Goal: Task Accomplishment & Management: Complete application form

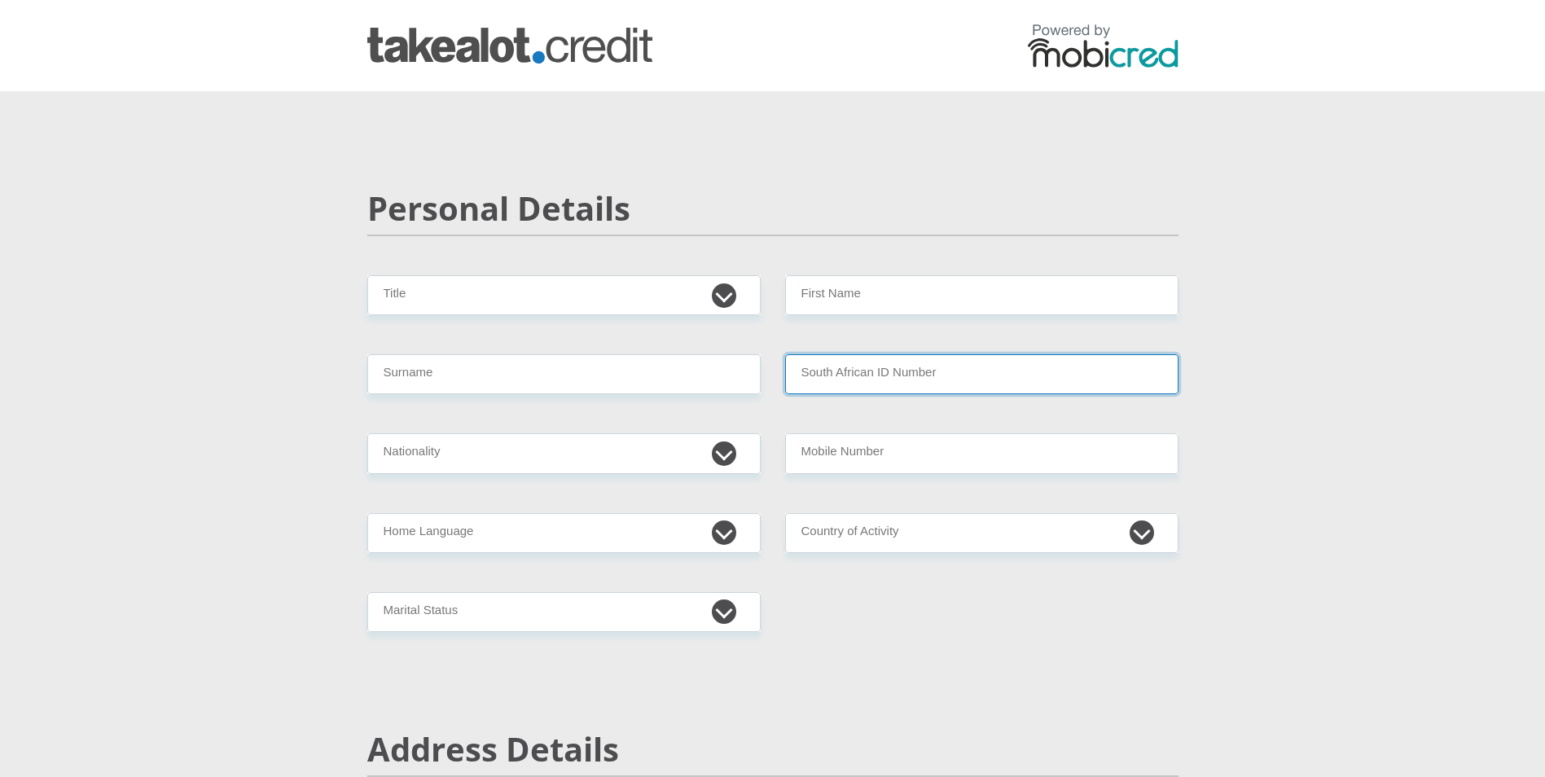
click at [822, 358] on input "South African ID Number" at bounding box center [982, 374] width 394 height 40
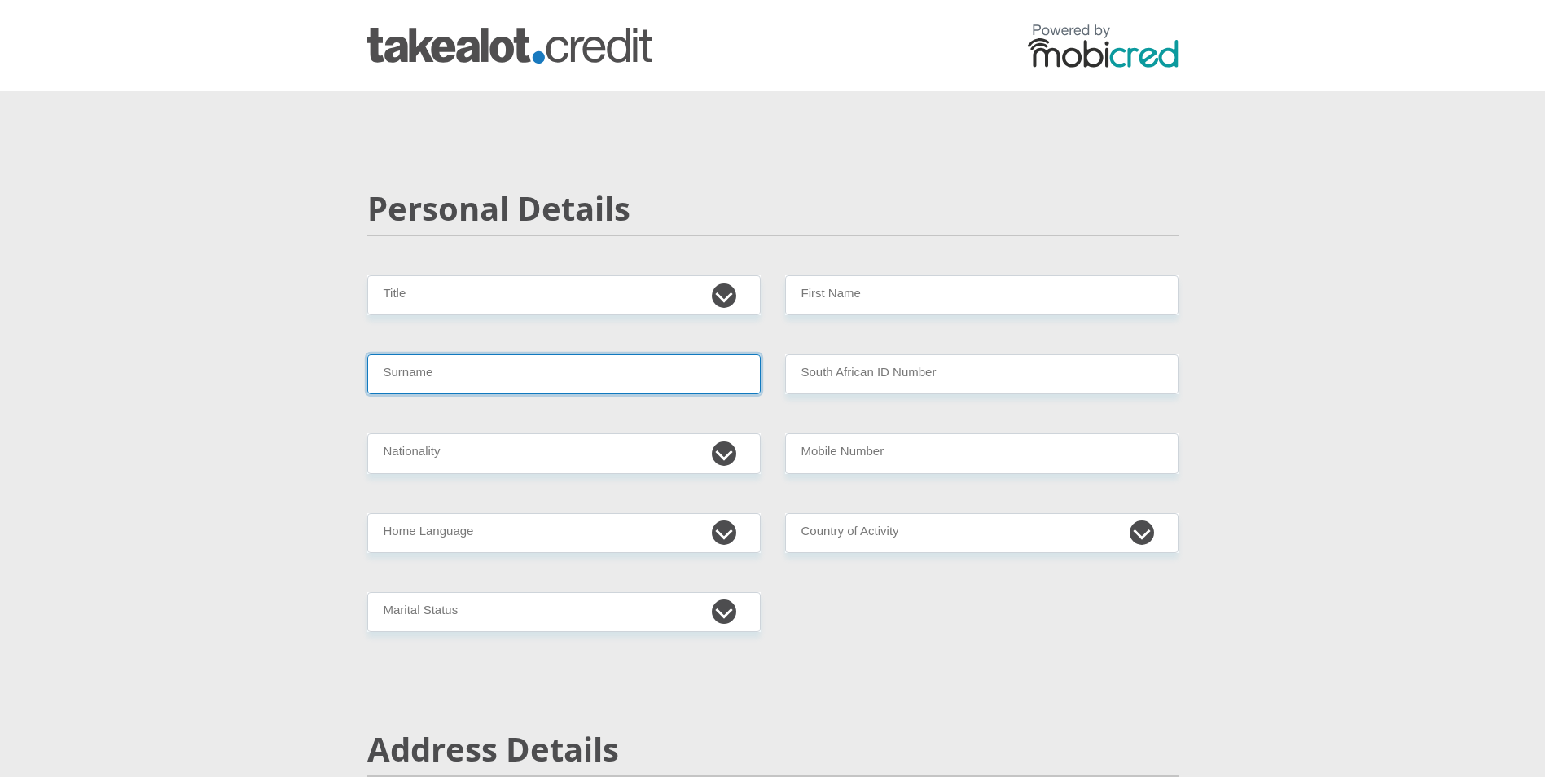
click at [691, 373] on input "Surname" at bounding box center [564, 374] width 394 height 40
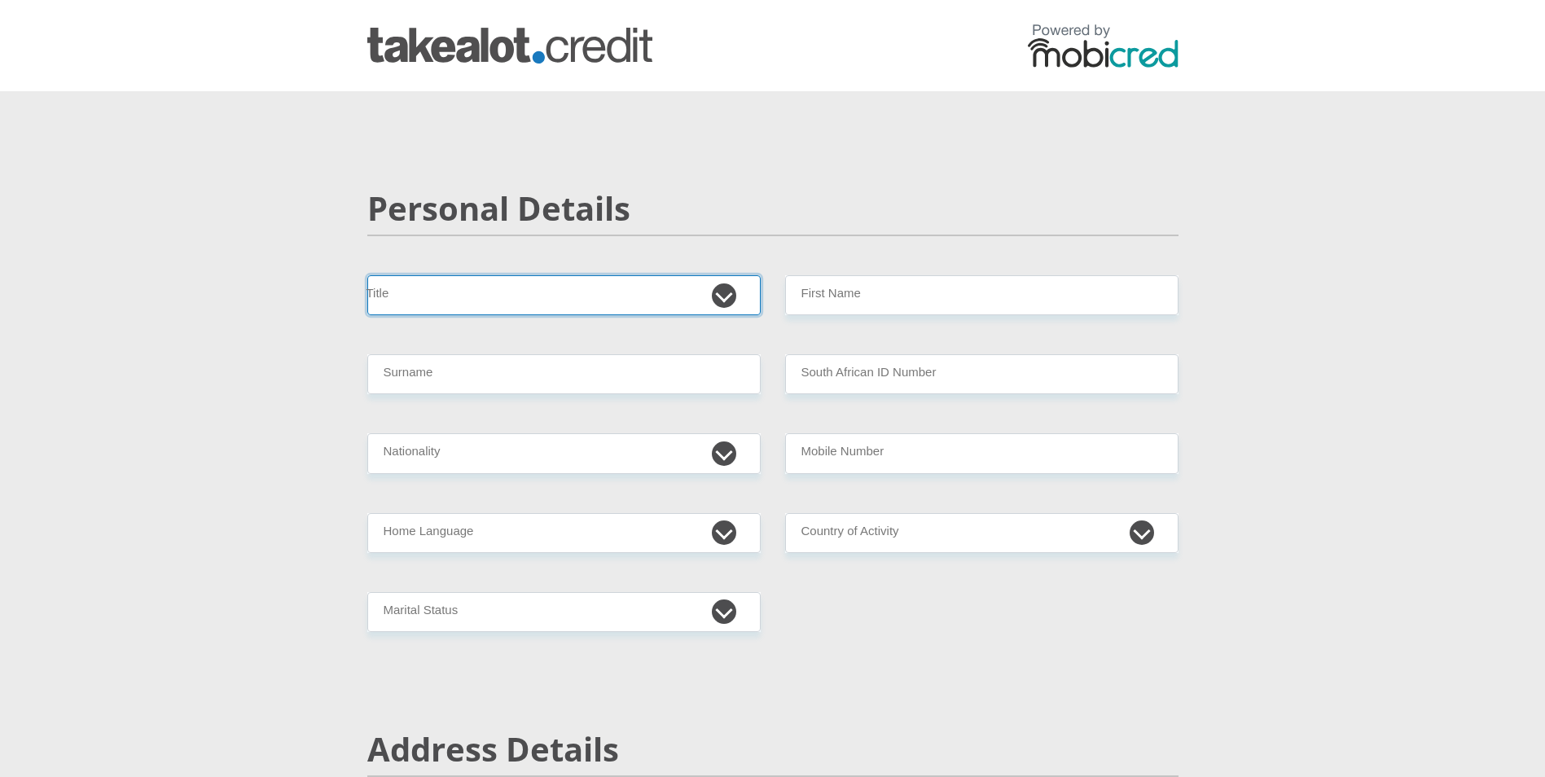
click at [692, 302] on select "Mr Ms Mrs Dr [PERSON_NAME]" at bounding box center [564, 295] width 394 height 40
select select "Mr"
click at [367, 275] on select "Mr Ms Mrs Dr [PERSON_NAME]" at bounding box center [564, 295] width 394 height 40
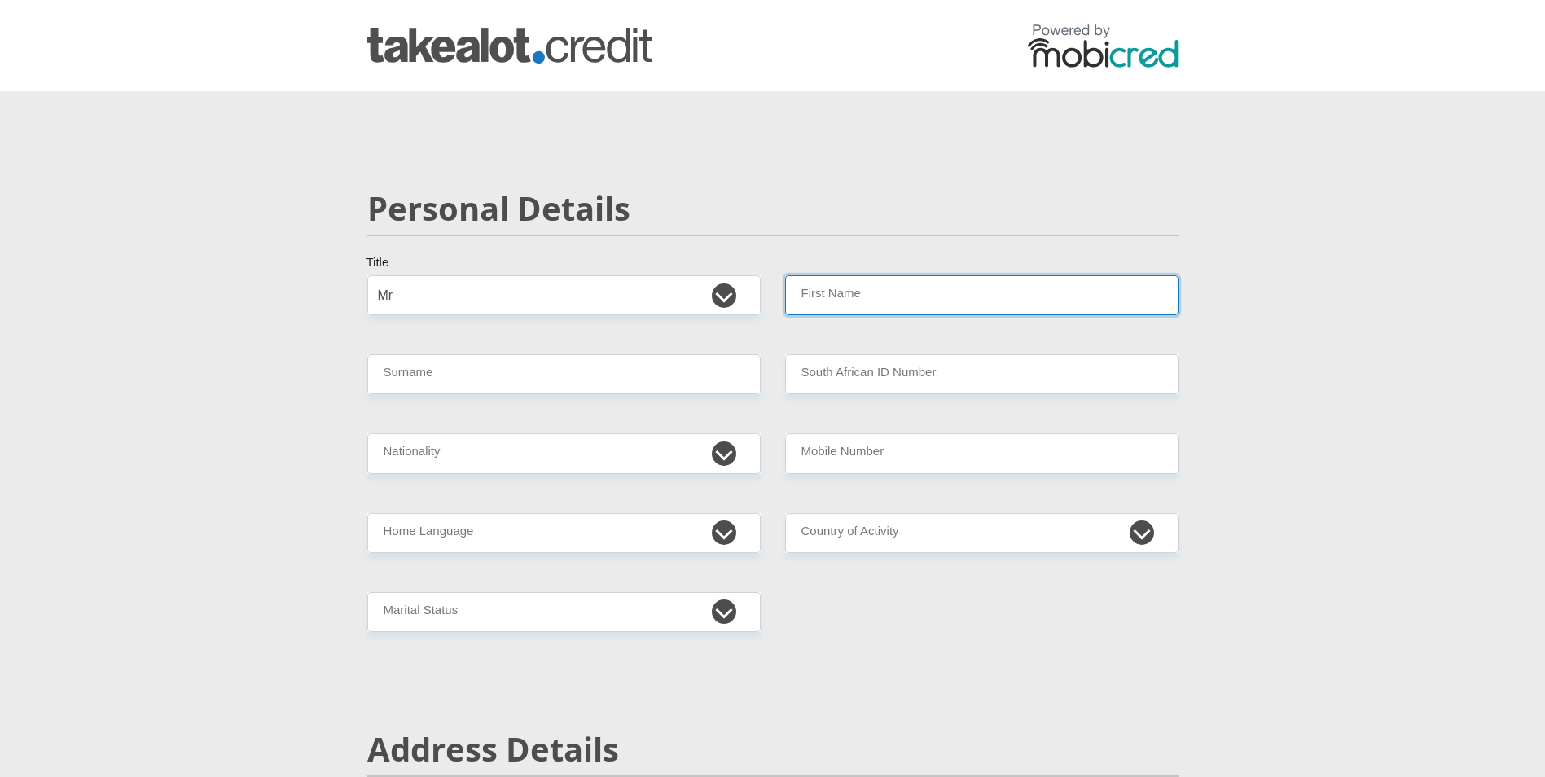
click at [831, 313] on input "First Name" at bounding box center [982, 295] width 394 height 40
type input "Murunwa"
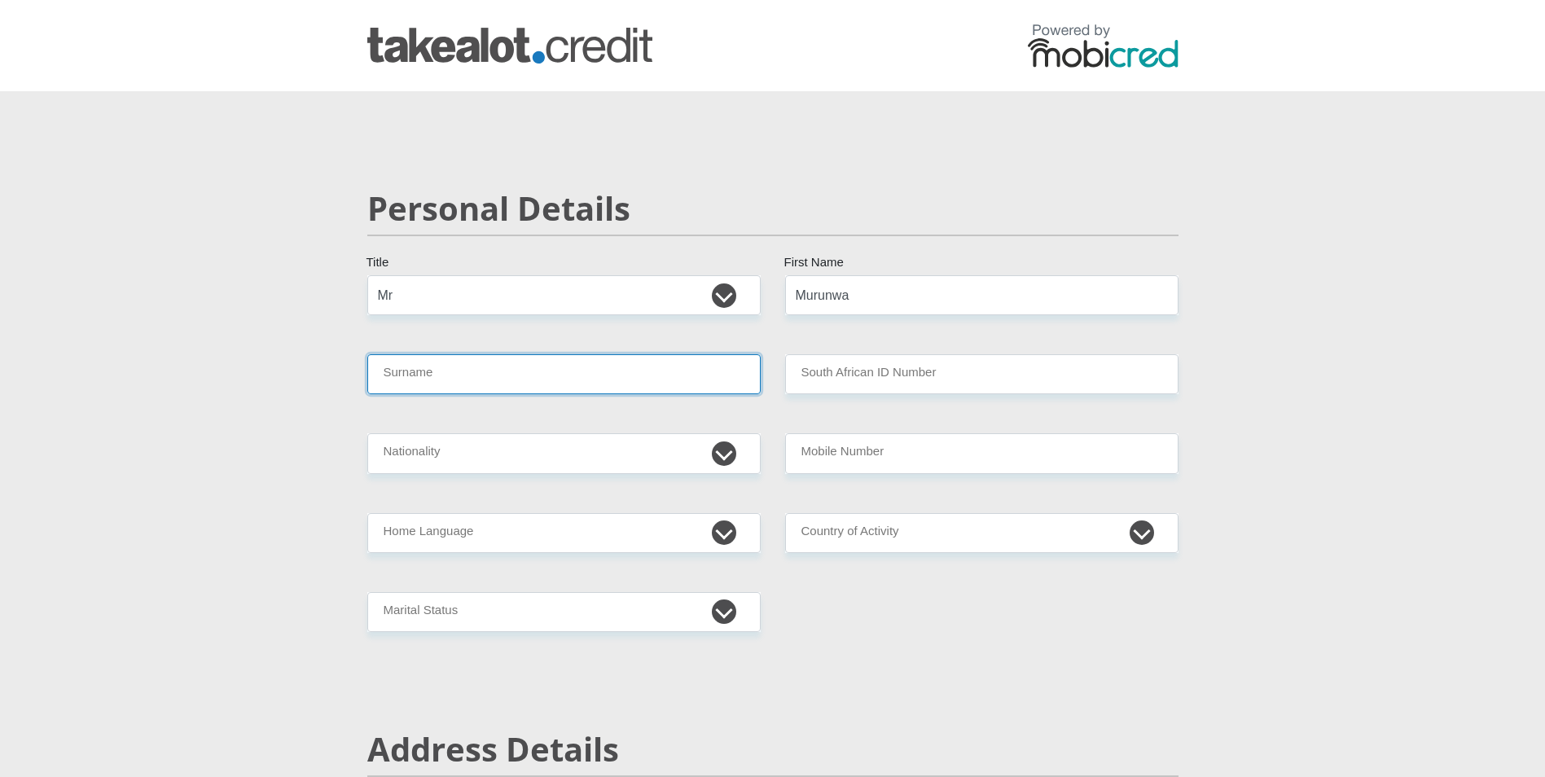
click at [569, 390] on input "Surname" at bounding box center [564, 374] width 394 height 40
type input "N"
type input "Masakona"
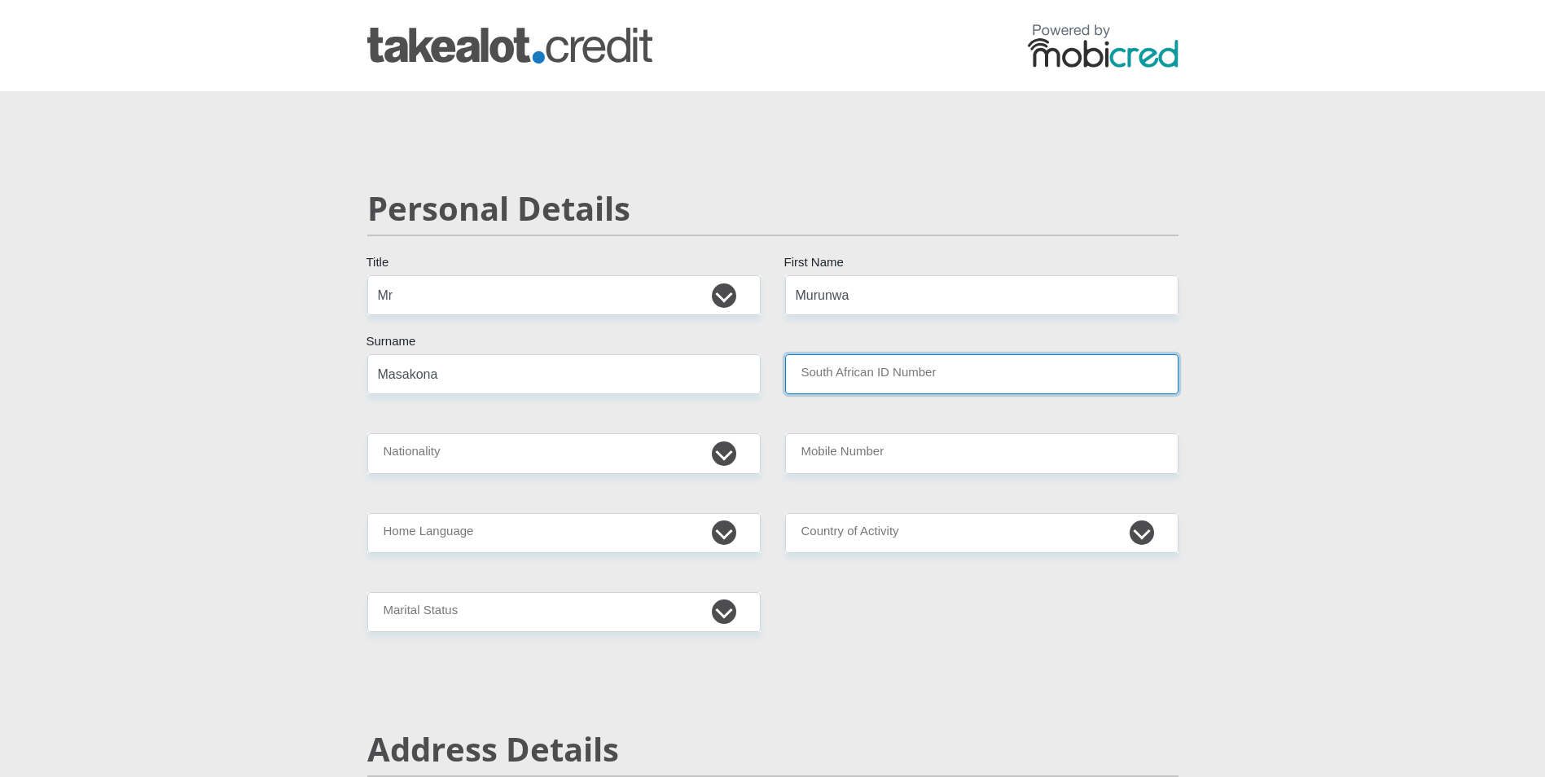
click at [895, 359] on input "South African ID Number" at bounding box center [982, 374] width 394 height 40
type input "0408306171088"
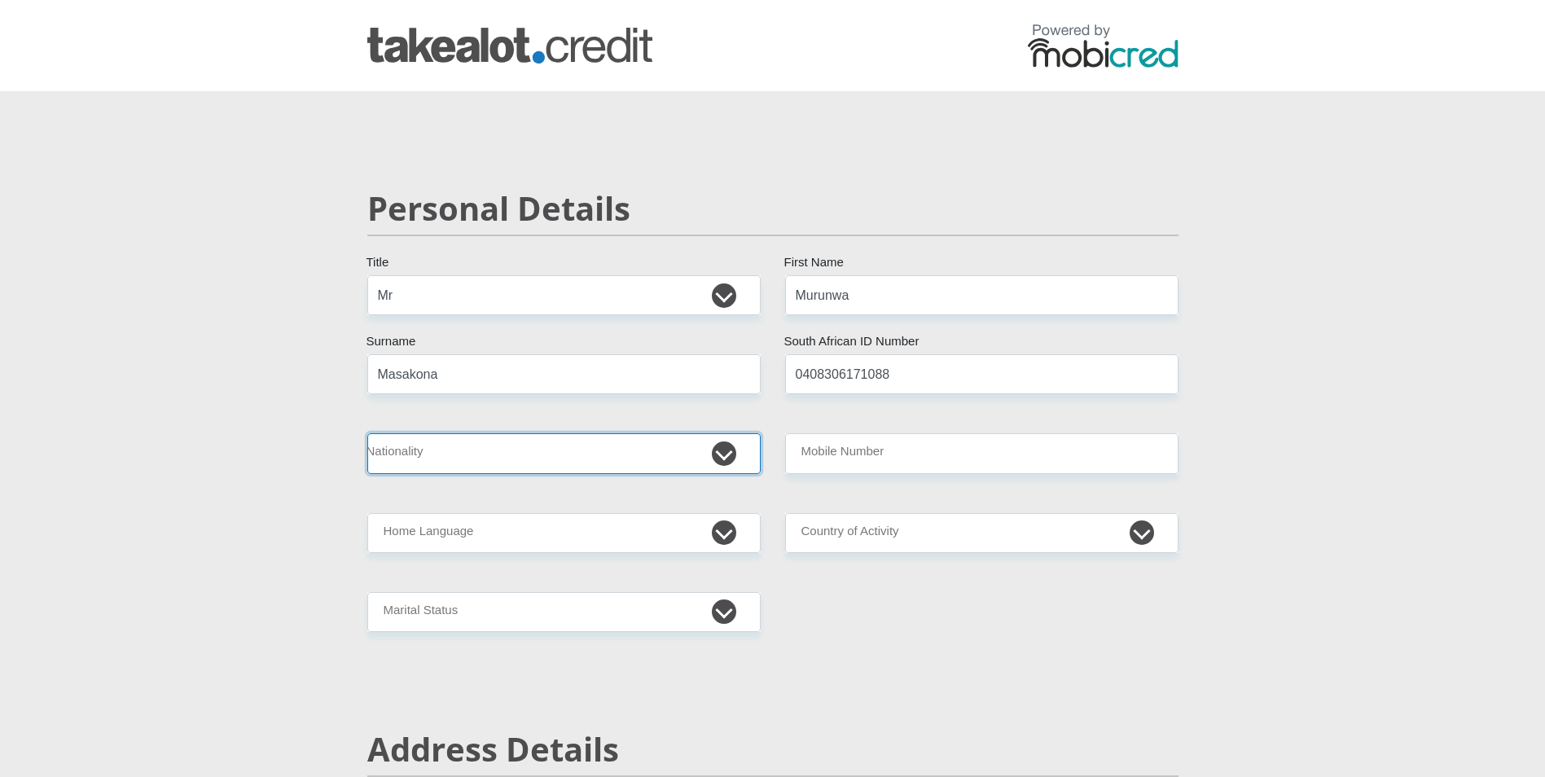
click at [581, 461] on select "[GEOGRAPHIC_DATA] [GEOGRAPHIC_DATA] [GEOGRAPHIC_DATA] [GEOGRAPHIC_DATA] [GEOGRA…" at bounding box center [564, 453] width 394 height 40
select select "ZAF"
click at [367, 433] on select "[GEOGRAPHIC_DATA] [GEOGRAPHIC_DATA] [GEOGRAPHIC_DATA] [GEOGRAPHIC_DATA] [GEOGRA…" at bounding box center [564, 453] width 394 height 40
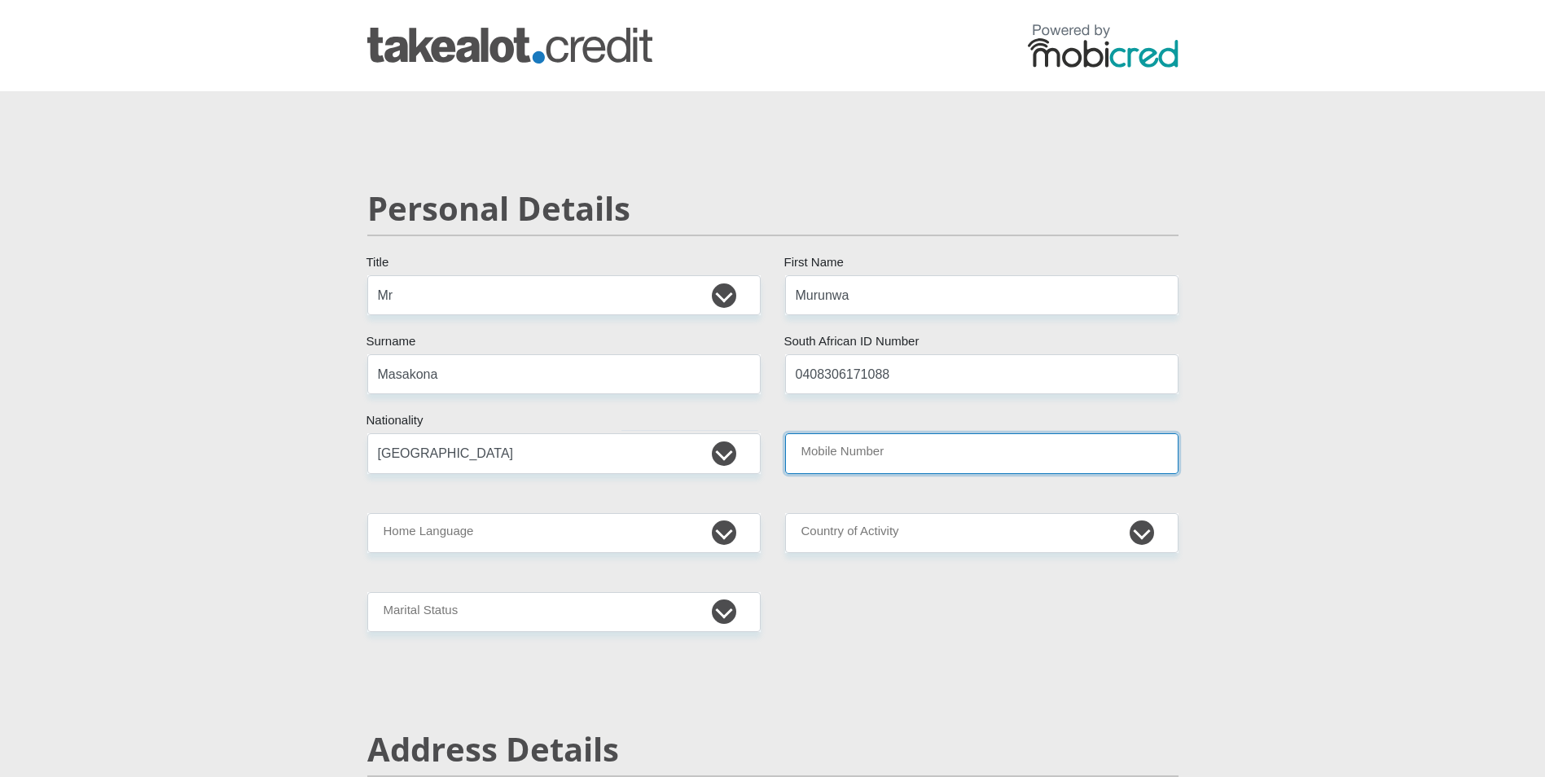
click at [896, 440] on input "Mobile Number" at bounding box center [982, 453] width 394 height 40
type input "0817476171"
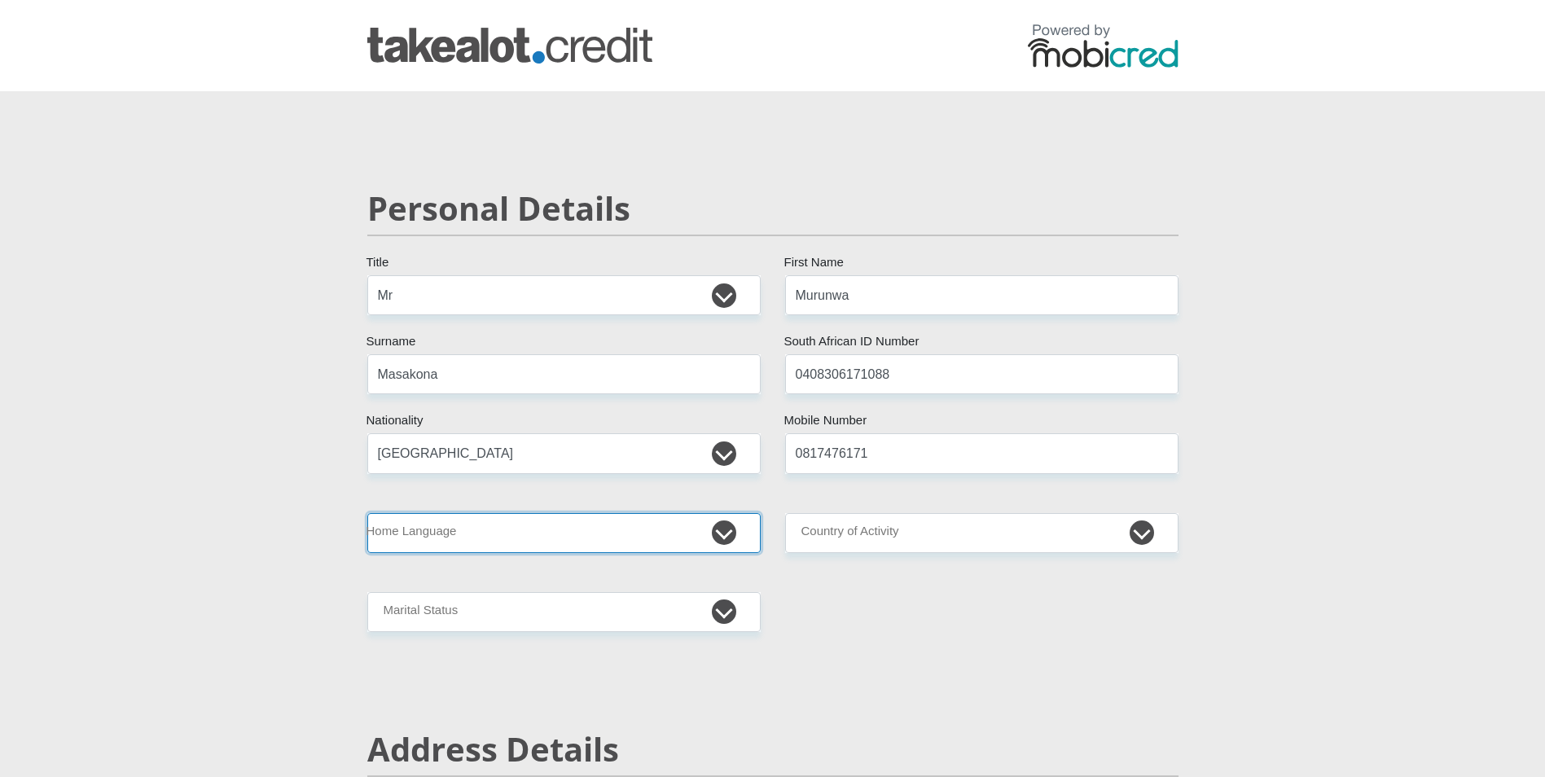
click at [633, 545] on select "Afrikaans English Sepedi South Ndebele Southern Sotho Swati Tsonga Tswana Venda…" at bounding box center [564, 533] width 394 height 40
select select "ven"
click at [367, 513] on select "Afrikaans English Sepedi South Ndebele Southern Sotho Swati Tsonga Tswana Venda…" at bounding box center [564, 533] width 394 height 40
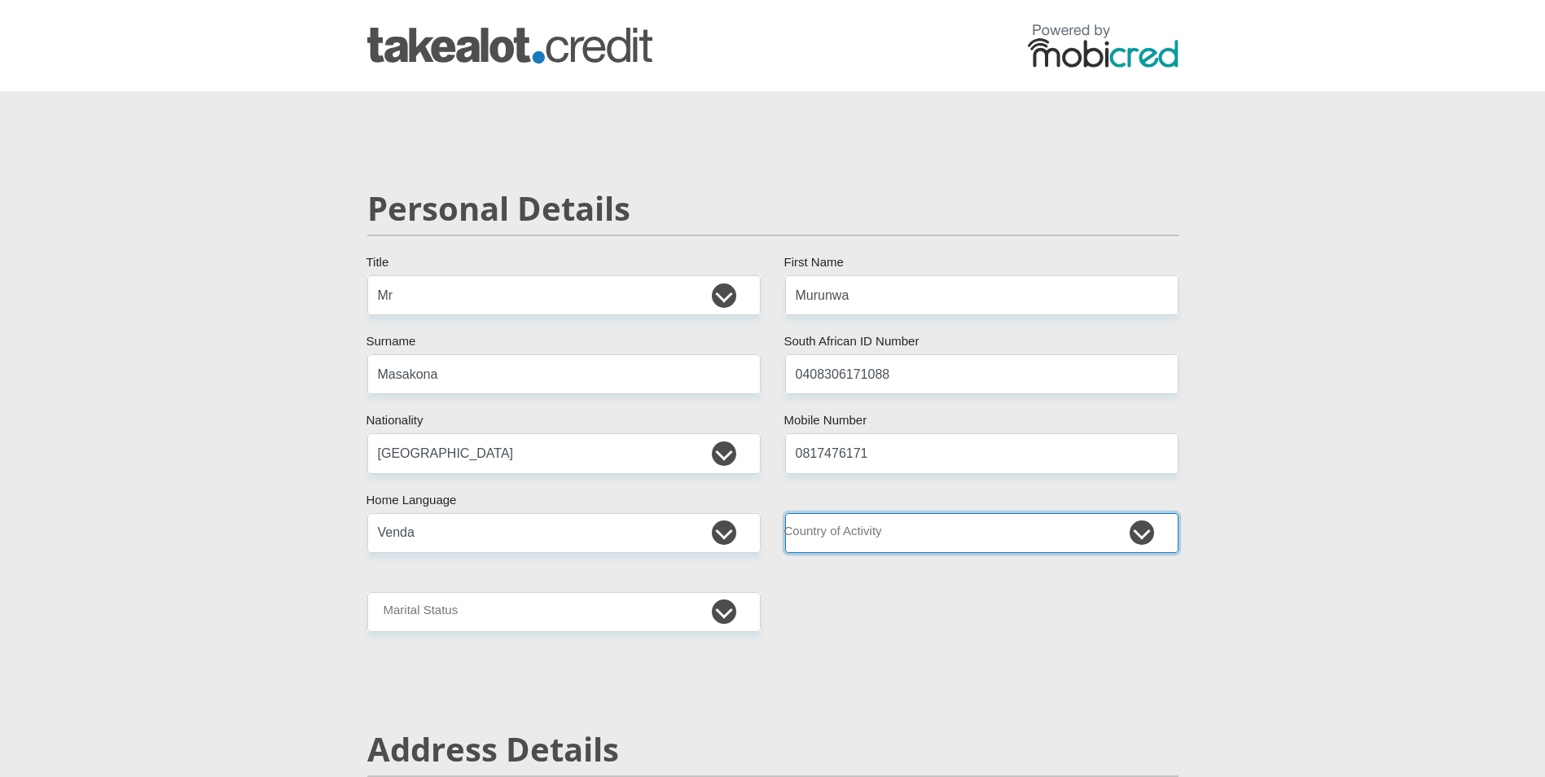
click at [837, 548] on select "[GEOGRAPHIC_DATA] [GEOGRAPHIC_DATA] [GEOGRAPHIC_DATA] [GEOGRAPHIC_DATA] [GEOGRA…" at bounding box center [982, 533] width 394 height 40
select select "ZAF"
click at [785, 513] on select "[GEOGRAPHIC_DATA] [GEOGRAPHIC_DATA] [GEOGRAPHIC_DATA] [GEOGRAPHIC_DATA] [GEOGRA…" at bounding box center [982, 533] width 394 height 40
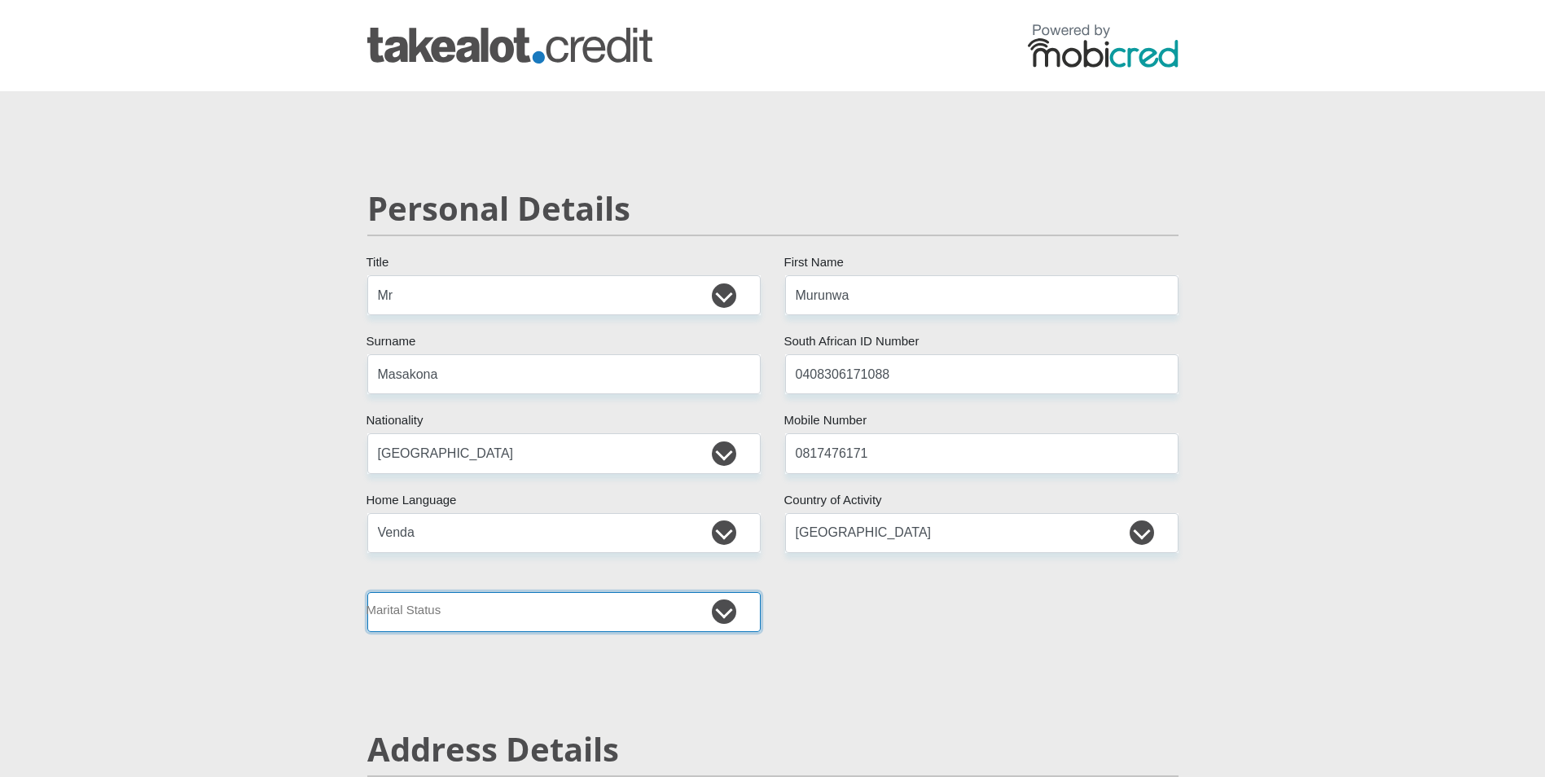
click at [565, 605] on select "Married ANC Single Divorced Widowed Married COP or Customary Law" at bounding box center [564, 612] width 394 height 40
select select "2"
click at [367, 592] on select "Married ANC Single Divorced Widowed Married COP or Customary Law" at bounding box center [564, 612] width 394 height 40
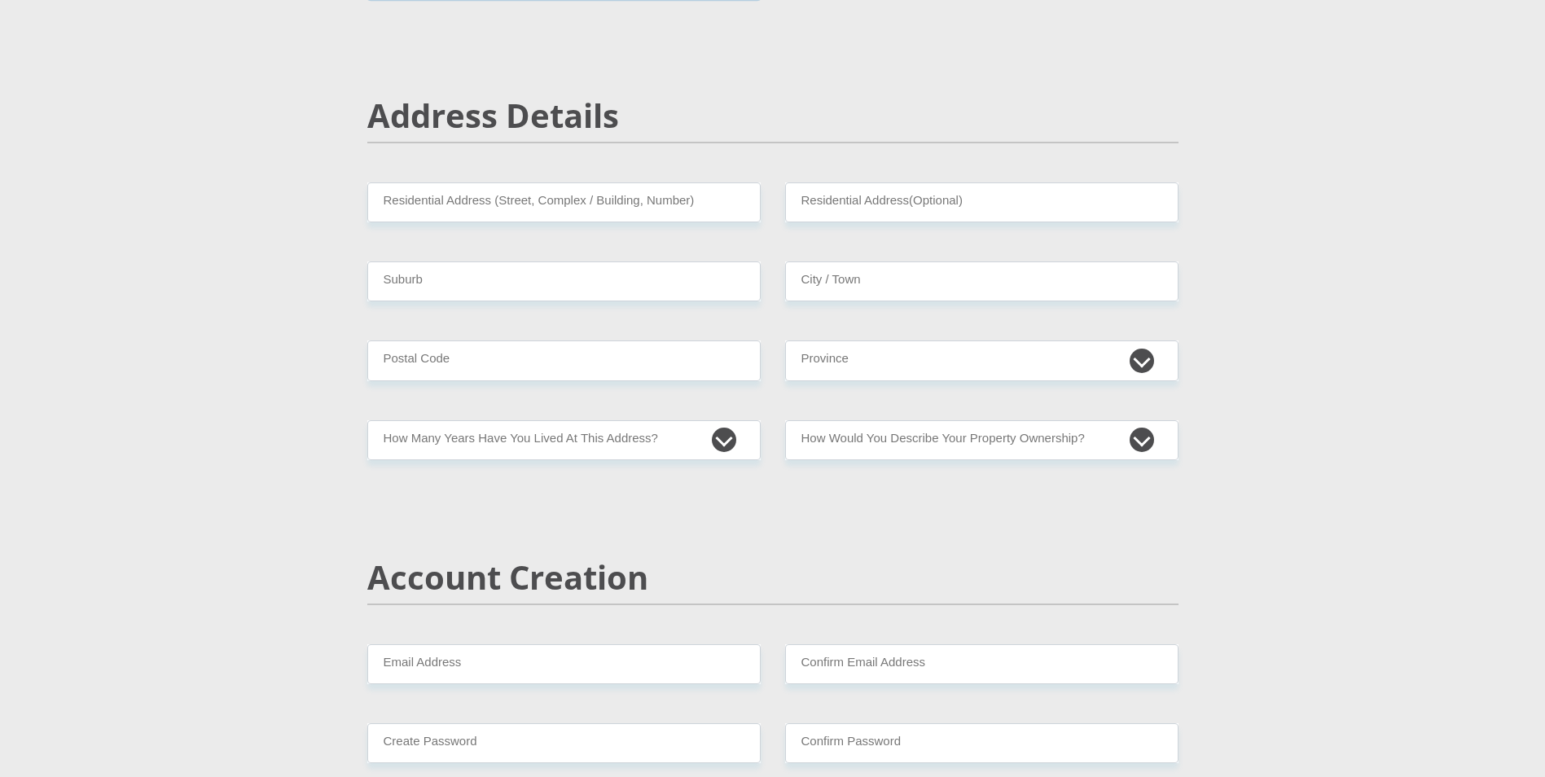
scroll to position [679, 0]
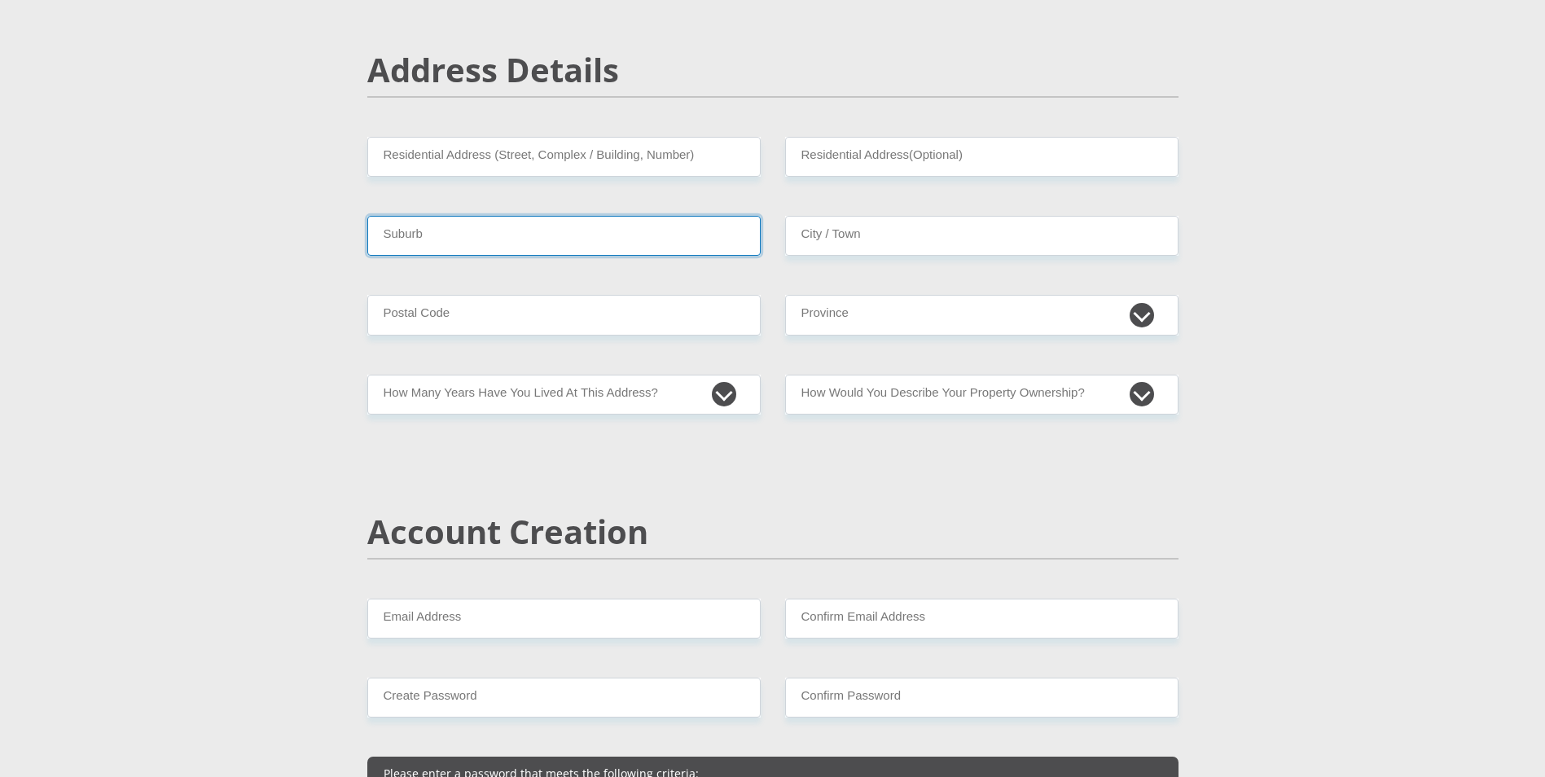
click at [655, 248] on input "Suburb" at bounding box center [564, 236] width 394 height 40
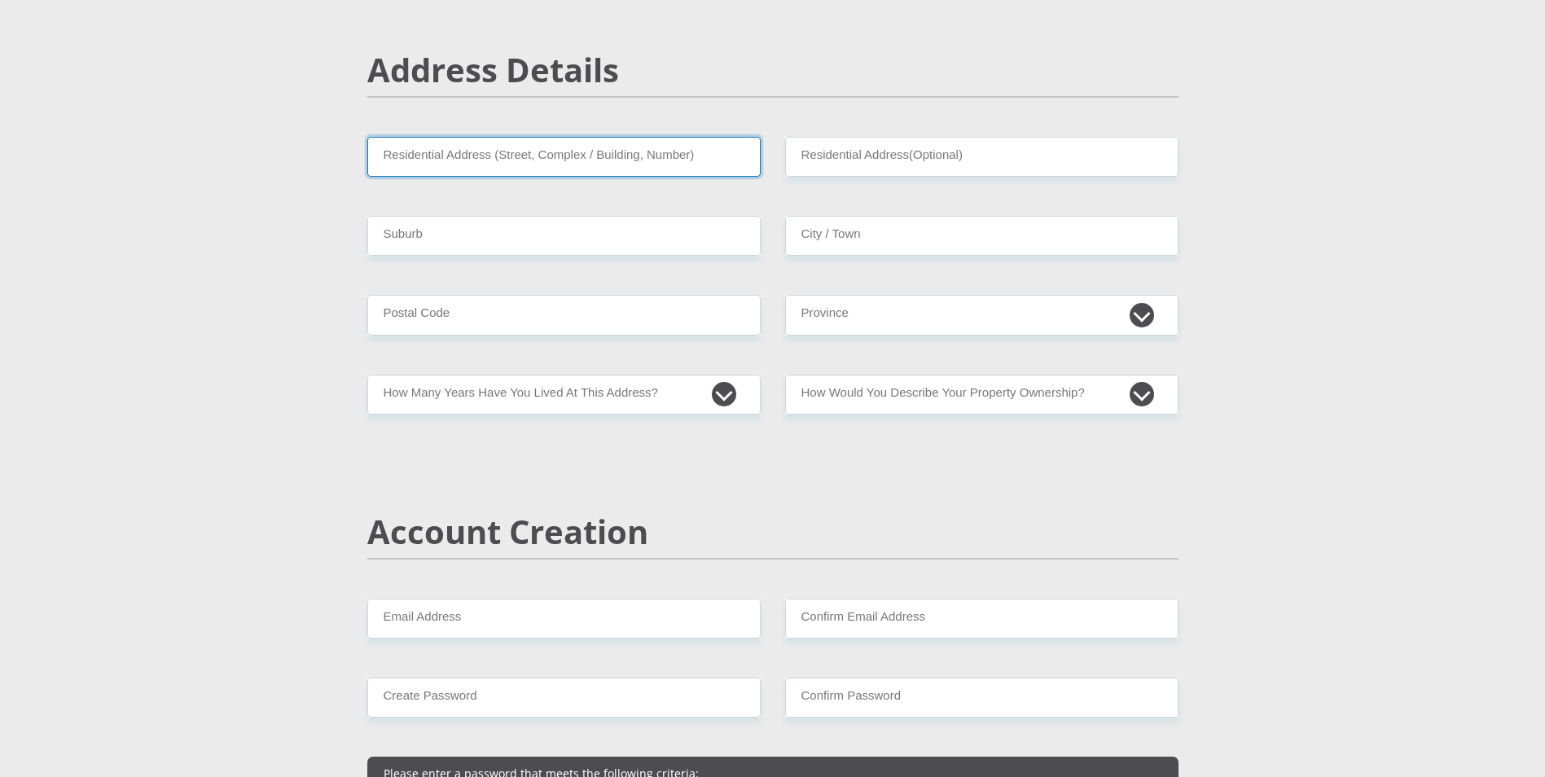
click at [682, 169] on input "Residential Address (Street, Complex / Building, Number)" at bounding box center [564, 157] width 394 height 40
type input "Stand 178"
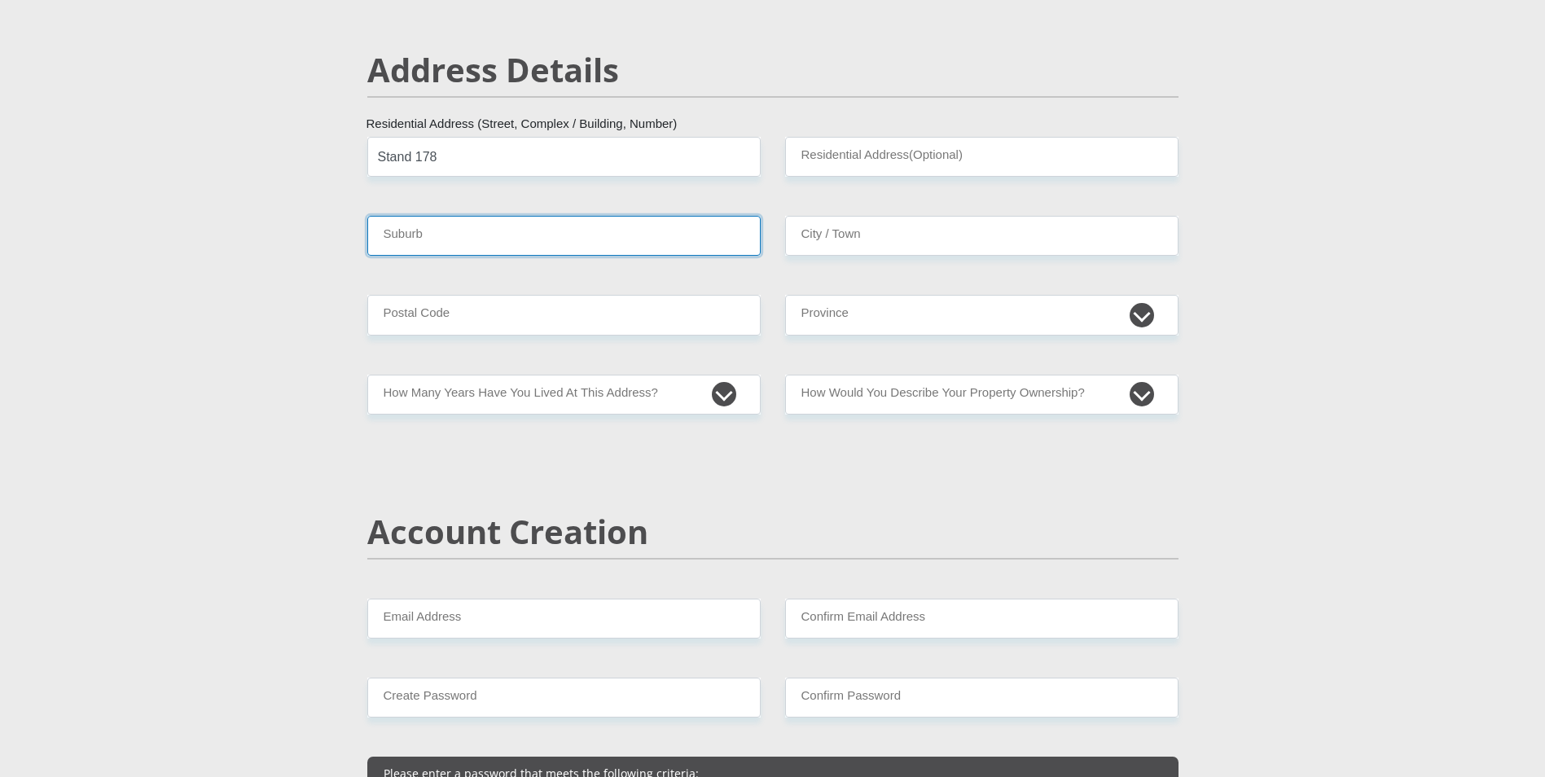
click at [529, 243] on input "Suburb" at bounding box center [564, 236] width 394 height 40
type input "Tshikambe"
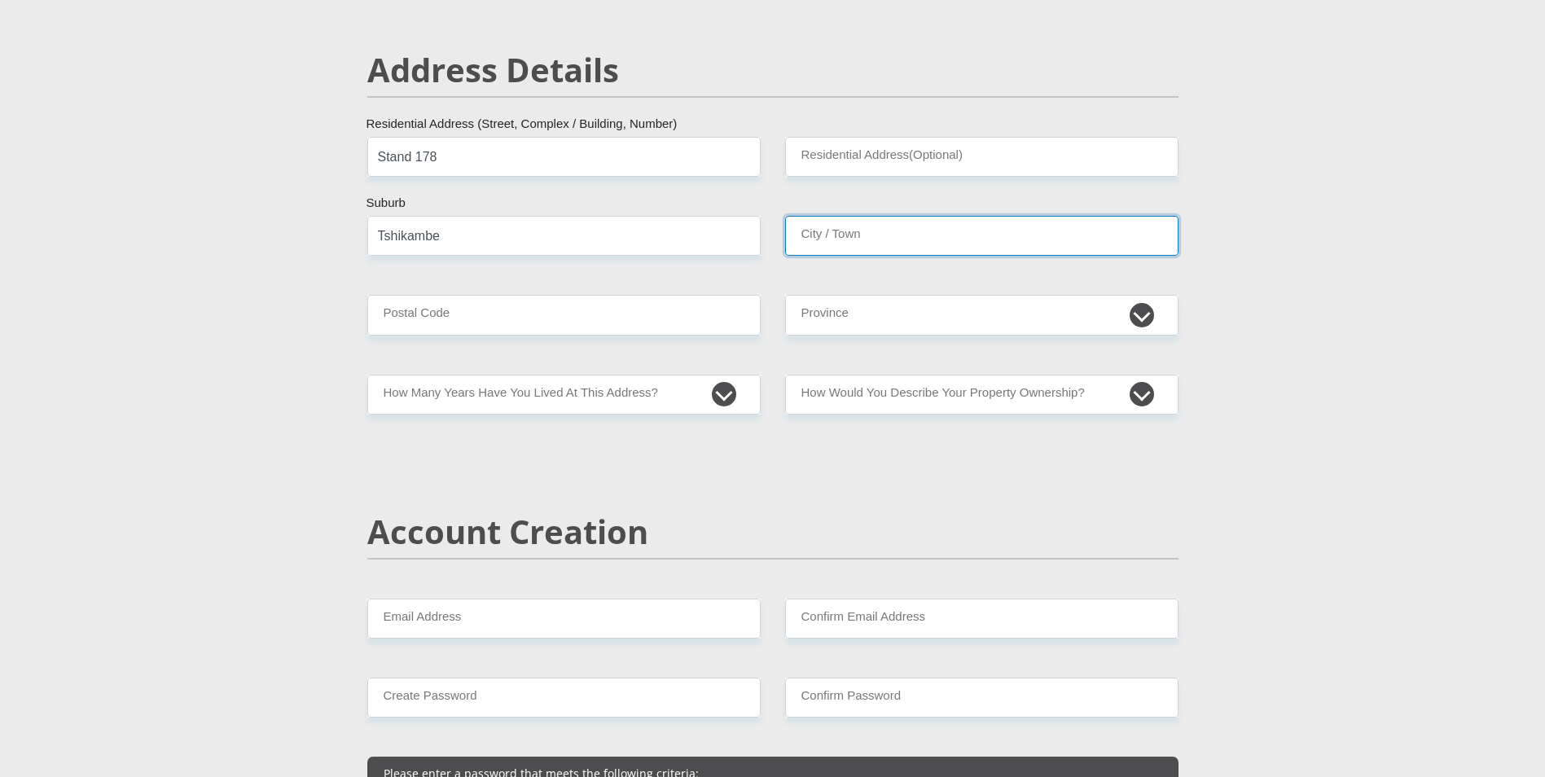
click at [975, 228] on input "City / Town" at bounding box center [982, 236] width 394 height 40
type input "Thohoyandou"
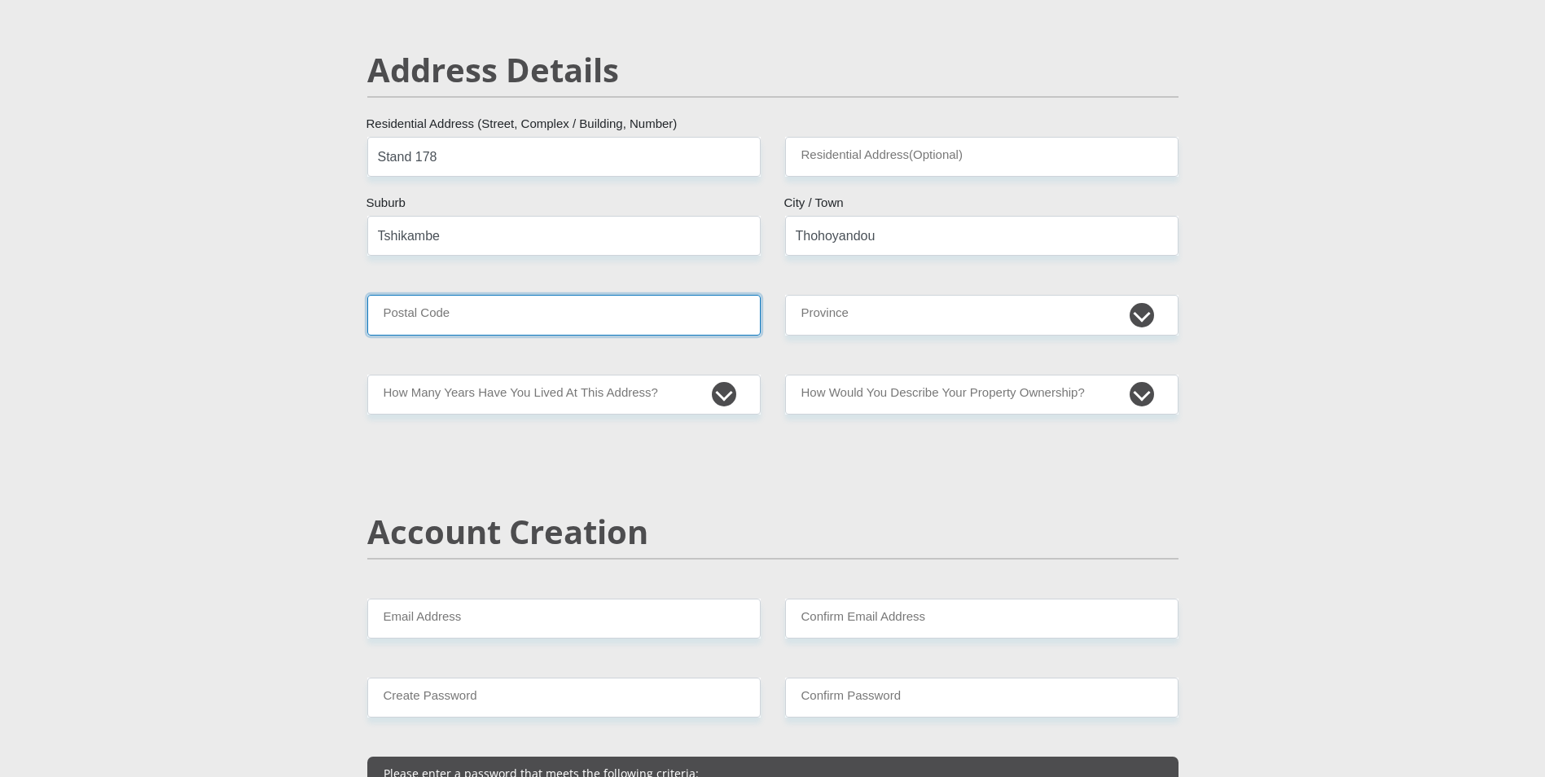
click at [666, 311] on input "Postal Code" at bounding box center [564, 315] width 394 height 40
type input "0987"
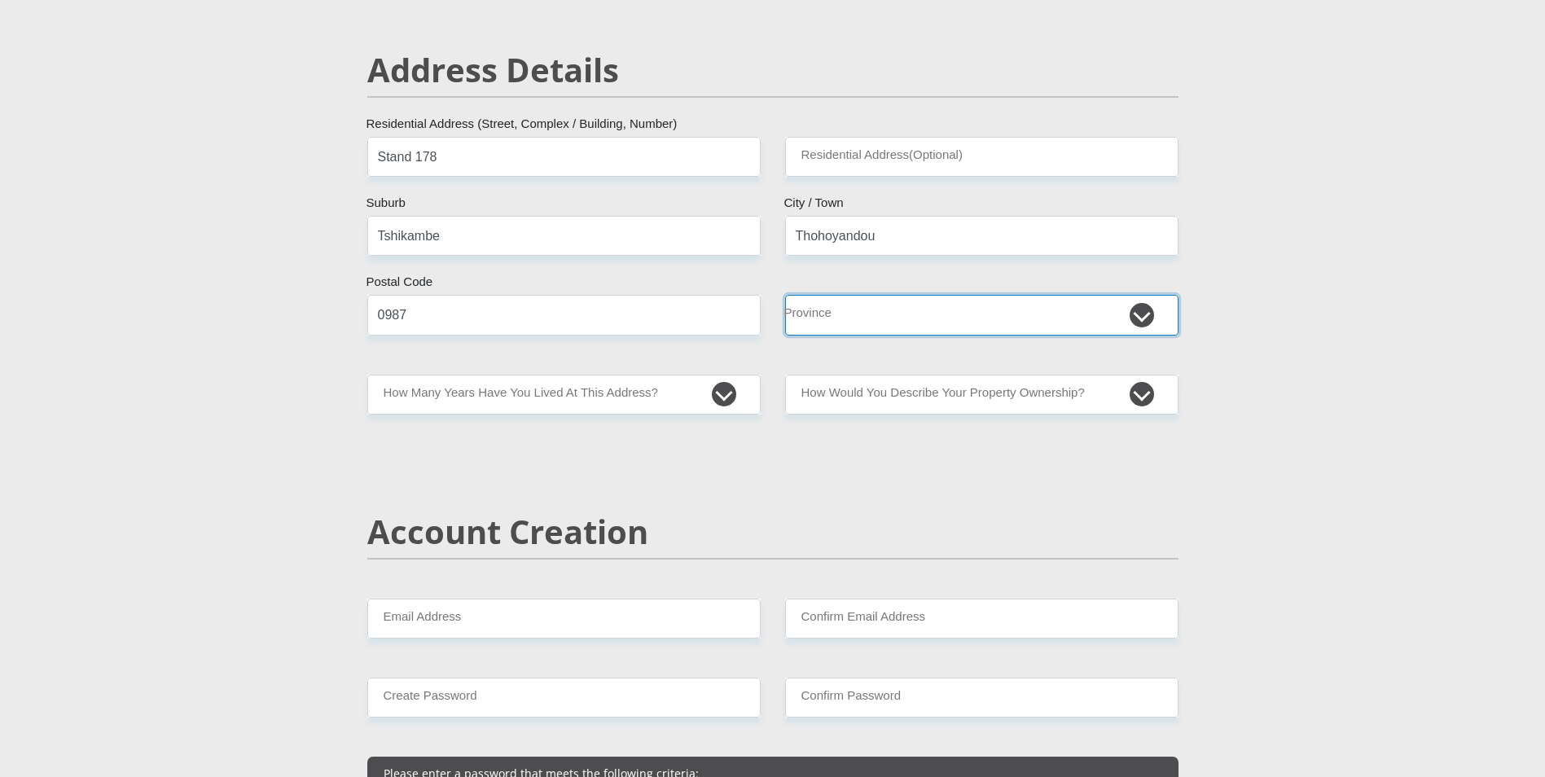
click at [889, 325] on select "Eastern Cape Free State [GEOGRAPHIC_DATA] [GEOGRAPHIC_DATA][DATE] [GEOGRAPHIC_D…" at bounding box center [982, 315] width 394 height 40
select select "Limpopo"
click at [785, 295] on select "Eastern Cape Free State [GEOGRAPHIC_DATA] [GEOGRAPHIC_DATA][DATE] [GEOGRAPHIC_D…" at bounding box center [982, 315] width 394 height 40
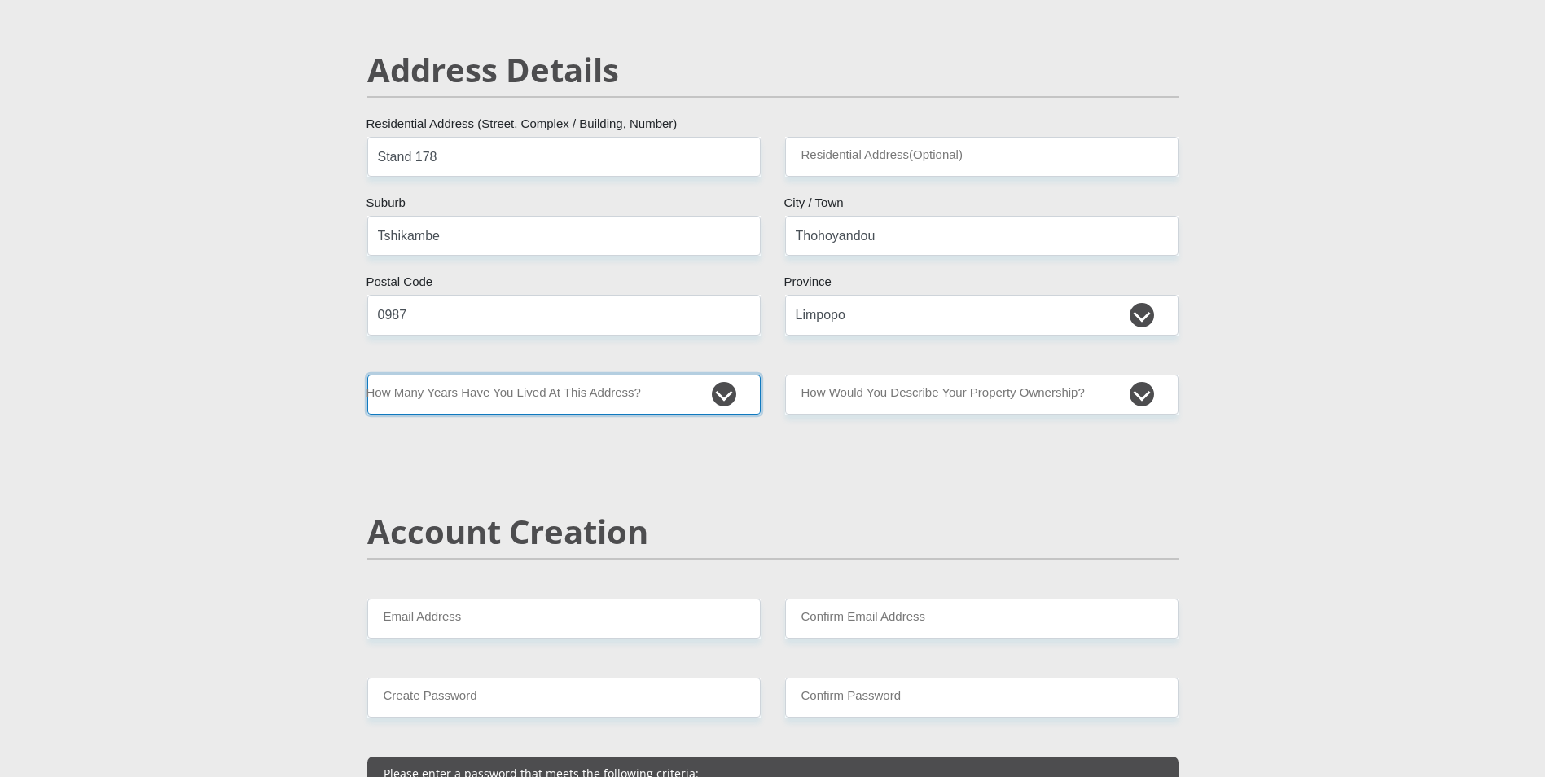
click at [698, 407] on select "less than 1 year 1-3 years 3-5 years 5+ years" at bounding box center [564, 395] width 394 height 40
select select "5"
click at [367, 375] on select "less than 1 year 1-3 years 3-5 years 5+ years" at bounding box center [564, 395] width 394 height 40
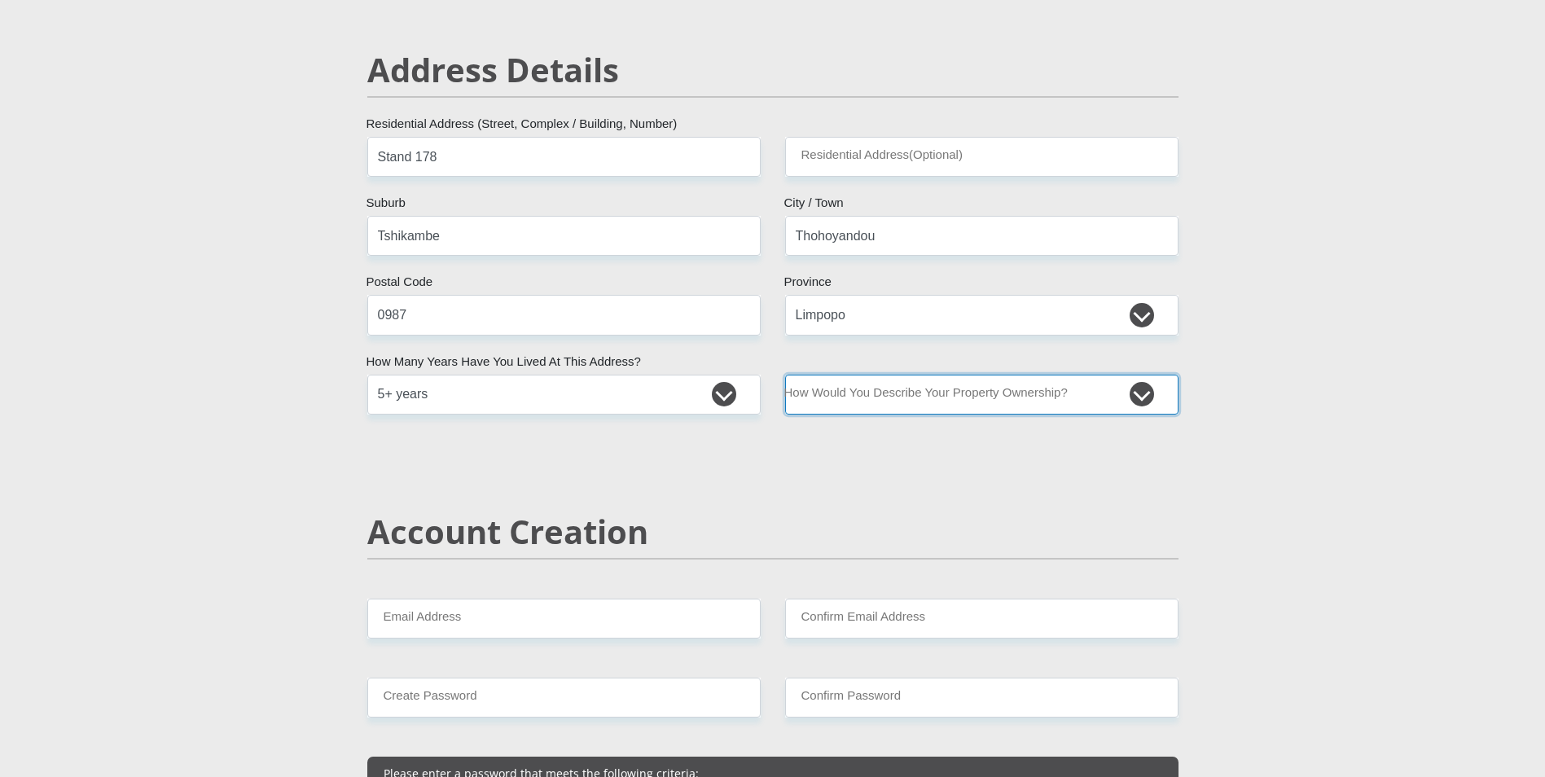
click at [858, 389] on select "Owned Rented Family Owned Company Dwelling" at bounding box center [982, 395] width 394 height 40
select select "parents"
click at [785, 375] on select "Owned Rented Family Owned Company Dwelling" at bounding box center [982, 395] width 394 height 40
click at [896, 407] on select "Owned Rented Family Owned Company Dwelling" at bounding box center [982, 395] width 394 height 40
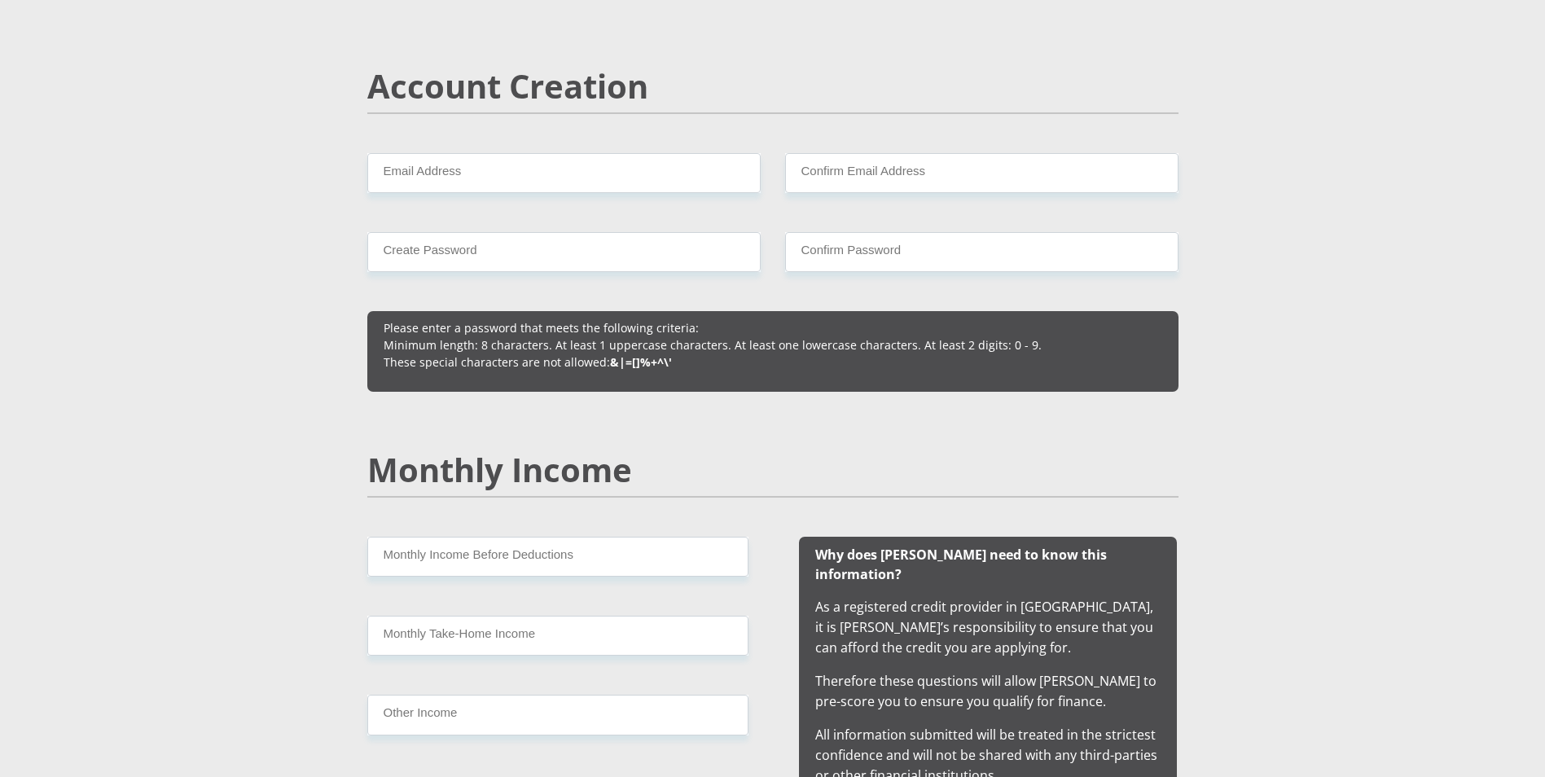
scroll to position [1131, 0]
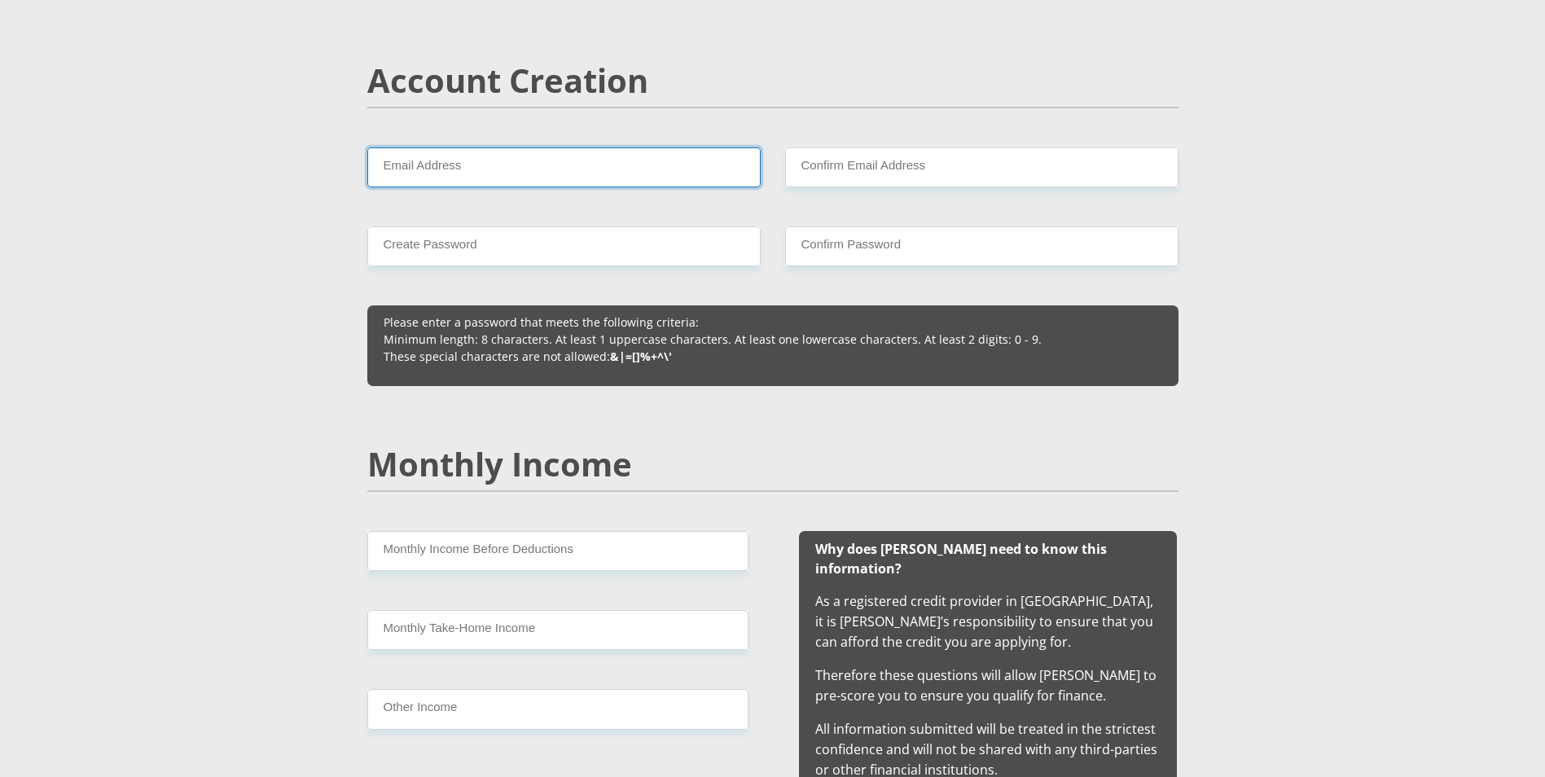
click at [581, 182] on input "Email Address" at bounding box center [564, 167] width 394 height 40
type input "M"
type input "[EMAIL_ADDRESS][DOMAIN_NAME]"
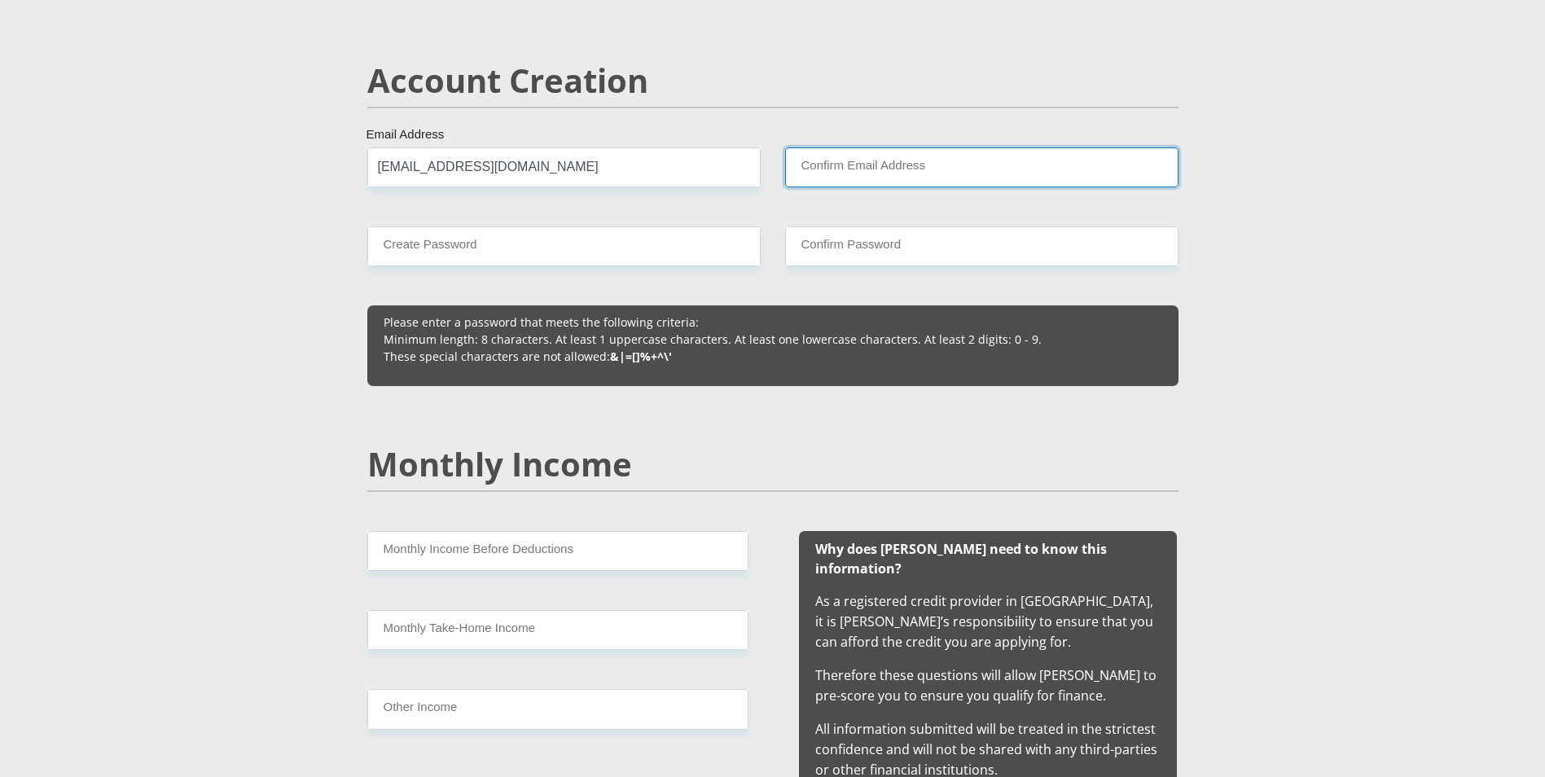
click at [938, 177] on input "Confirm Email Address" at bounding box center [982, 167] width 394 height 40
type input "[EMAIL_ADDRESS][DOMAIN_NAME]"
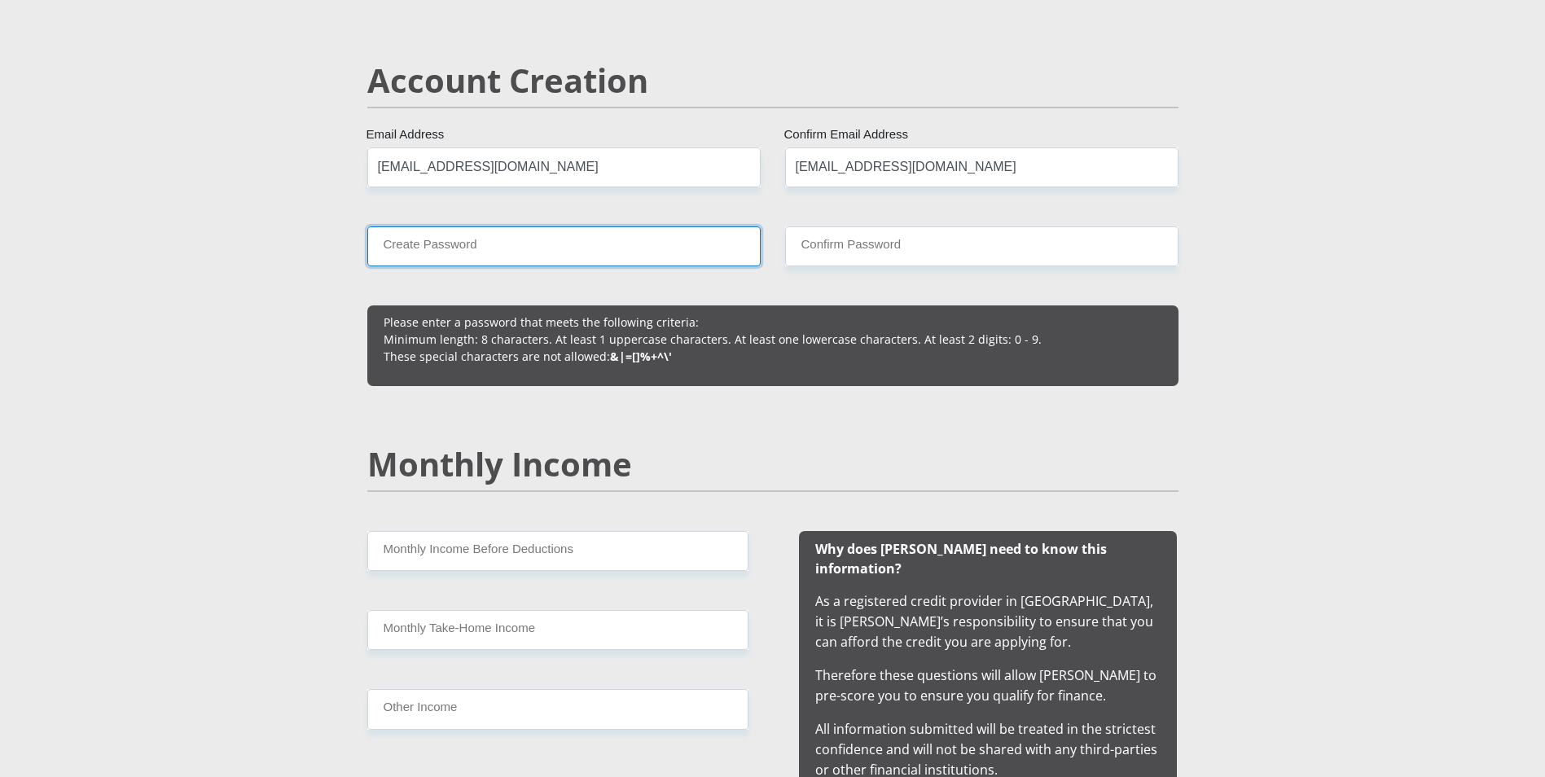
click at [613, 251] on input "Create Password" at bounding box center [564, 246] width 394 height 40
type input "Masakona@30"
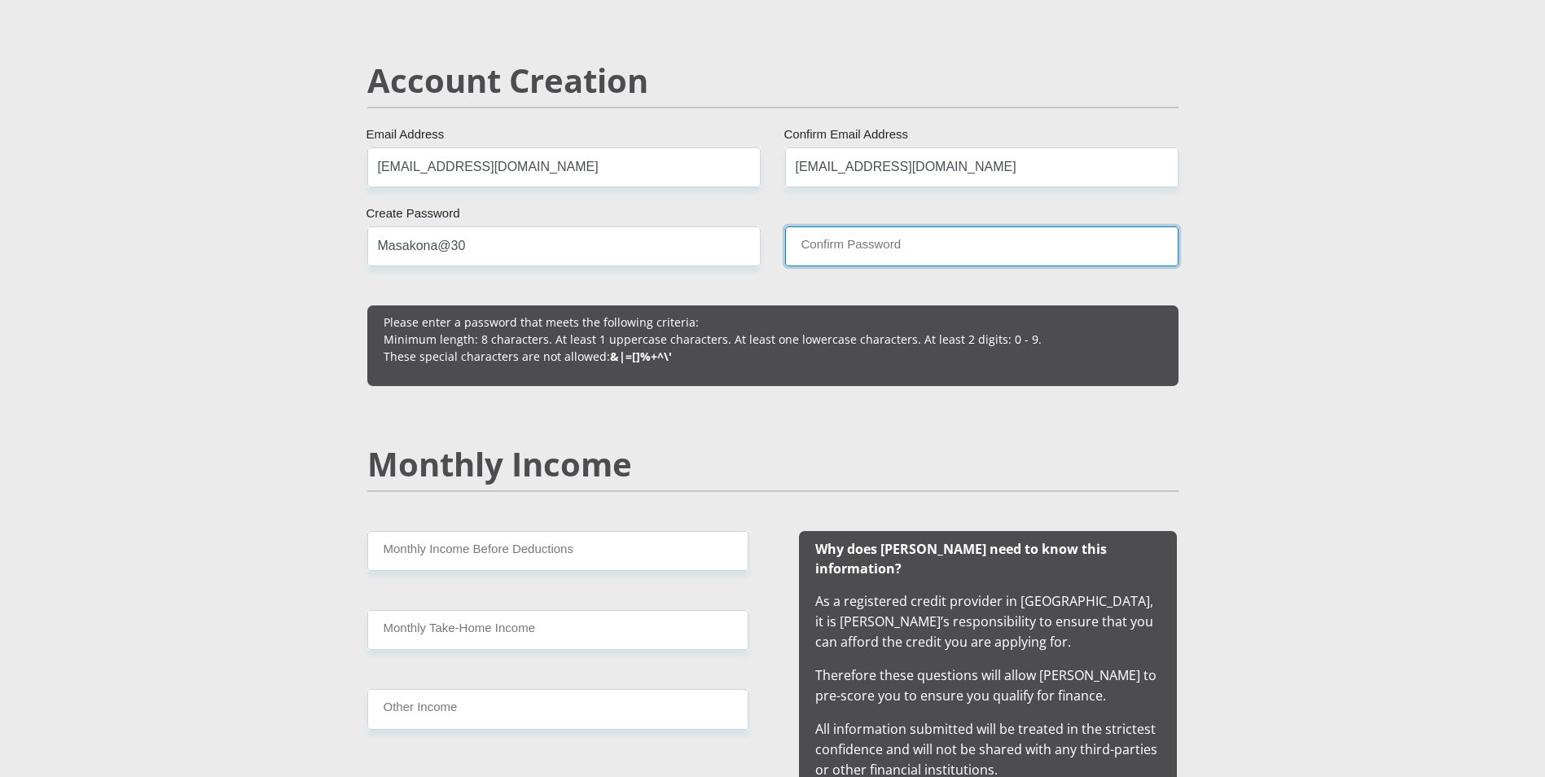
click at [874, 236] on input "Confirm Password" at bounding box center [982, 246] width 394 height 40
type input "Masakona@30"
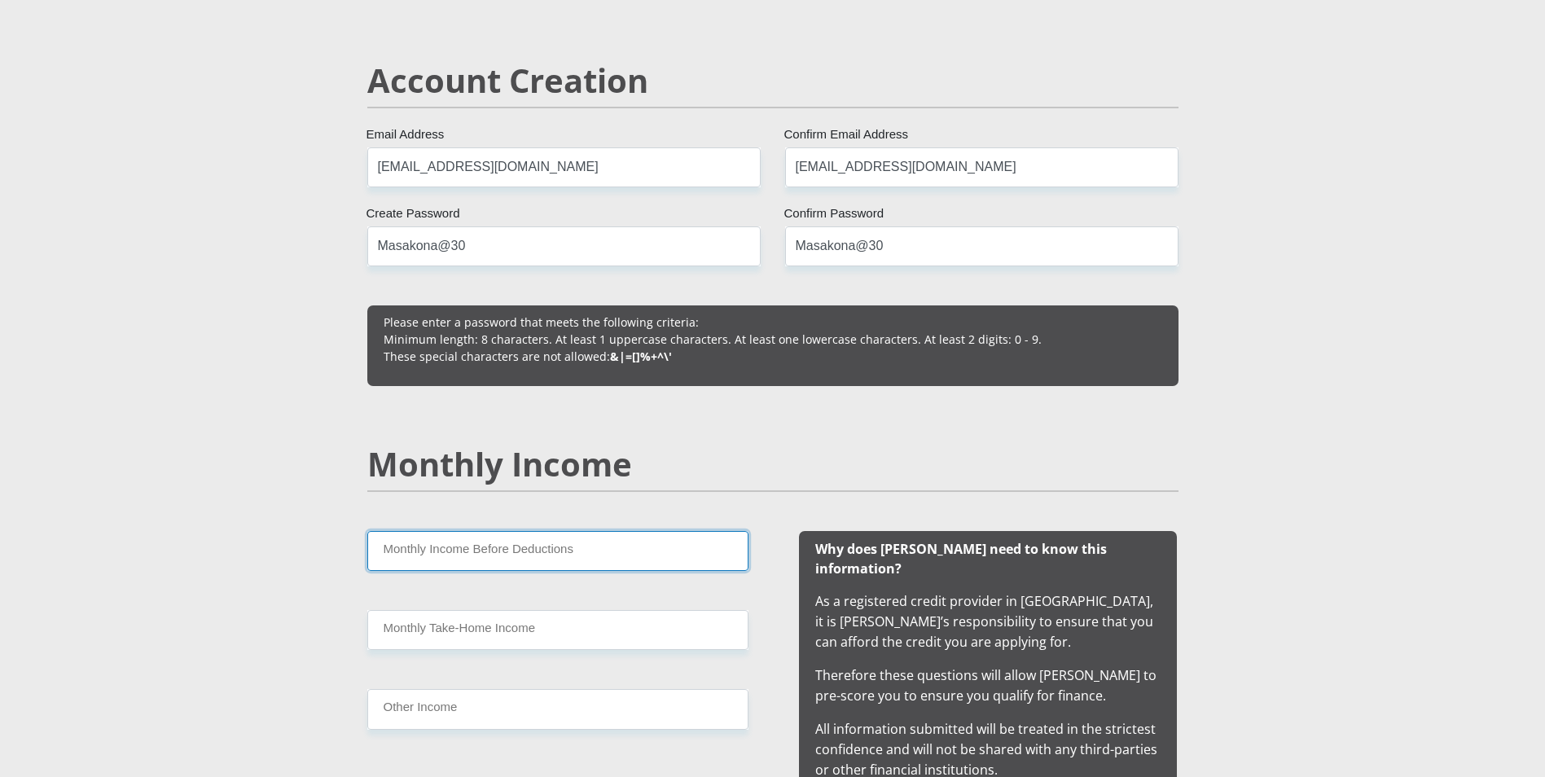
click at [515, 563] on input "Monthly Income Before Deductions" at bounding box center [557, 551] width 381 height 40
type input "2500"
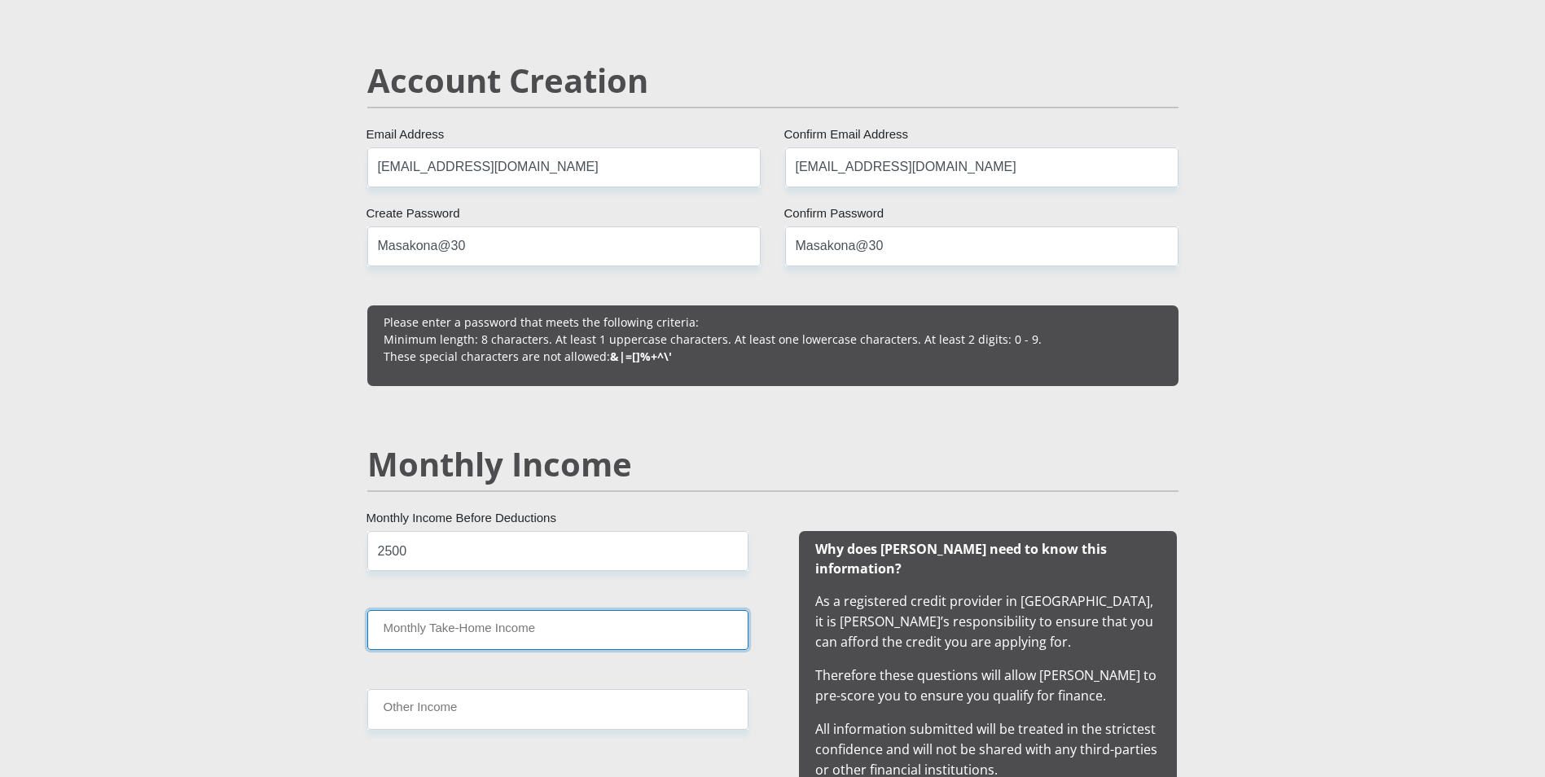
click at [442, 640] on input "Monthly Take-Home Income" at bounding box center [557, 630] width 381 height 40
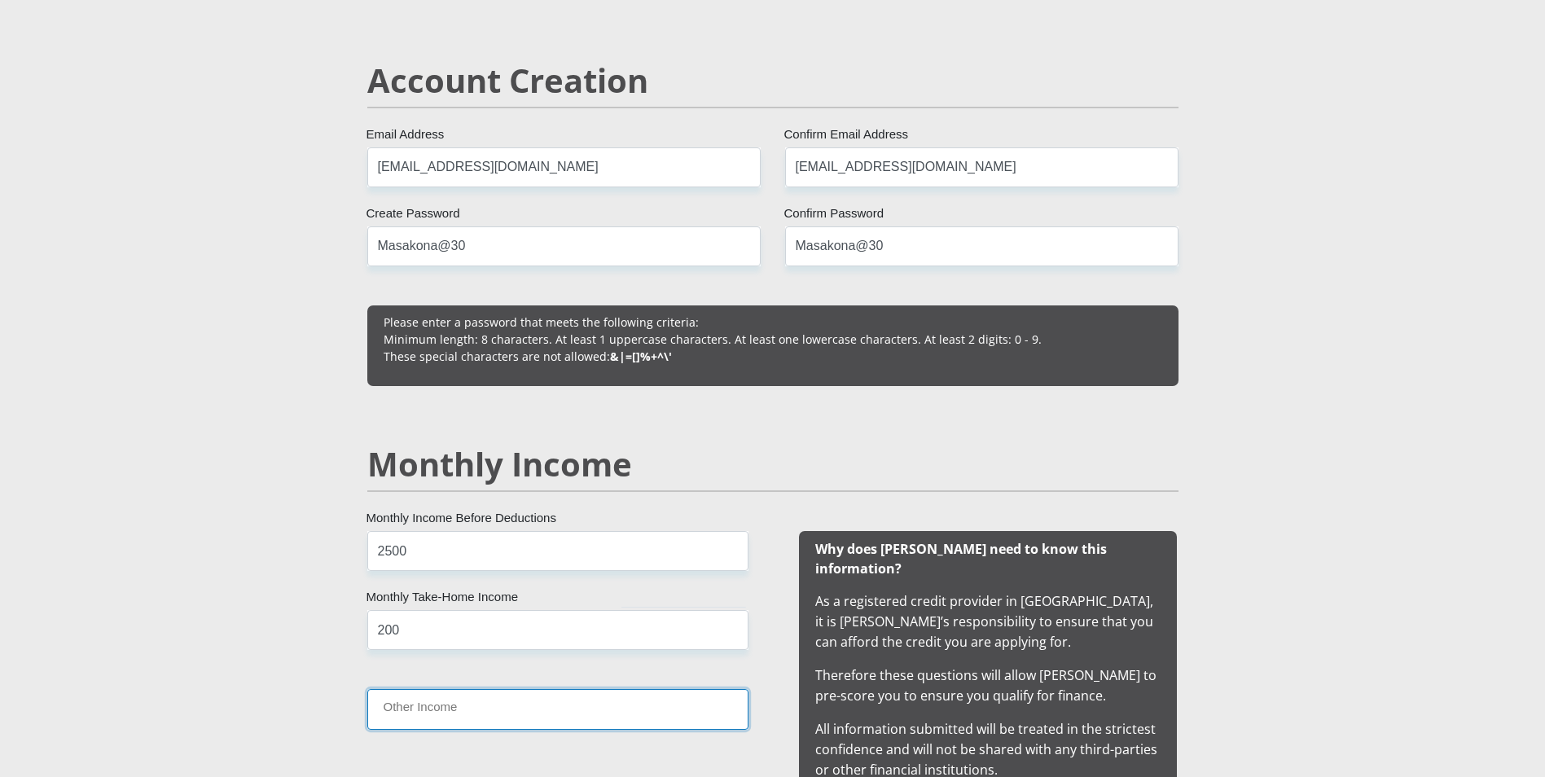
click at [407, 720] on input "Other Income" at bounding box center [557, 709] width 381 height 40
click at [424, 632] on input "200" at bounding box center [557, 630] width 381 height 40
type input "2000"
click at [426, 707] on input "Other Income" at bounding box center [557, 709] width 381 height 40
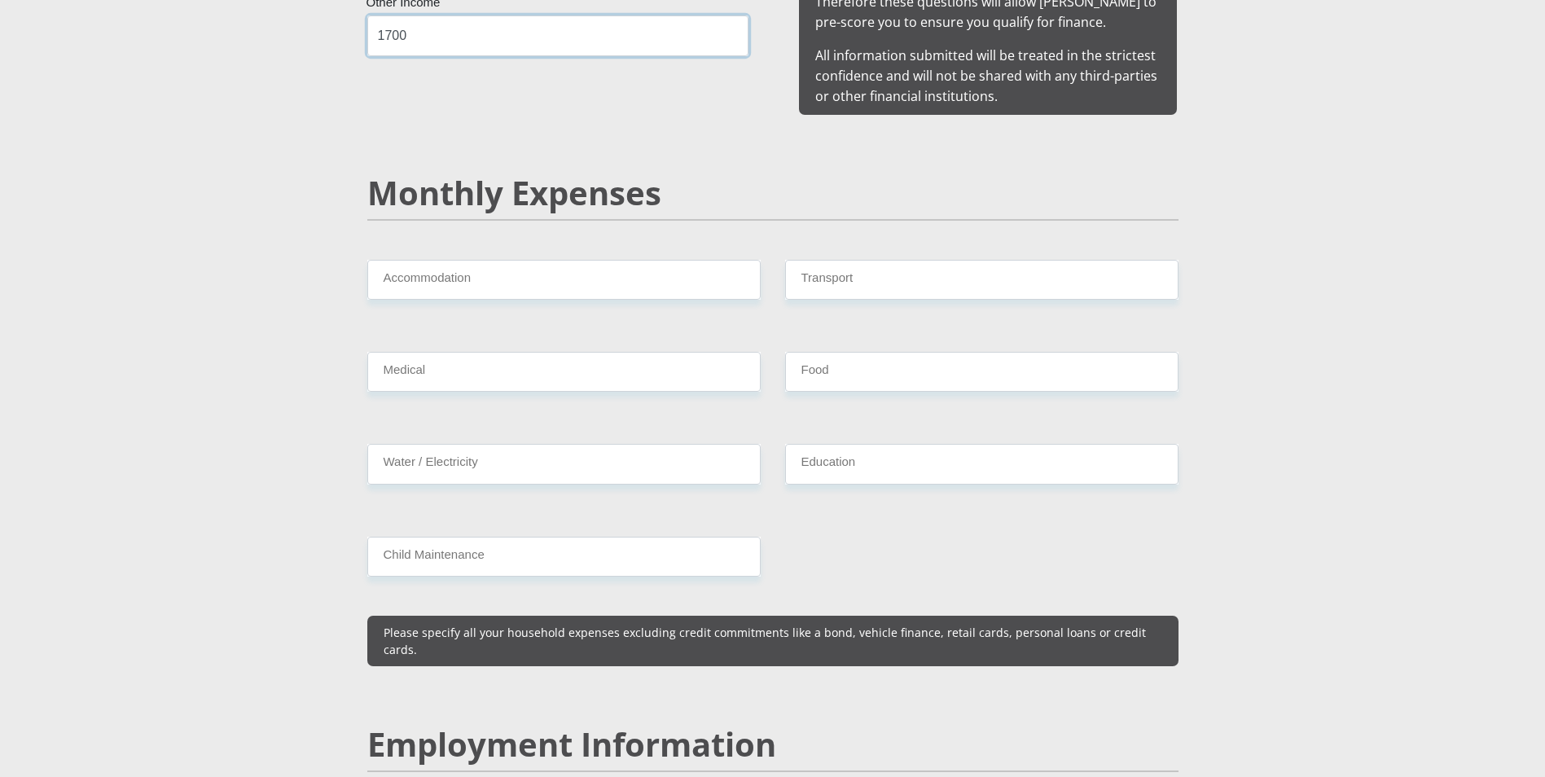
scroll to position [1862, 0]
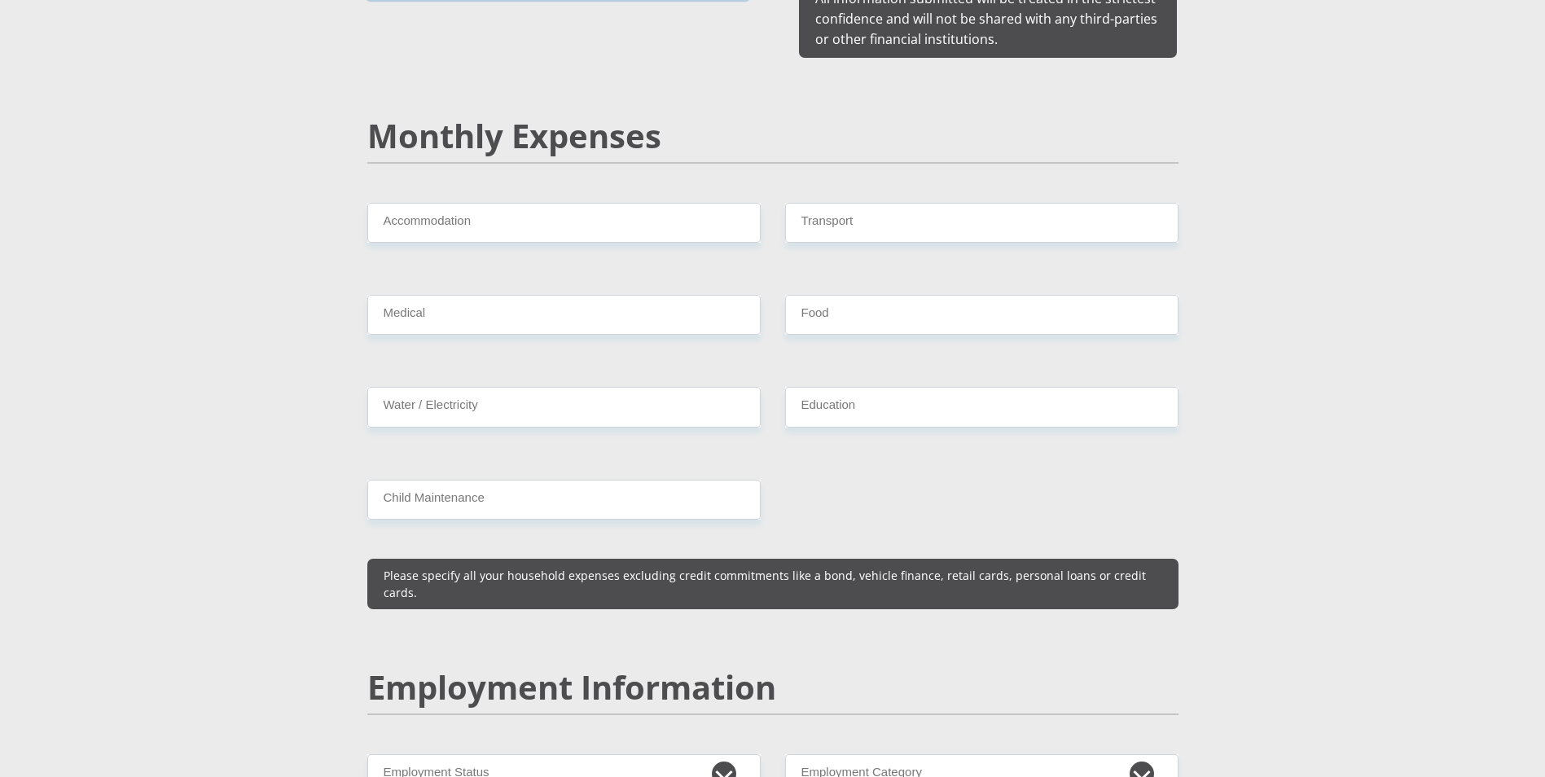
type input "1700"
click at [635, 219] on input "Accommodation" at bounding box center [564, 223] width 394 height 40
type input "0"
click at [846, 203] on input "Transport" at bounding box center [982, 223] width 394 height 40
type input "0"
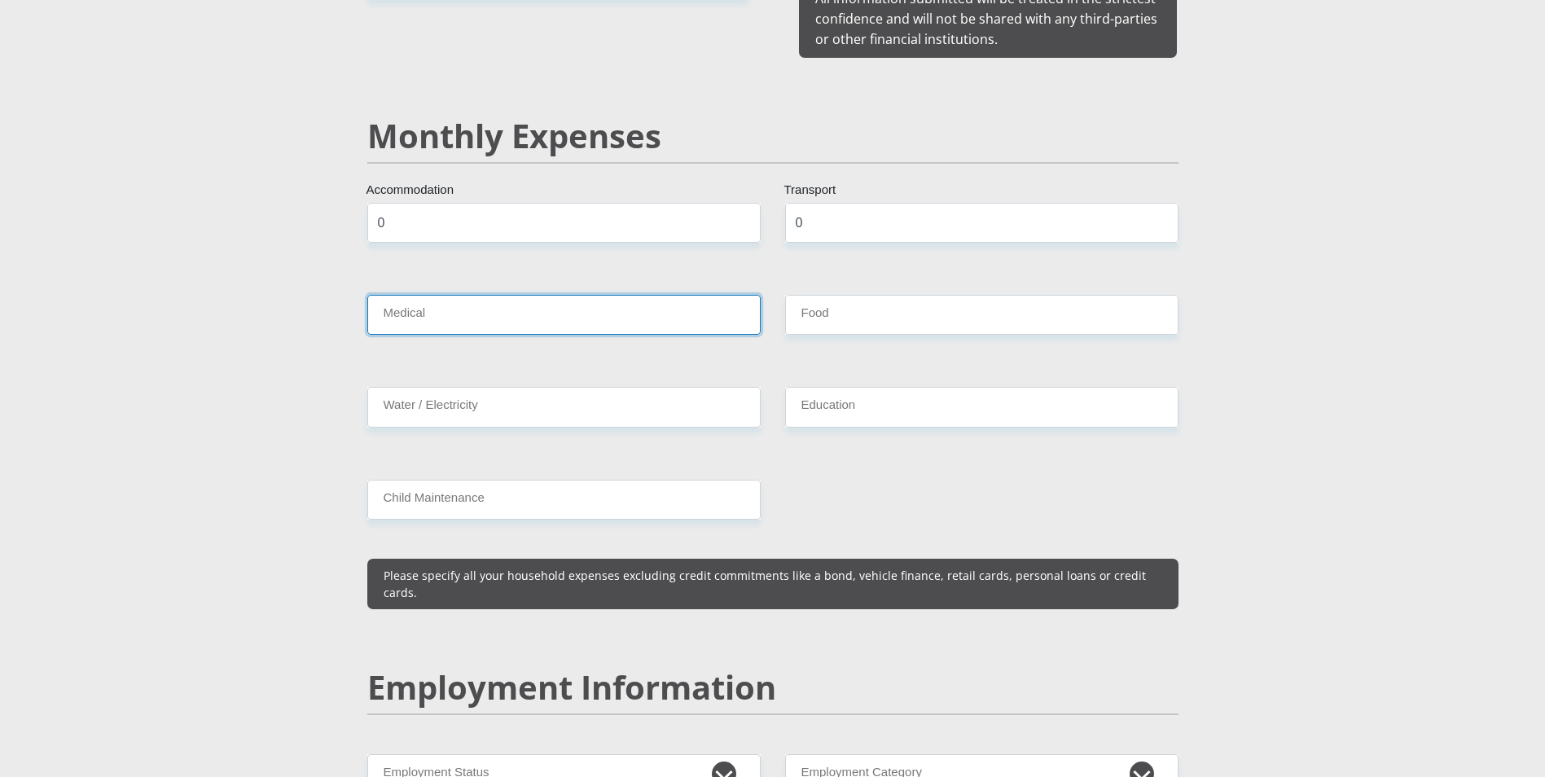
click at [631, 302] on input "Medical" at bounding box center [564, 315] width 394 height 40
type input "0"
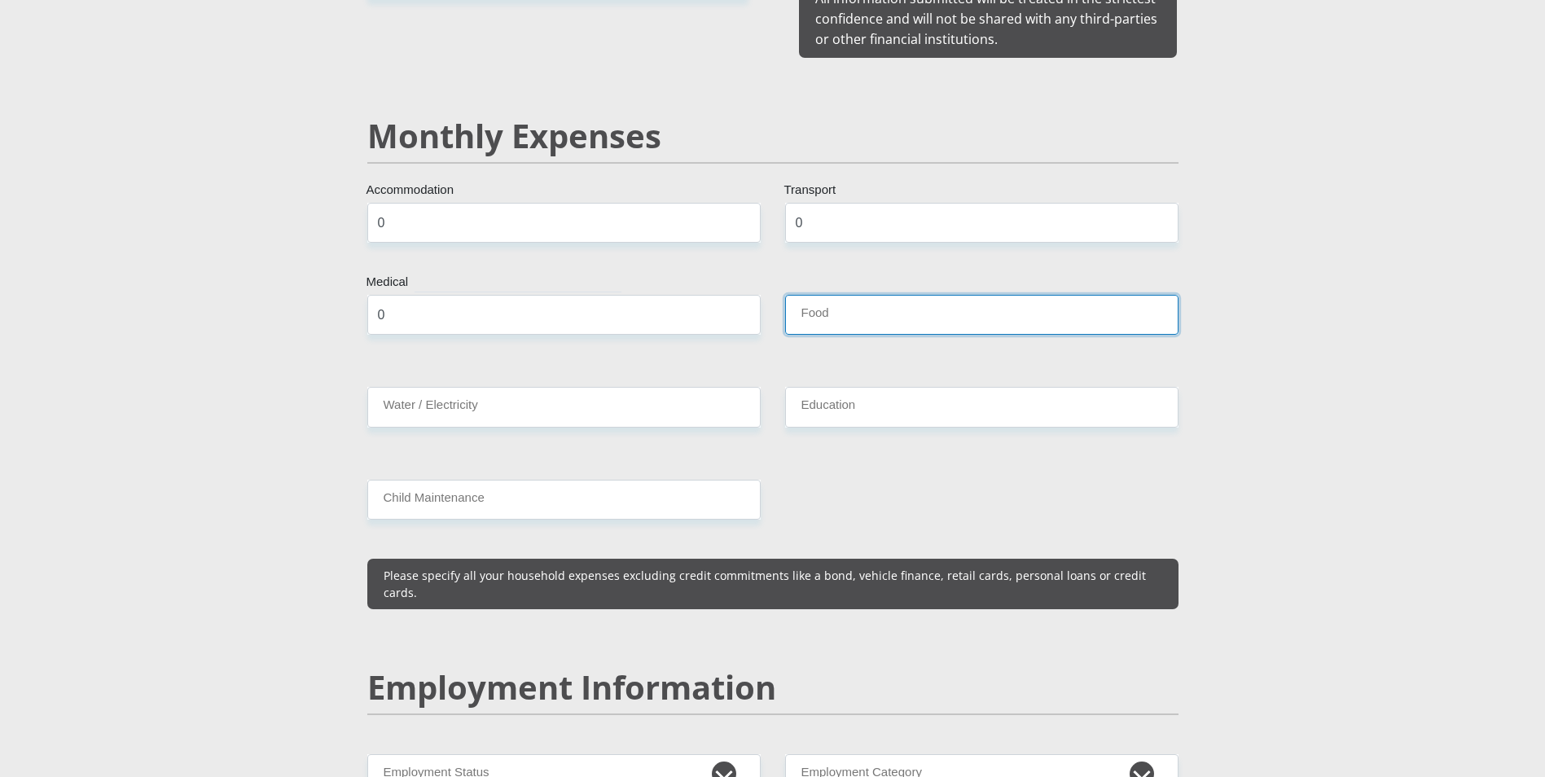
click at [919, 295] on input "Food" at bounding box center [982, 315] width 394 height 40
type input "1000"
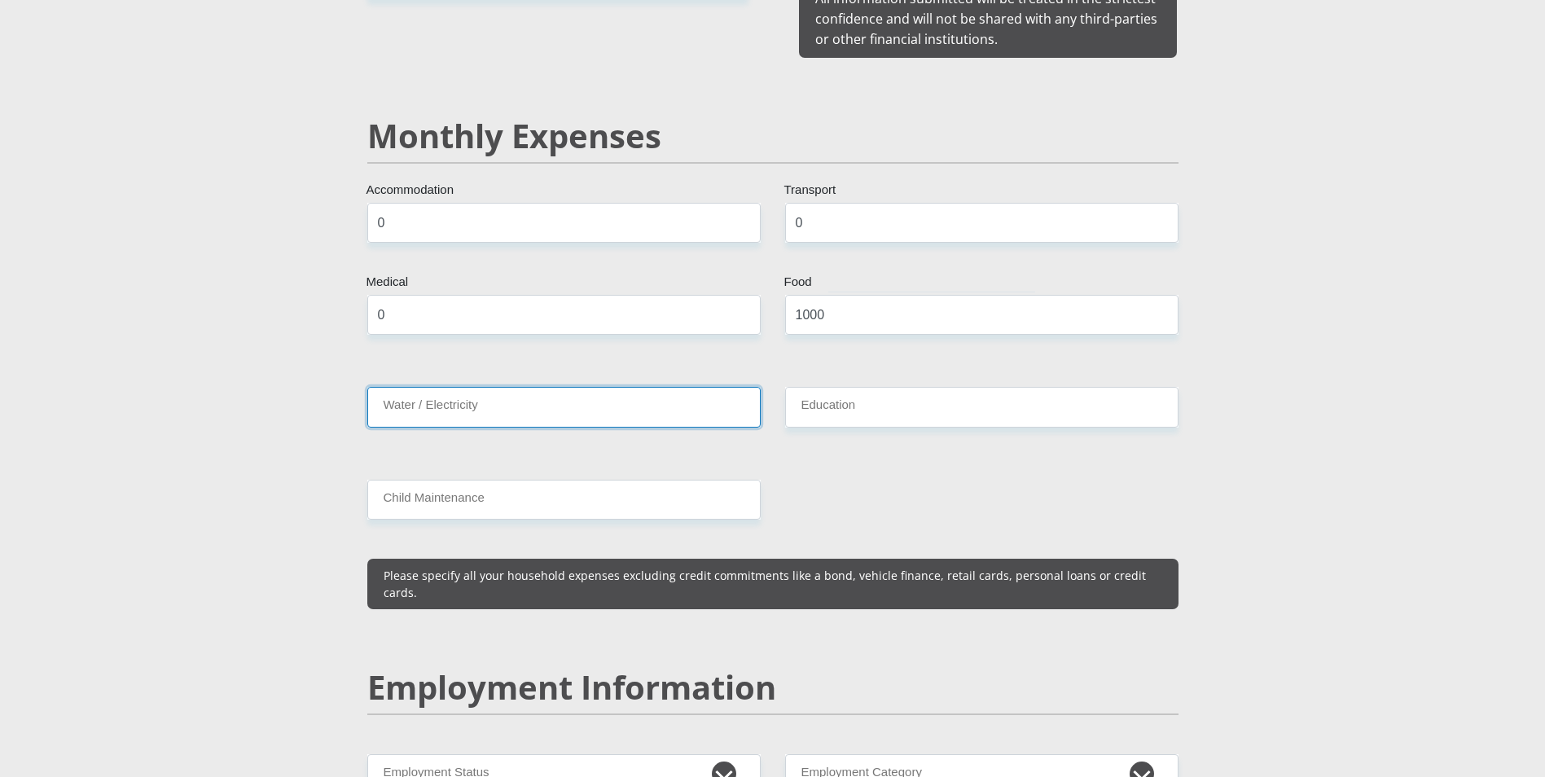
click at [566, 396] on input "Water / Electricity" at bounding box center [564, 407] width 394 height 40
type input "0"
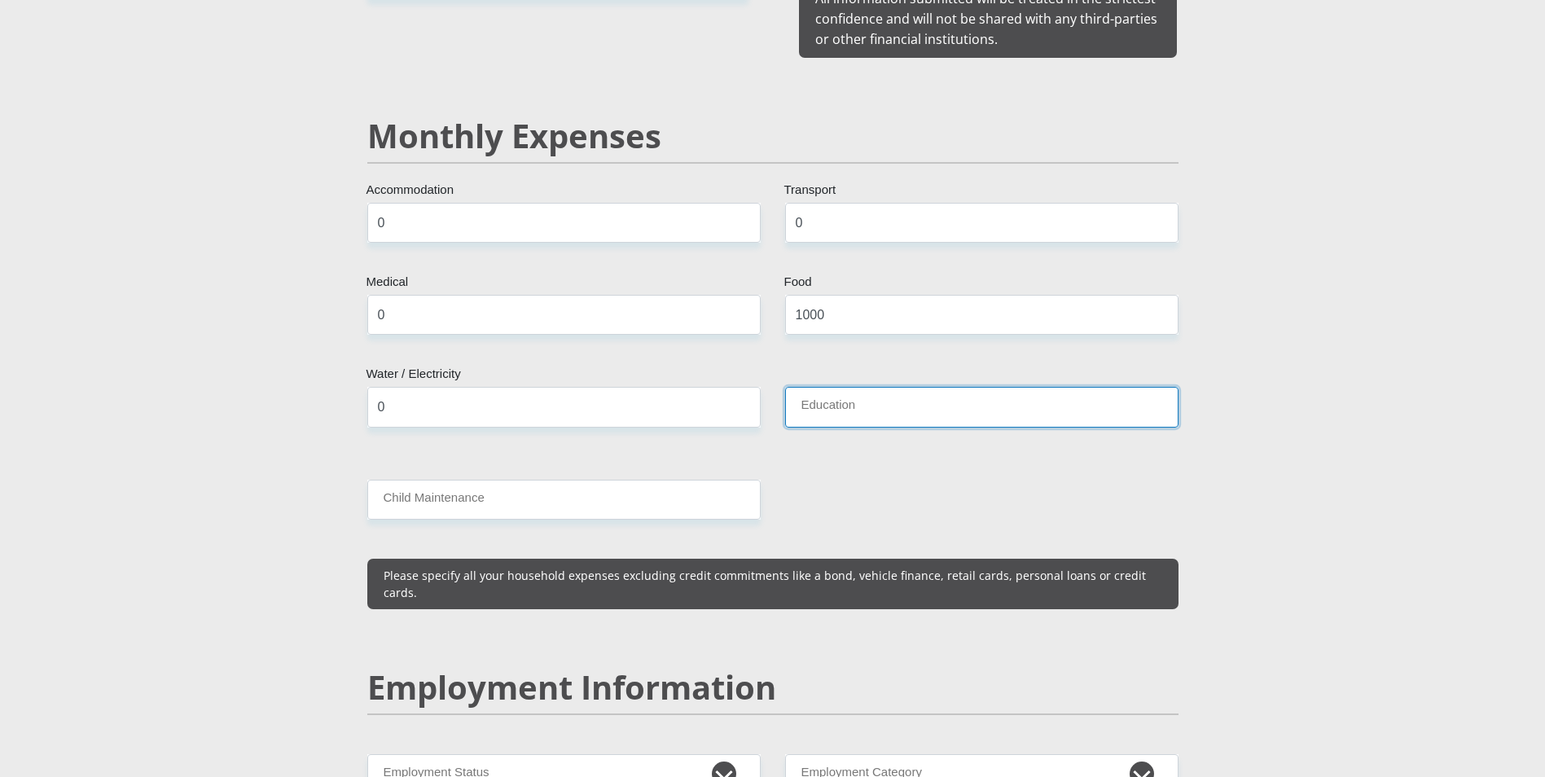
click at [828, 392] on input "Education" at bounding box center [982, 407] width 394 height 40
type input "50"
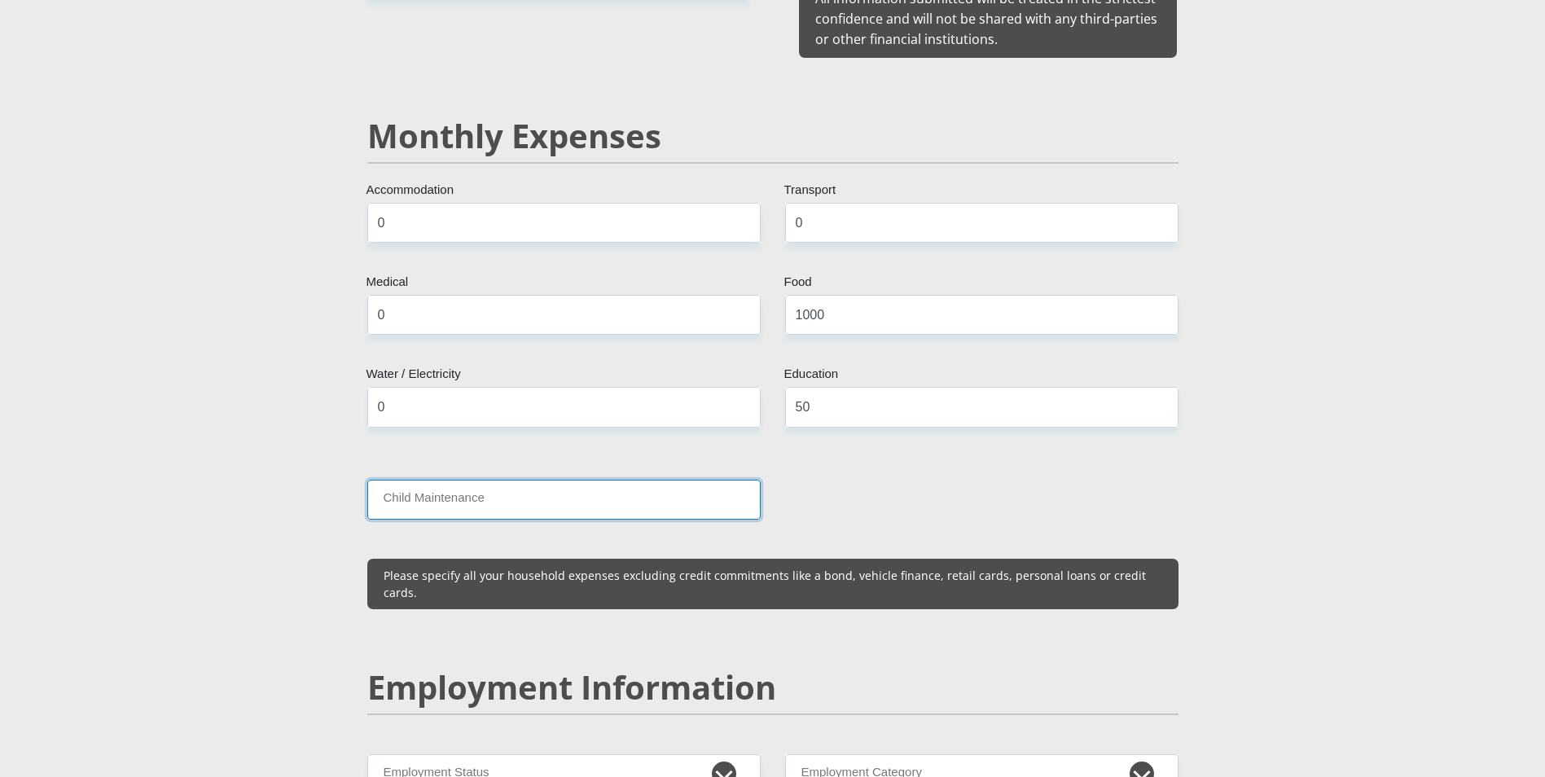
click at [624, 480] on input "Child Maintenance" at bounding box center [564, 500] width 394 height 40
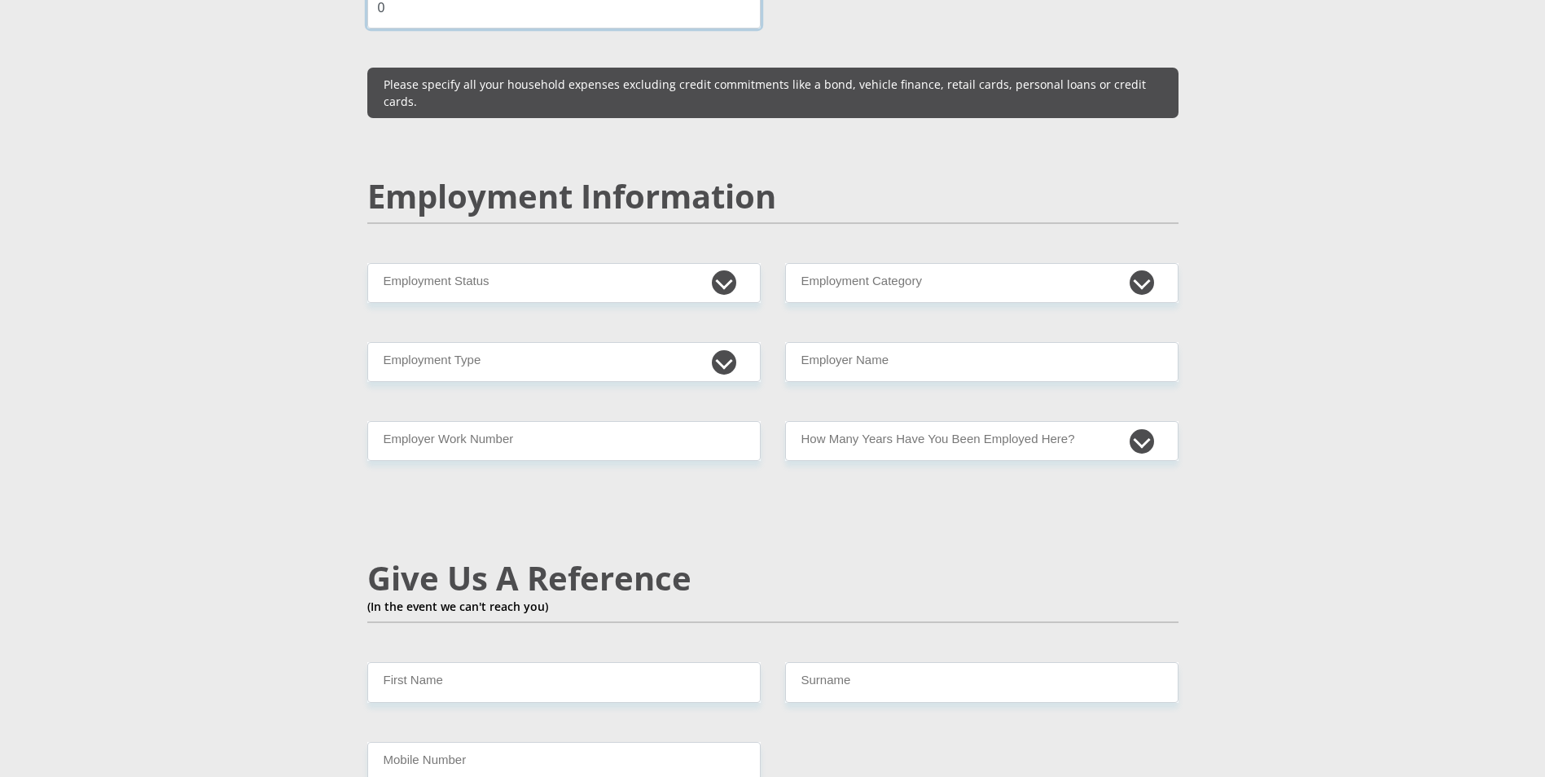
scroll to position [2376, 0]
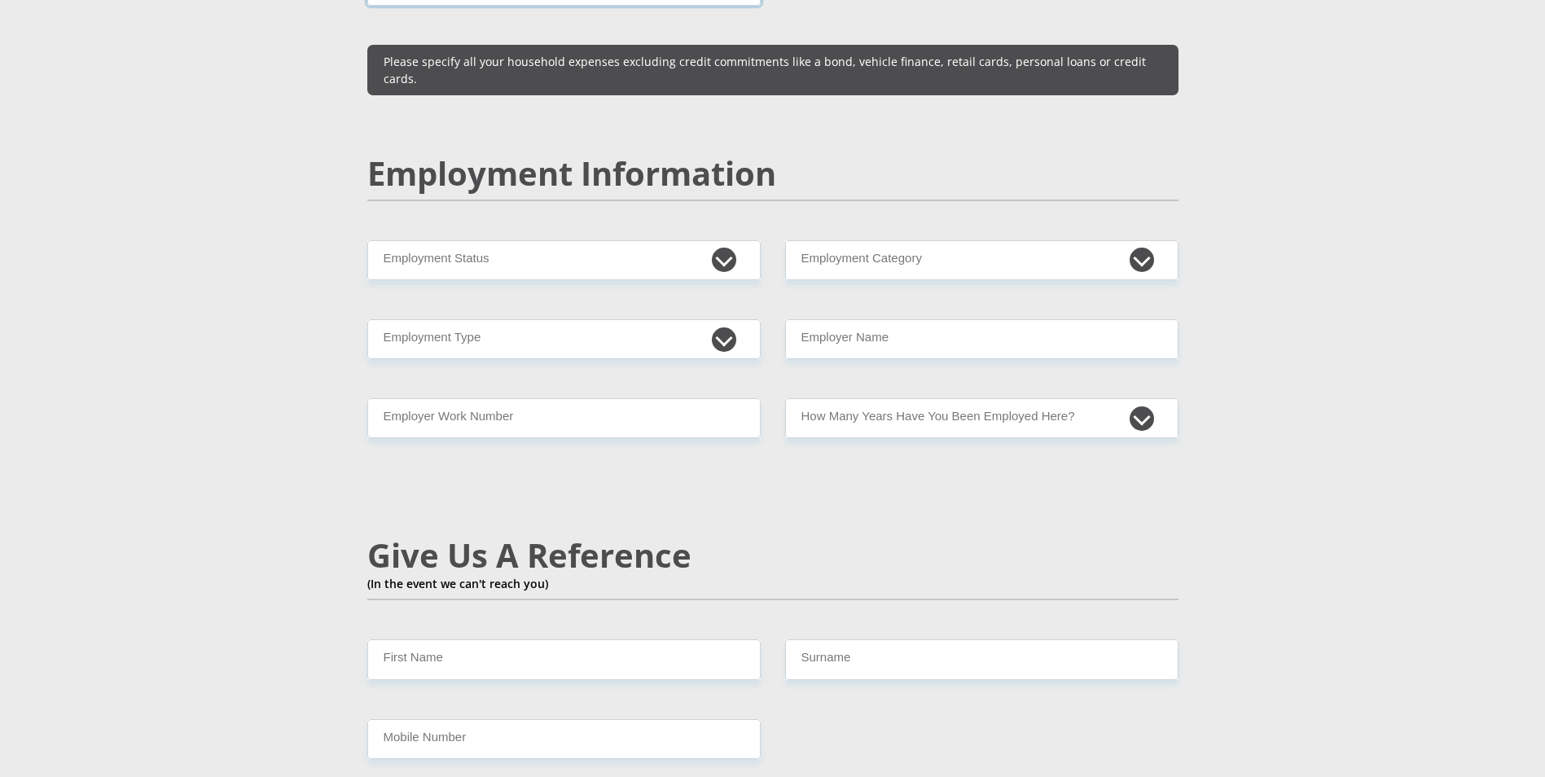
type input "0"
click at [699, 240] on select "Permanent/Full-time Part-time/Casual [DEMOGRAPHIC_DATA] Worker Self-Employed Ho…" at bounding box center [564, 260] width 394 height 40
select select "7"
click at [367, 240] on select "Permanent/Full-time Part-time/Casual [DEMOGRAPHIC_DATA] Worker Self-Employed Ho…" at bounding box center [564, 260] width 394 height 40
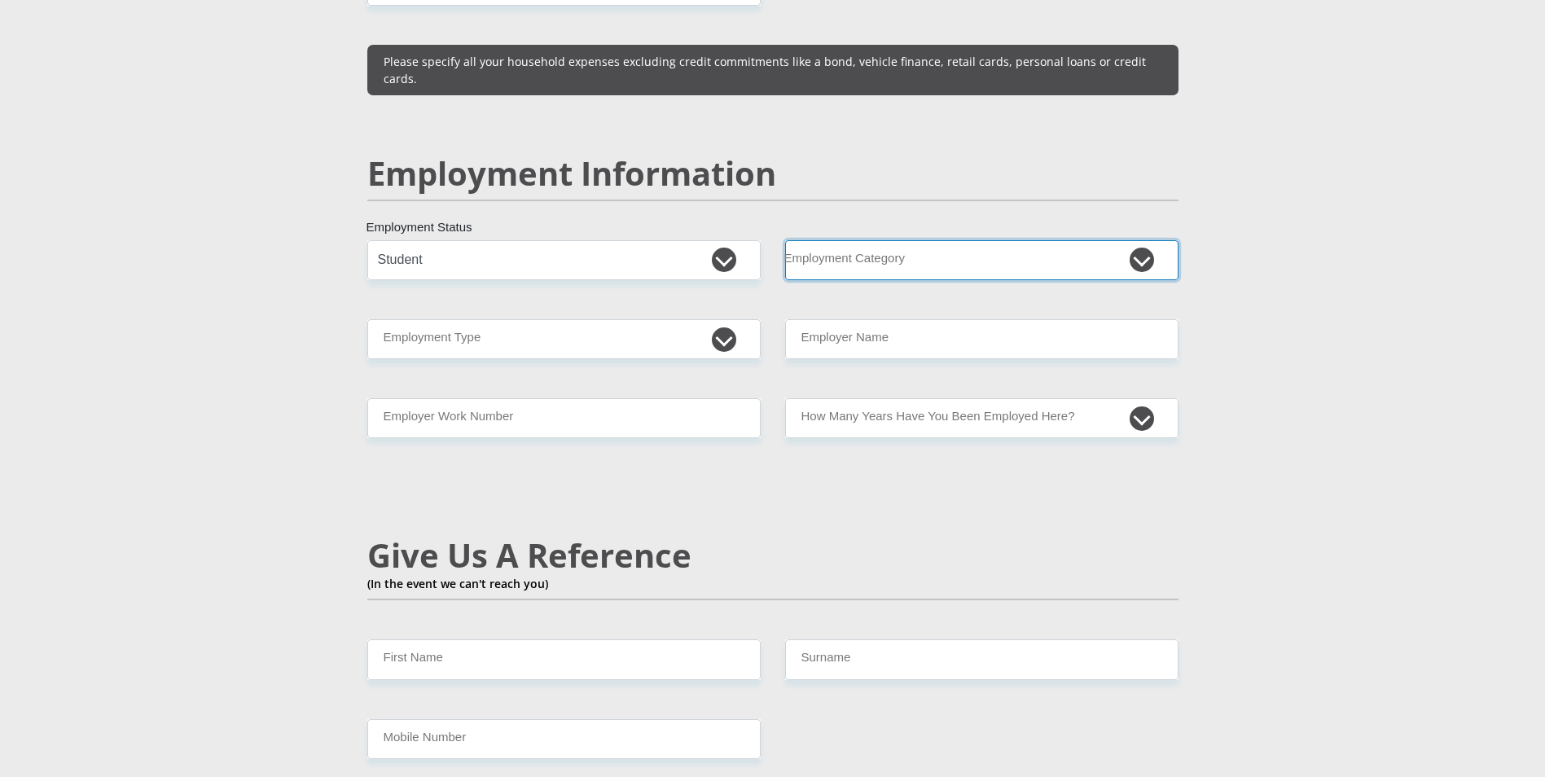
click at [832, 240] on select "AGRICULTURE ALCOHOL & TOBACCO CONSTRUCTION MATERIALS METALLURGY EQUIPMENT FOR R…" at bounding box center [982, 260] width 394 height 40
select select "71"
click at [785, 240] on select "AGRICULTURE ALCOHOL & TOBACCO CONSTRUCTION MATERIALS METALLURGY EQUIPMENT FOR R…" at bounding box center [982, 260] width 394 height 40
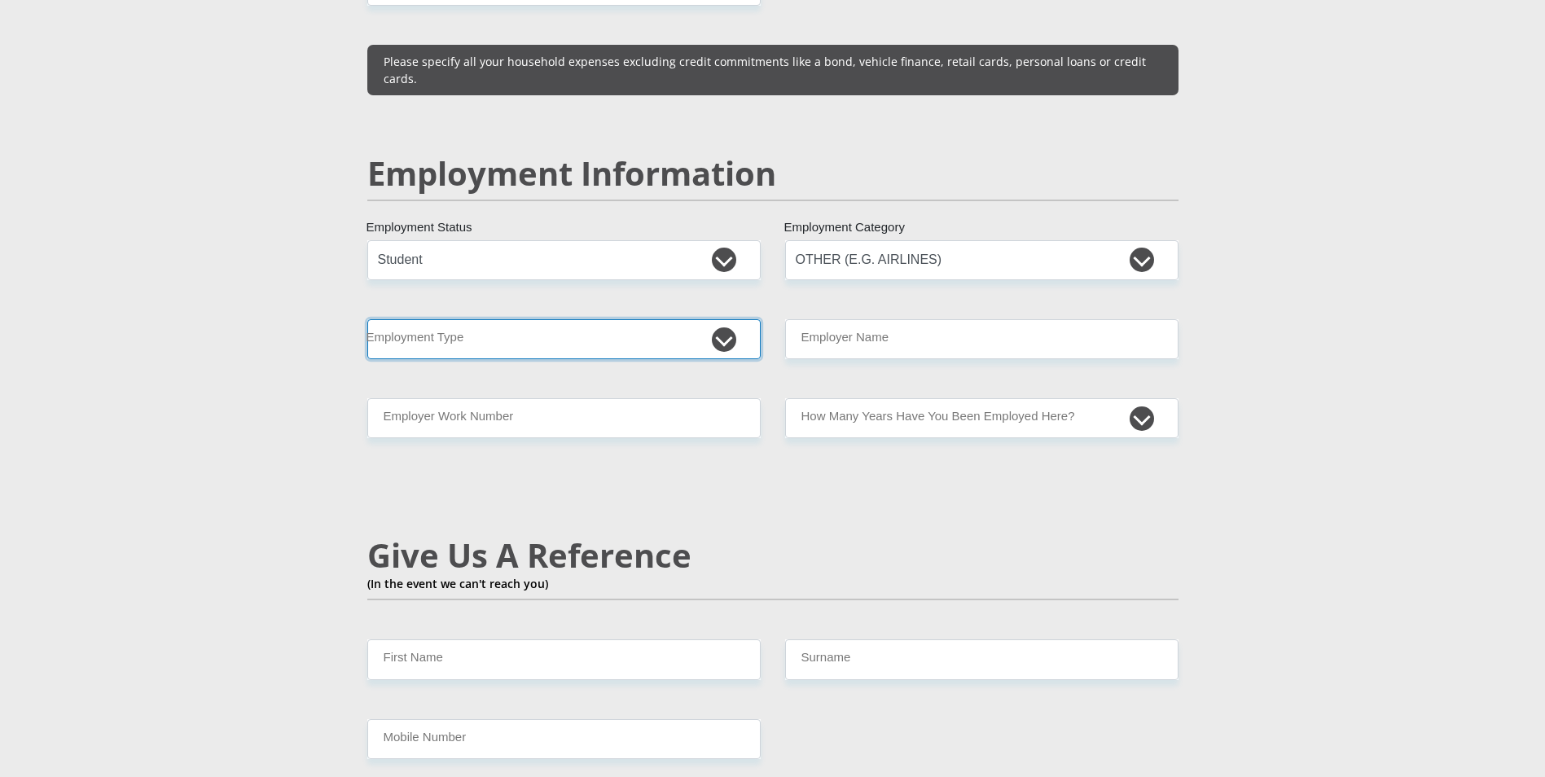
click at [719, 319] on select "College/Lecturer Craft Seller Creative Driver Executive Farmer Forces - Non Com…" at bounding box center [564, 339] width 394 height 40
select select "Student"
click at [367, 319] on select "College/Lecturer Craft Seller Creative Driver Executive Farmer Forces - Non Com…" at bounding box center [564, 339] width 394 height 40
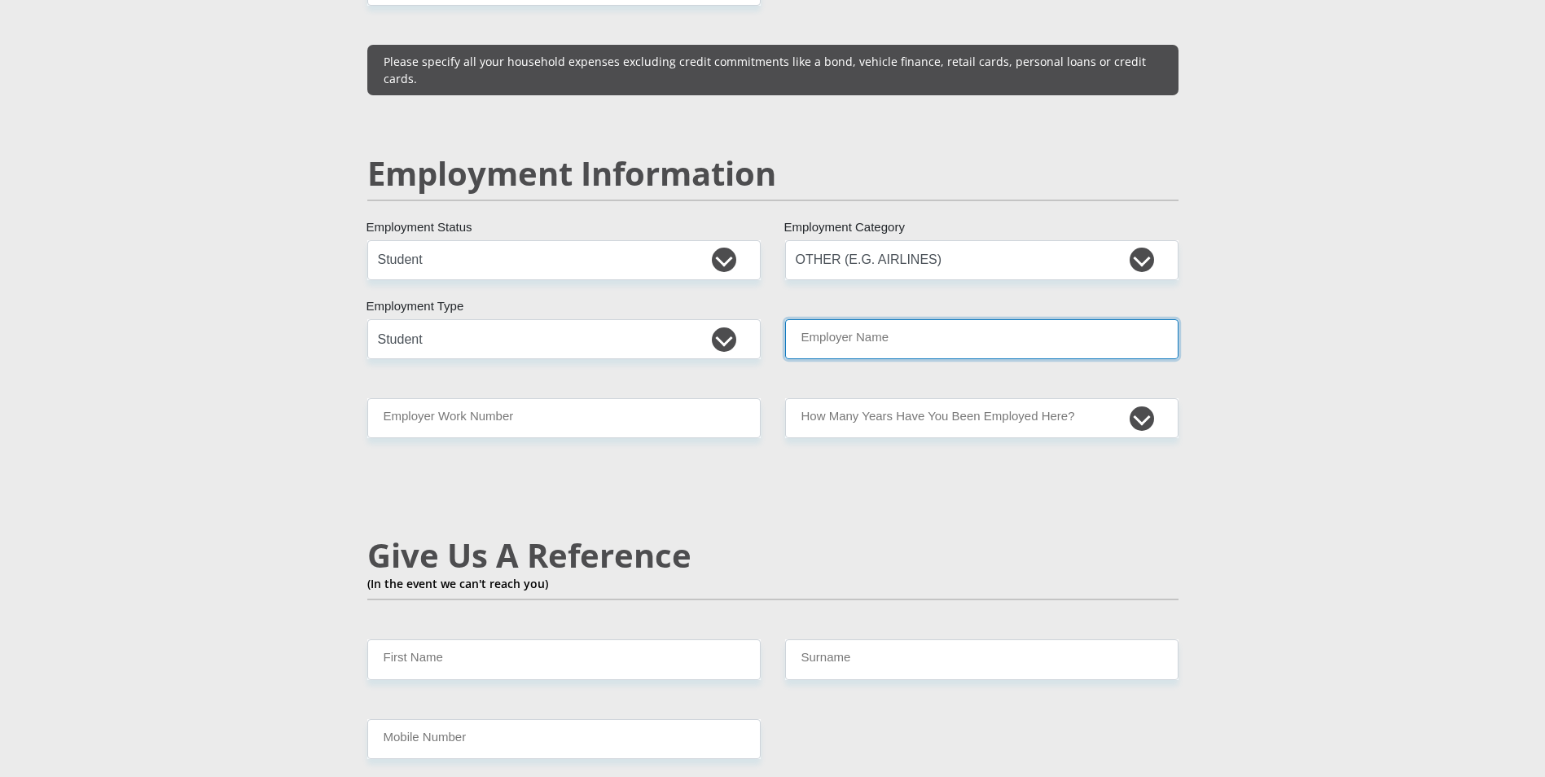
click at [885, 319] on input "Employer Name" at bounding box center [982, 339] width 394 height 40
type input "None"
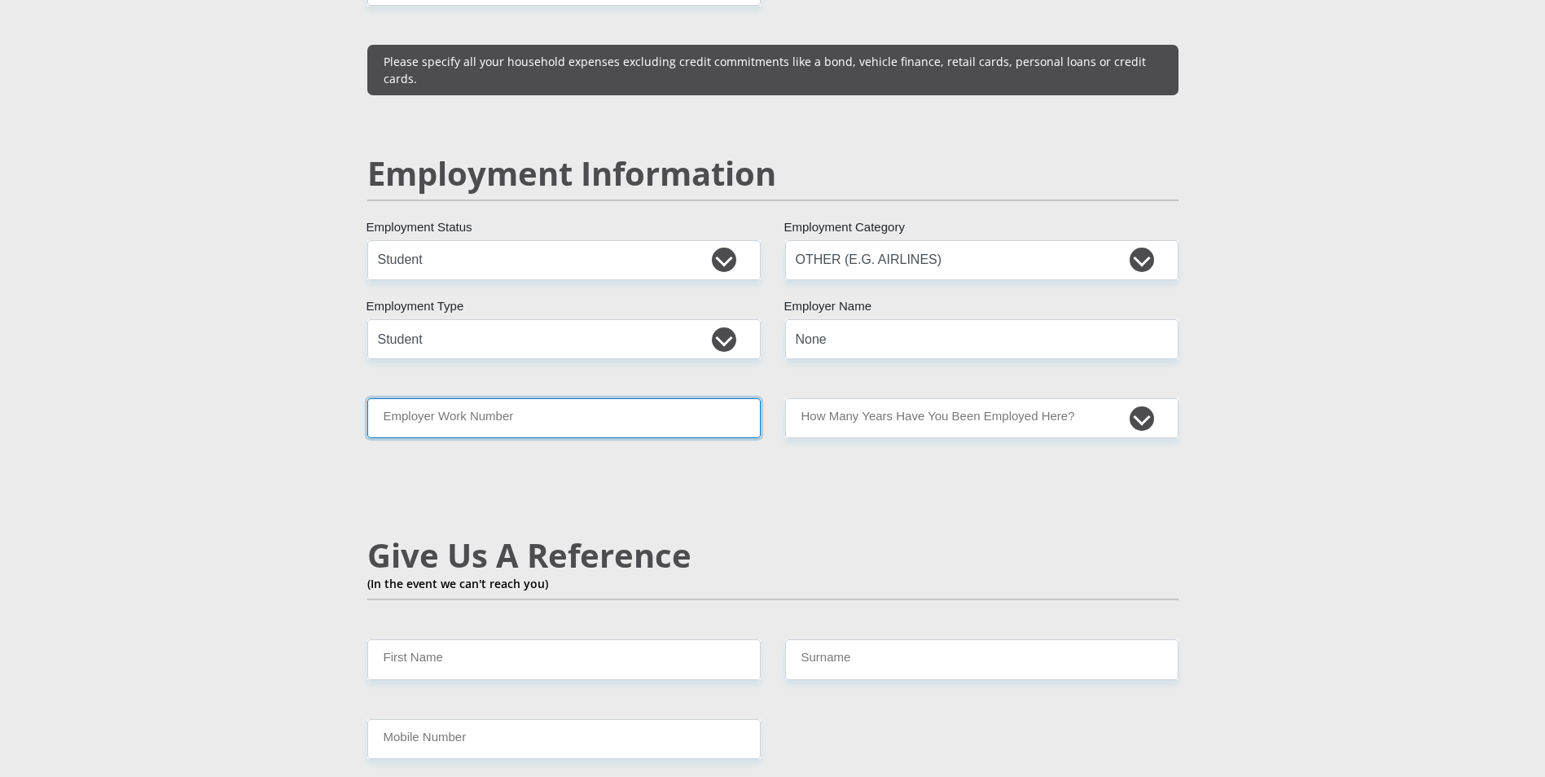
click at [628, 398] on input "Employer Work Number" at bounding box center [564, 418] width 394 height 40
click at [897, 407] on div "Mr Ms Mrs Dr [PERSON_NAME] Title Murunwa First Name Masakona Surname 0408306171…" at bounding box center [773, 223] width 836 height 4647
click at [701, 398] on input "Employer Work Number" at bounding box center [564, 418] width 394 height 40
type input "0817476171"
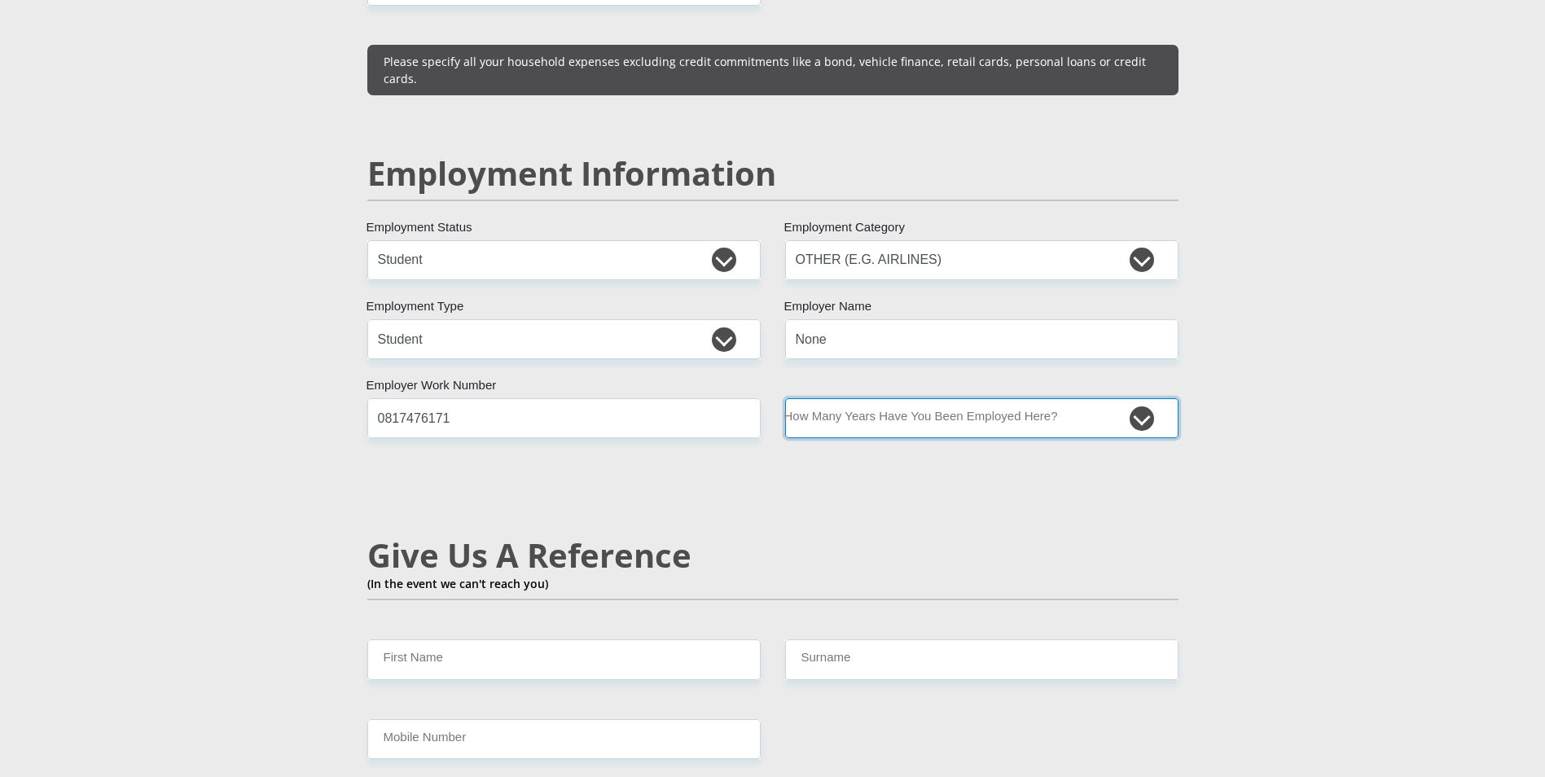
click at [950, 398] on select "less than 1 year 1-3 years 3-5 years 5+ years" at bounding box center [982, 418] width 394 height 40
select select "6"
click at [785, 398] on select "less than 1 year 1-3 years 3-5 years 5+ years" at bounding box center [982, 418] width 394 height 40
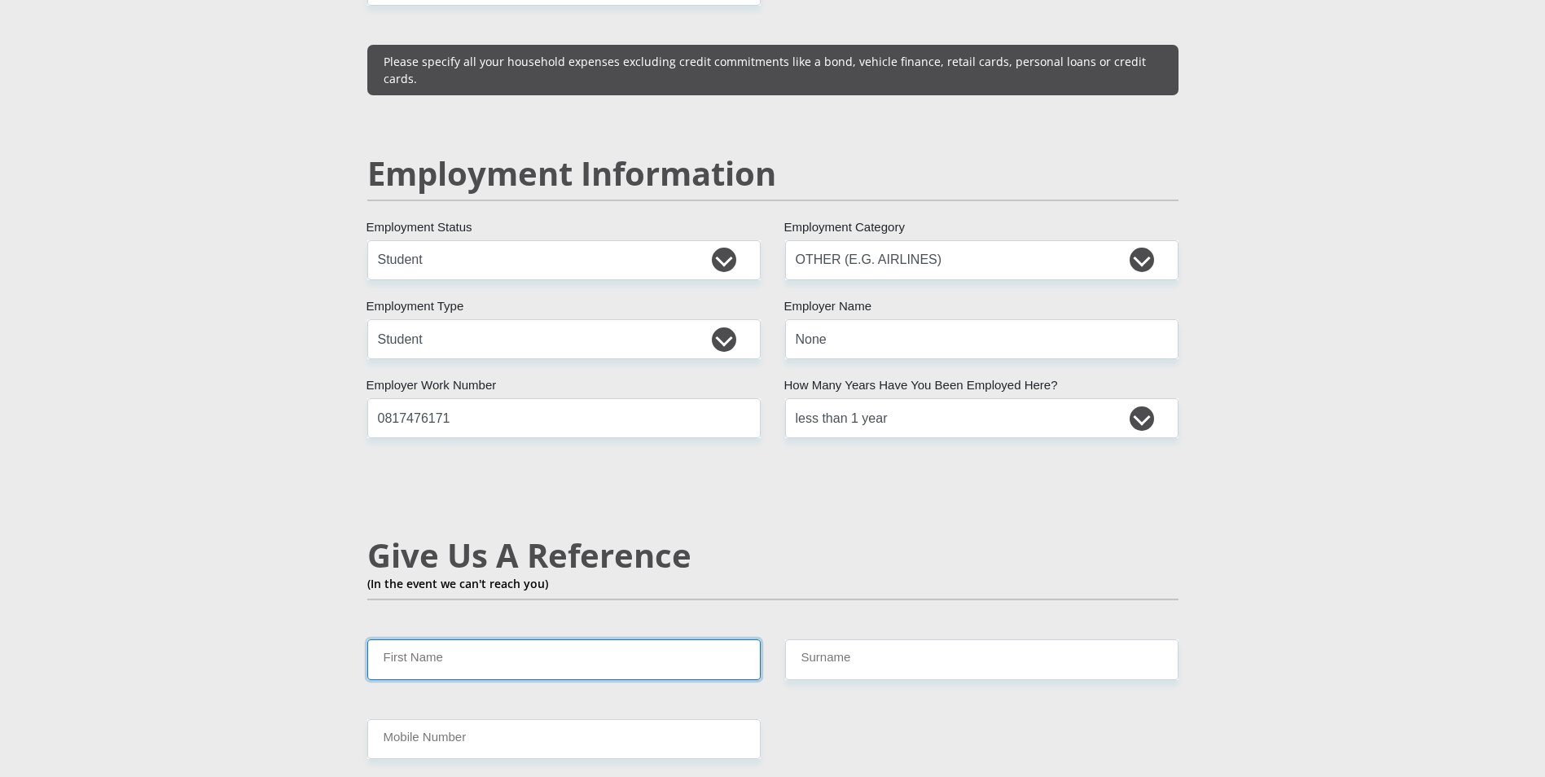
click at [634, 640] on input "First Name" at bounding box center [564, 660] width 394 height 40
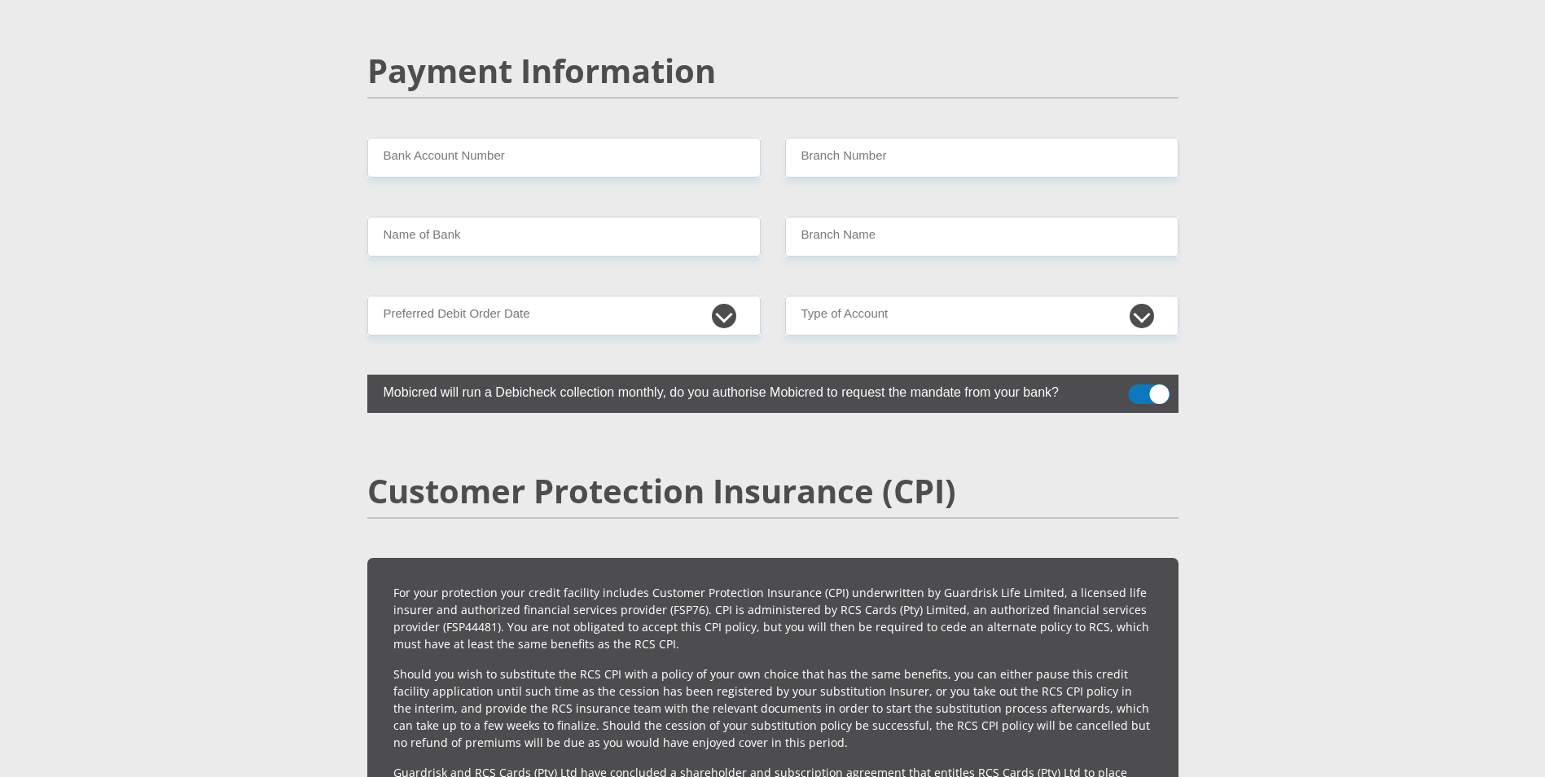
scroll to position [3170, 0]
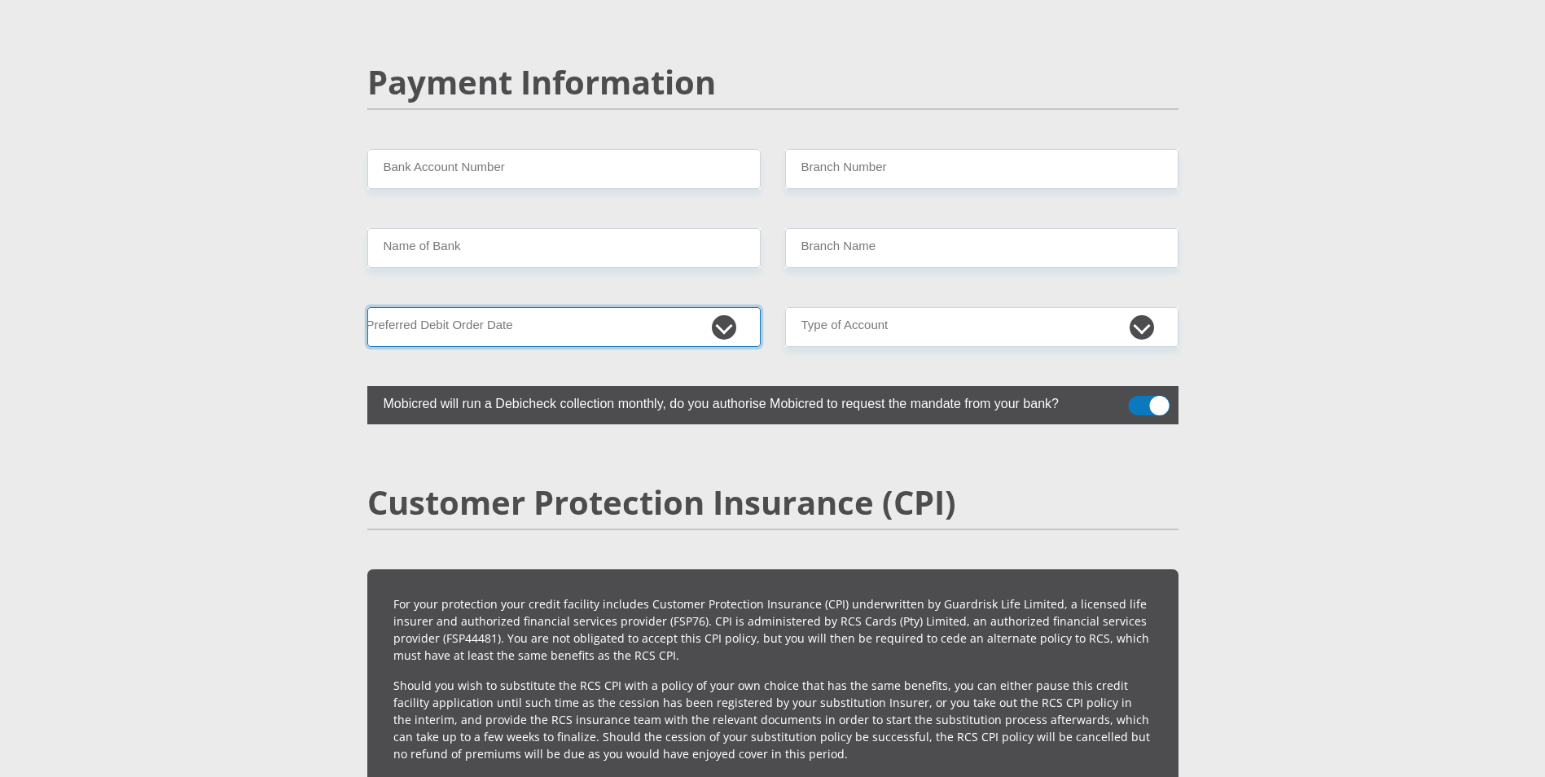
click at [690, 308] on select "1st 2nd 3rd 4th 5th 7th 18th 19th 20th 21st 22nd 23rd 24th 25th 26th 27th 28th …" at bounding box center [564, 327] width 394 height 40
select select "1"
click at [367, 307] on select "1st 2nd 3rd 4th 5th 7th 18th 19th 20th 21st 22nd 23rd 24th 25th 26th 27th 28th …" at bounding box center [564, 327] width 394 height 40
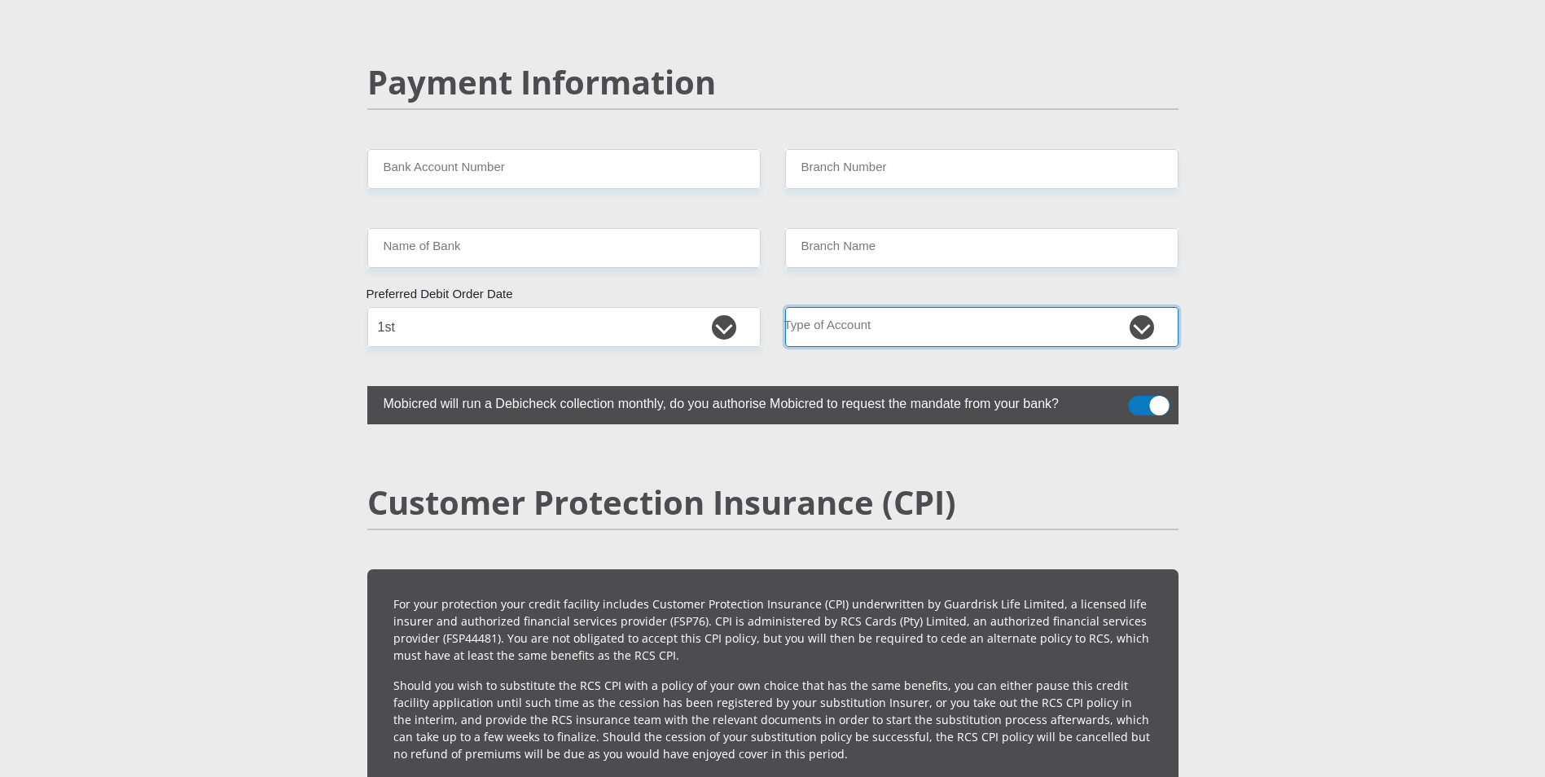
click at [852, 307] on select "Cheque Savings" at bounding box center [982, 327] width 394 height 40
select select "SAV"
click at [785, 307] on select "Cheque Savings" at bounding box center [982, 327] width 394 height 40
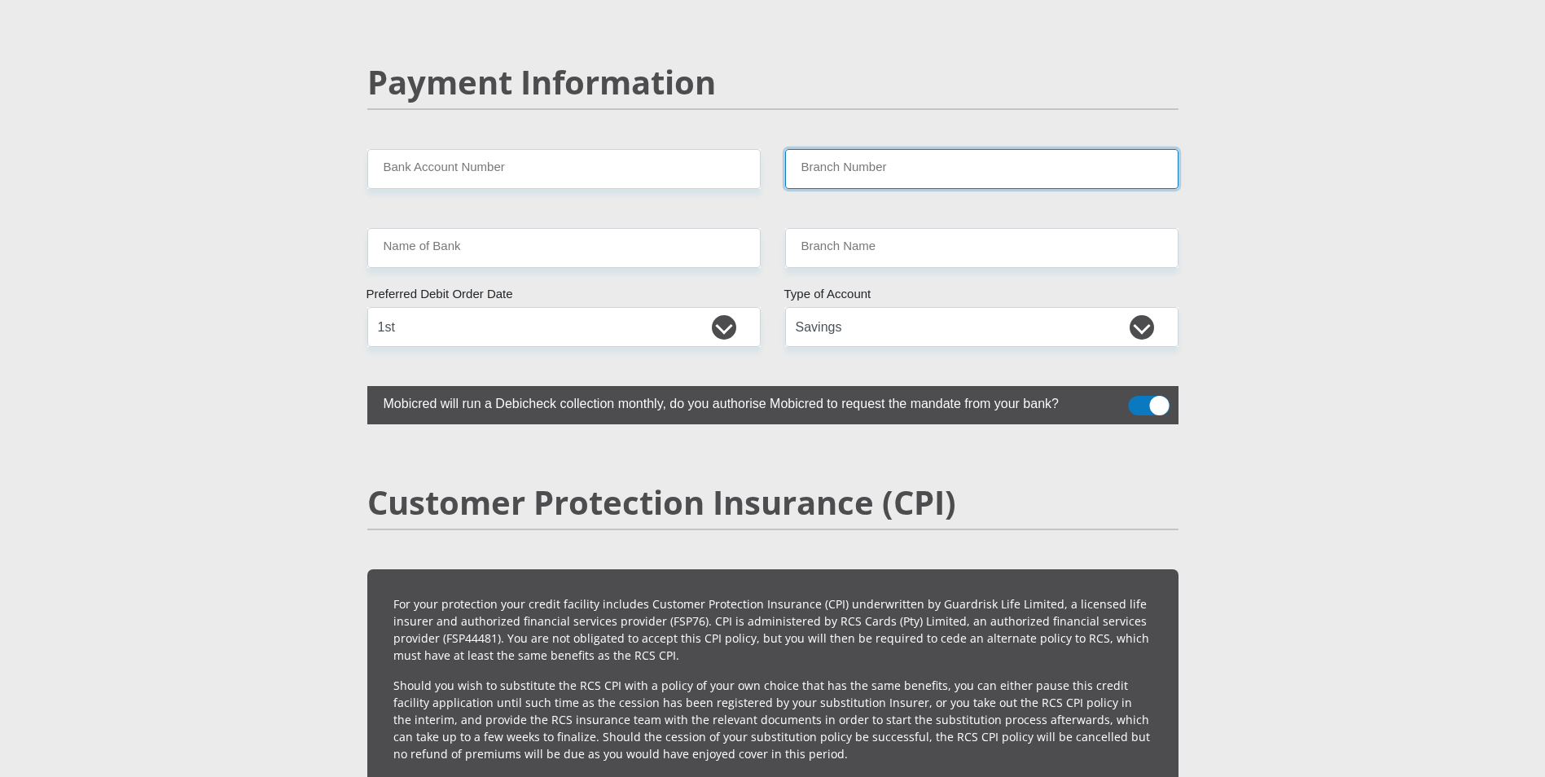
click at [840, 149] on input "Branch Number" at bounding box center [982, 169] width 394 height 40
click at [612, 149] on input "Bank Account Number" at bounding box center [564, 169] width 394 height 40
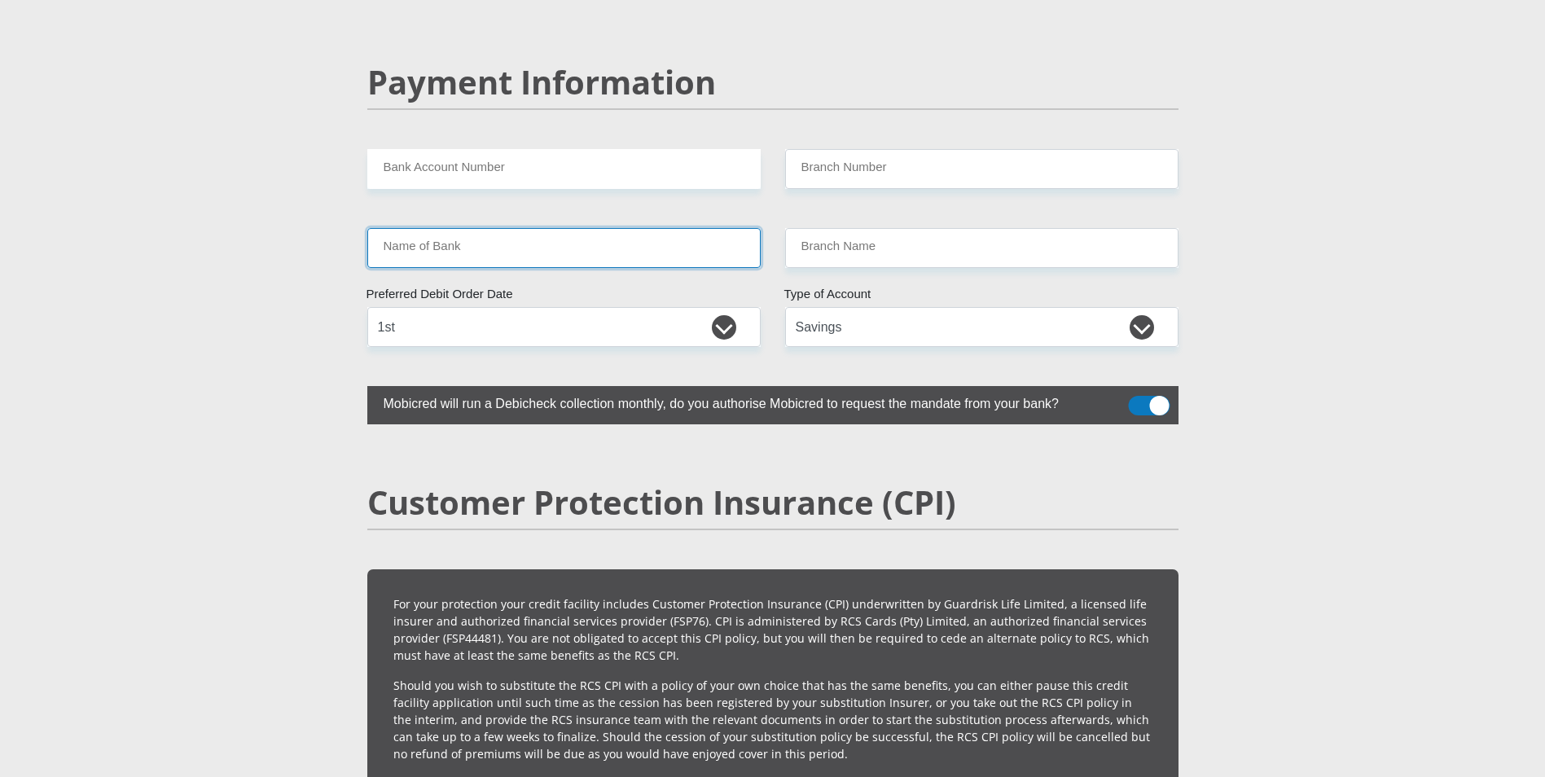
click at [574, 228] on input "Name of Bank" at bounding box center [564, 248] width 394 height 40
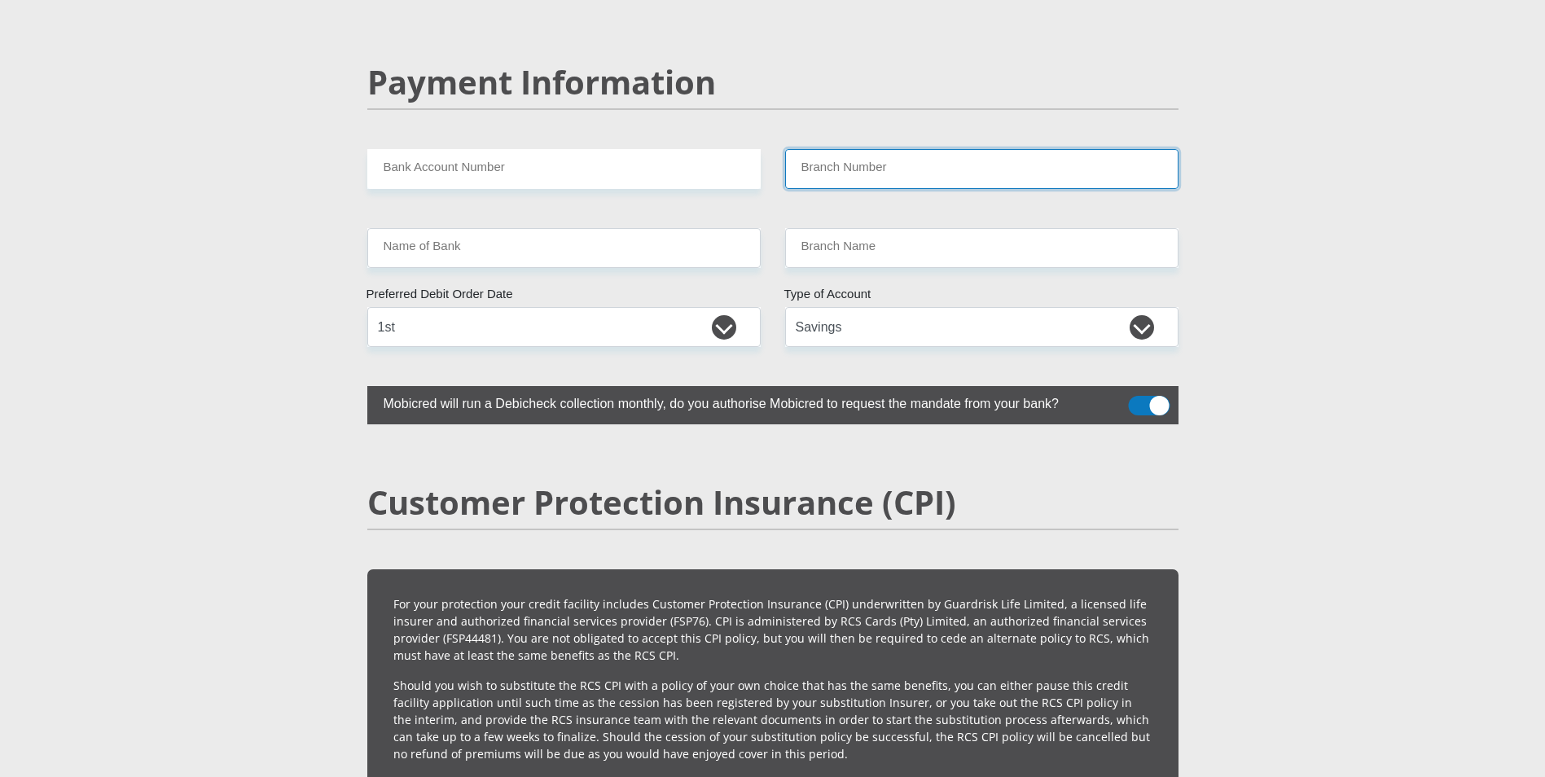
click at [831, 149] on input "Branch Number" at bounding box center [982, 169] width 394 height 40
click at [702, 149] on input "Bank Account Number" at bounding box center [564, 169] width 394 height 40
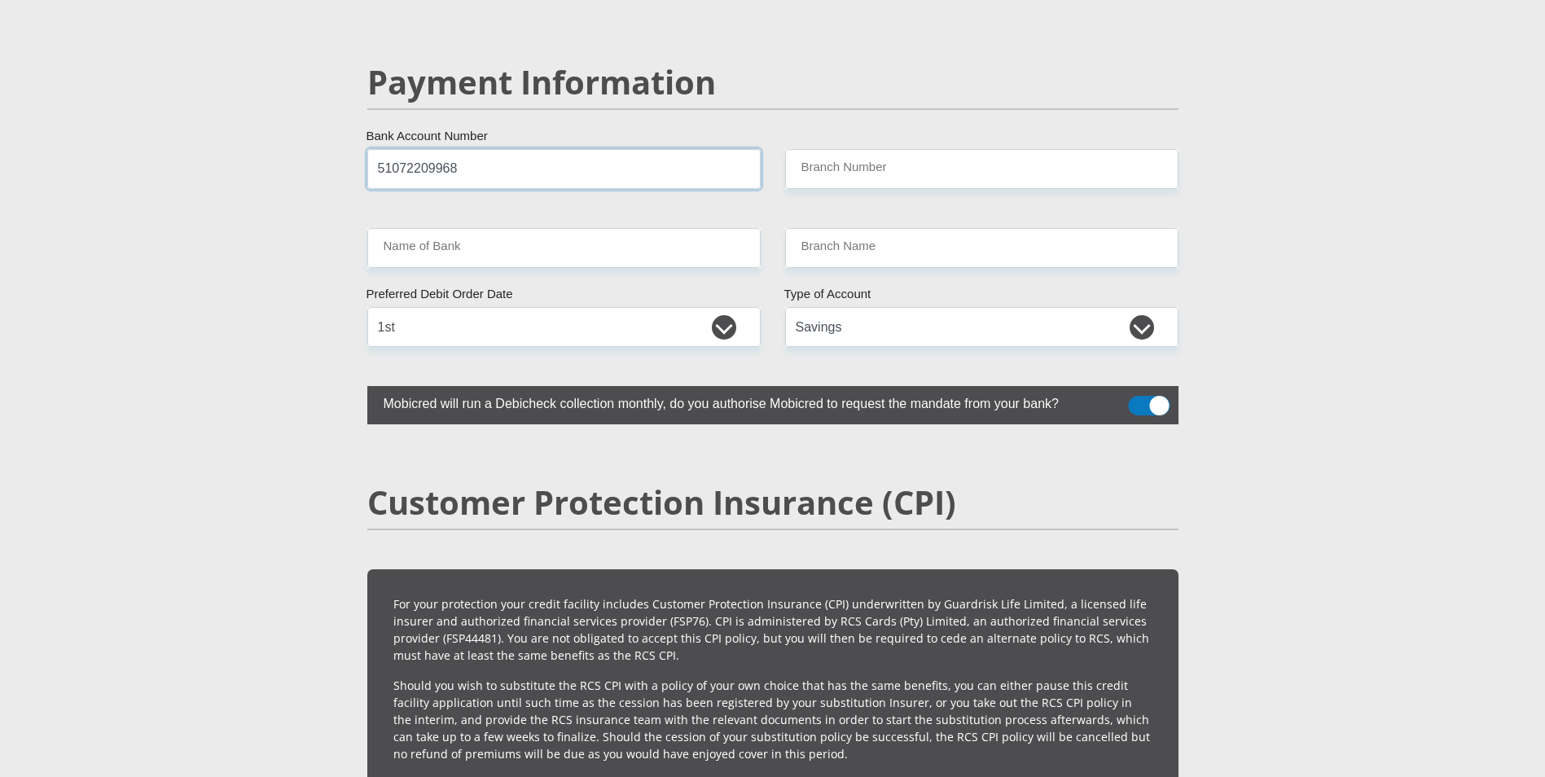
type input "51072209968"
click at [895, 149] on input "Branch Number" at bounding box center [982, 169] width 394 height 40
click at [590, 228] on input "Name of Bank" at bounding box center [564, 248] width 394 height 40
click at [872, 149] on input "Branch Number" at bounding box center [982, 169] width 394 height 40
type input "678910"
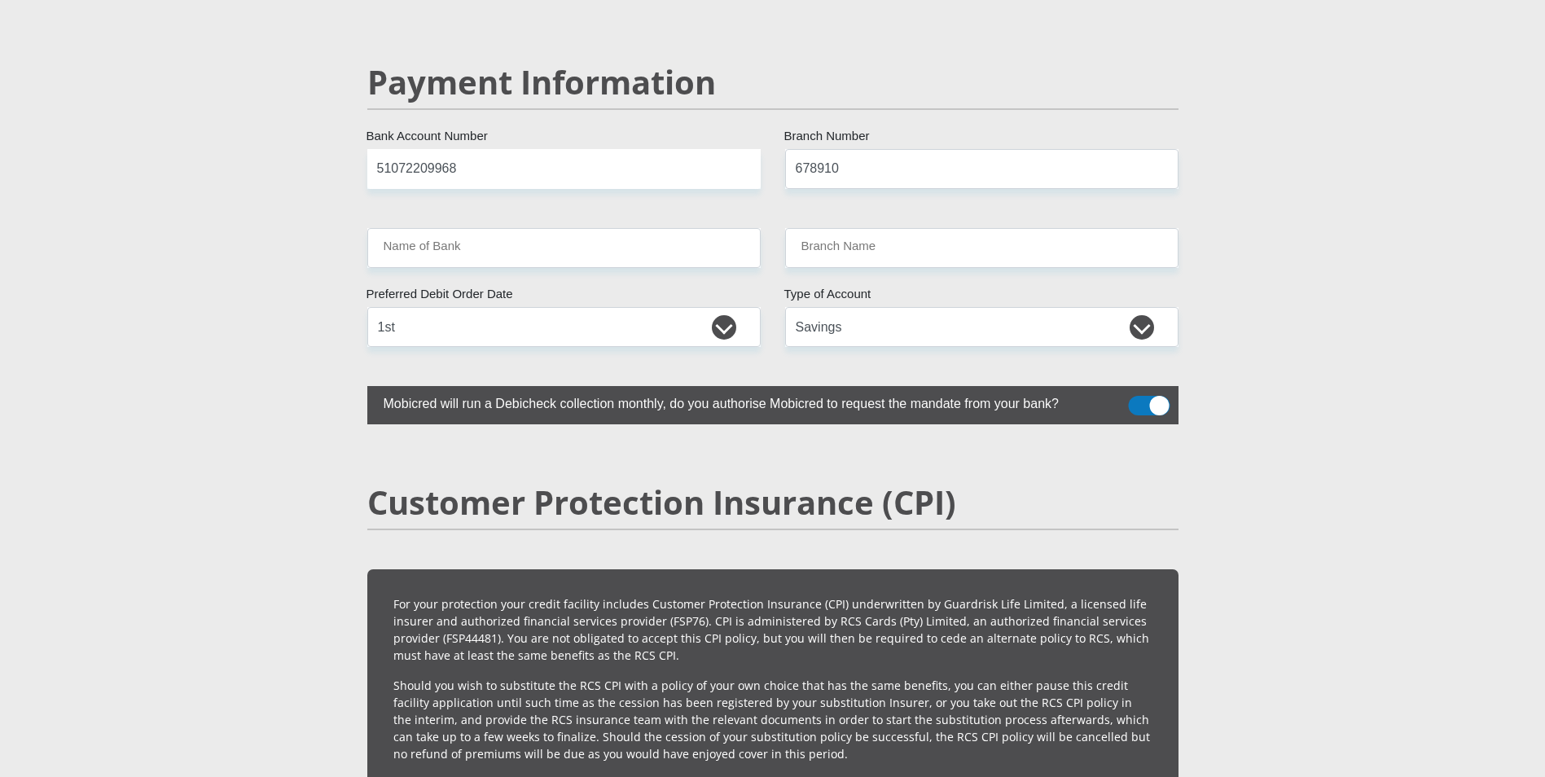
type input "TYME BANK LIMITED"
type input "TYME ROSEBANK"
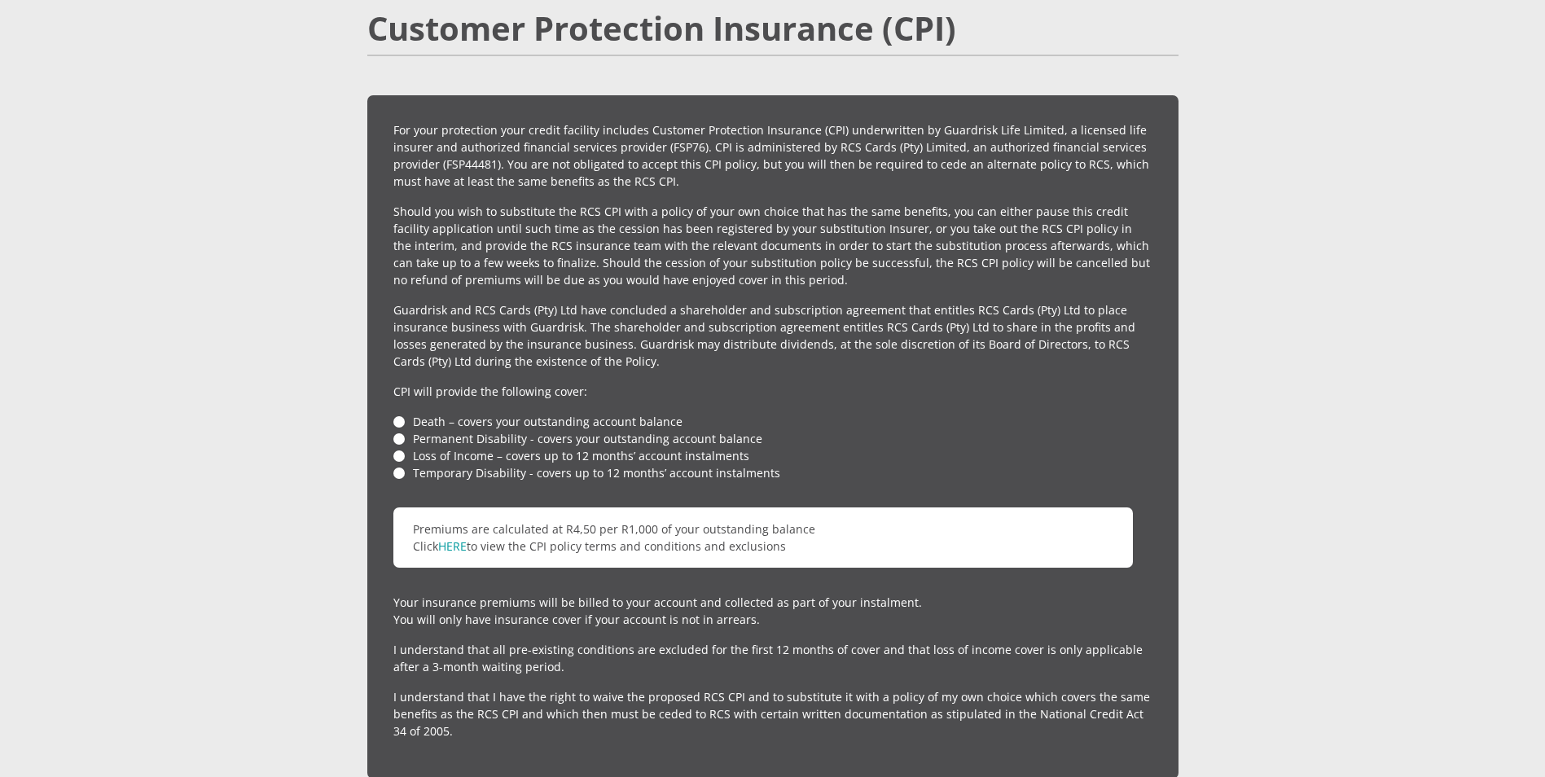
scroll to position [3696, 0]
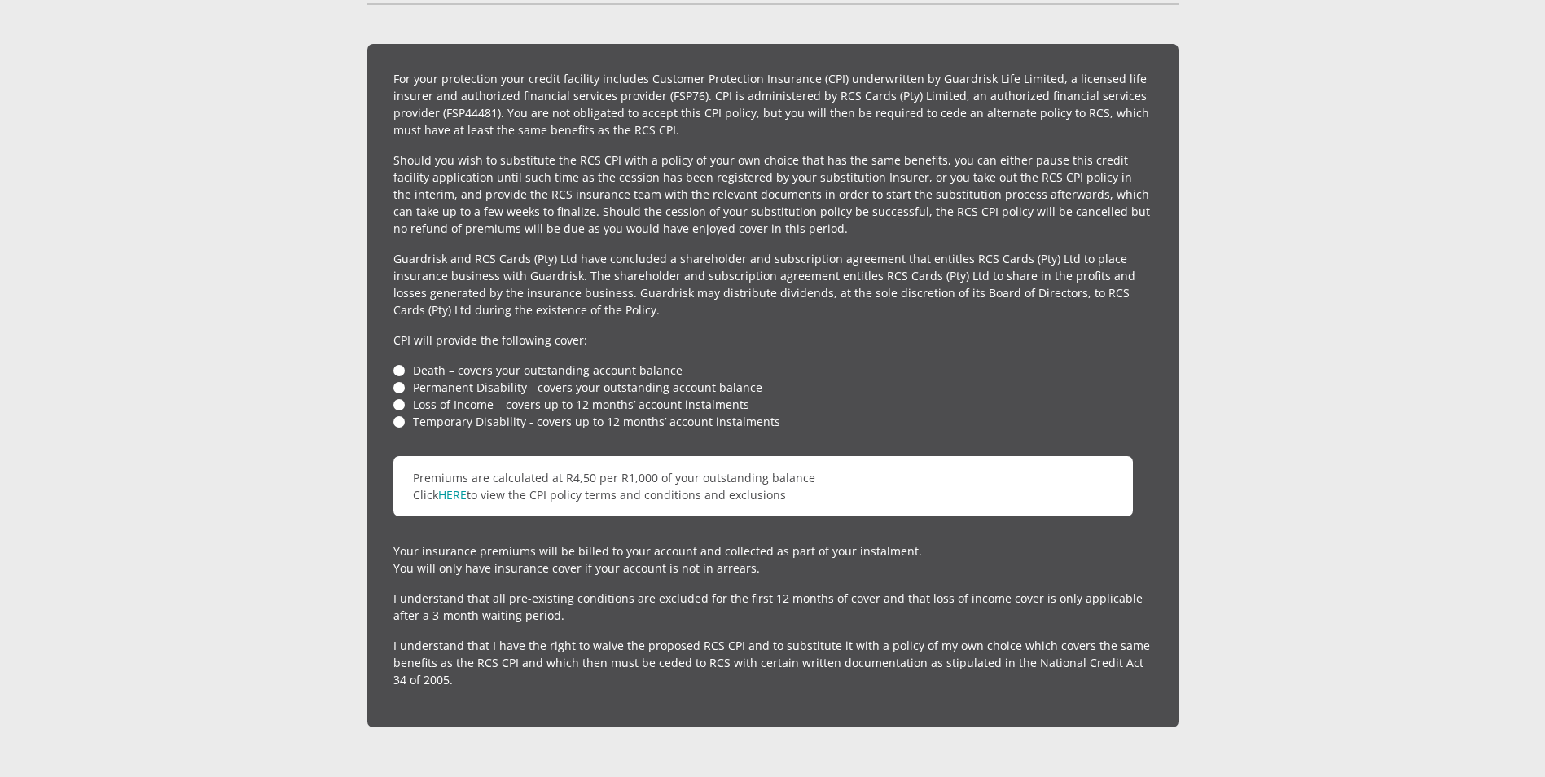
click at [399, 362] on li "Death – covers your outstanding account balance" at bounding box center [773, 370] width 759 height 17
click at [608, 400] on div "For your protection your credit facility includes Customer Protection Insurance…" at bounding box center [772, 386] width 811 height 684
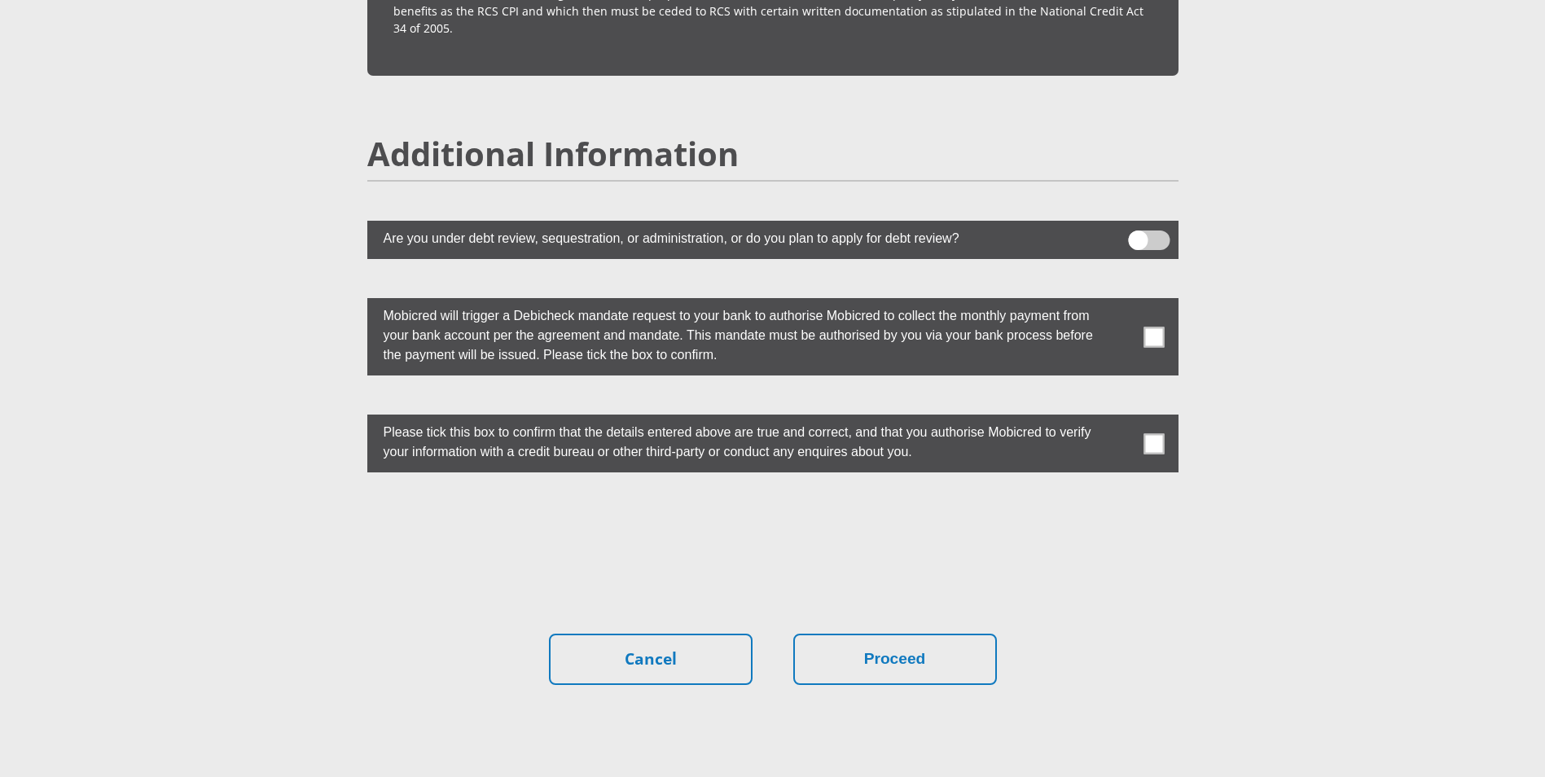
scroll to position [4353, 0]
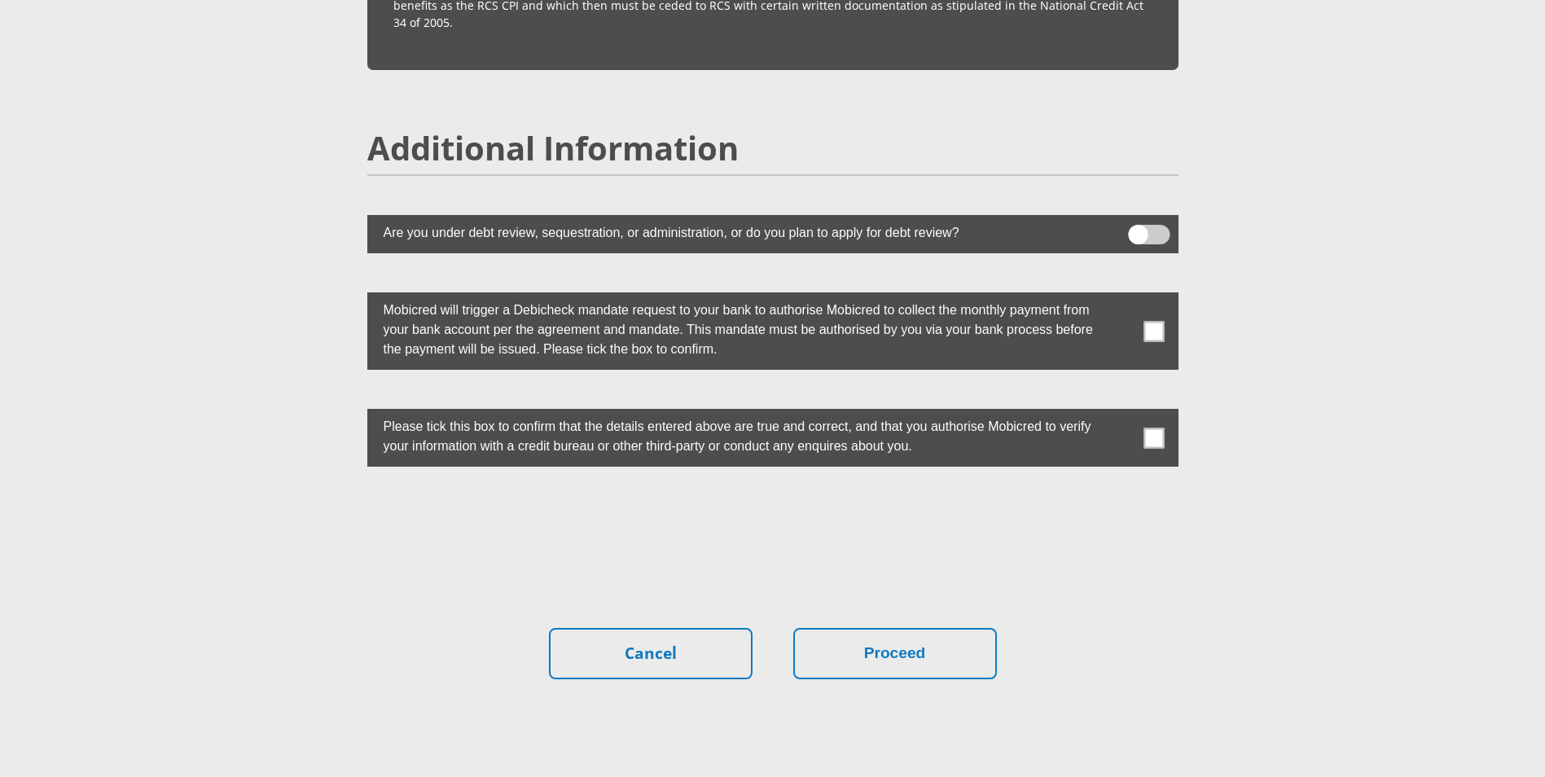
click at [1151, 321] on span at bounding box center [1154, 331] width 20 height 20
click at [1122, 297] on input "checkbox" at bounding box center [1122, 297] width 0 height 0
click at [1159, 428] on span at bounding box center [1154, 438] width 20 height 20
click at [1122, 413] on input "checkbox" at bounding box center [1122, 413] width 0 height 0
click at [912, 628] on button "Proceed" at bounding box center [896, 653] width 204 height 51
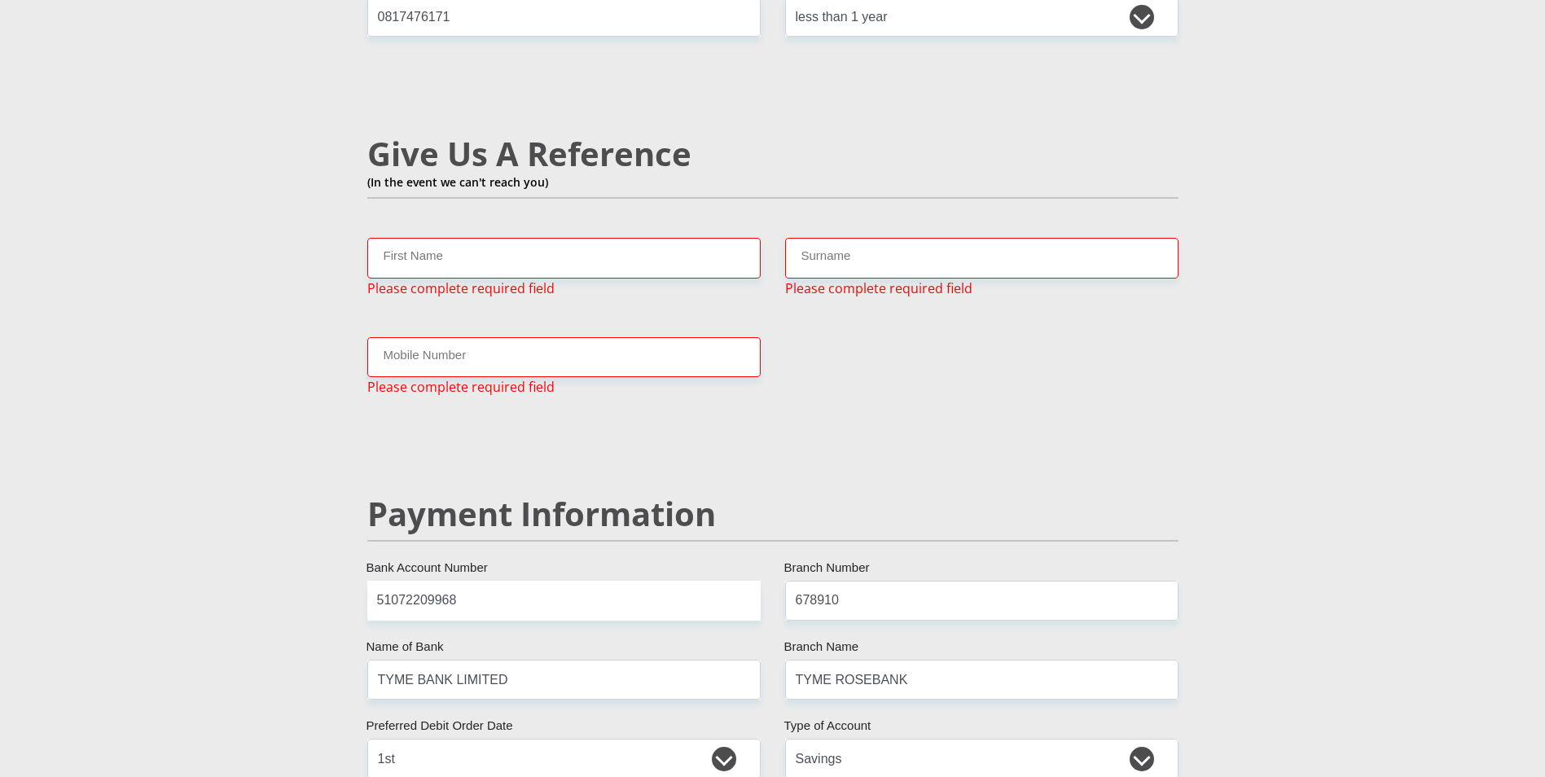
scroll to position [2774, 0]
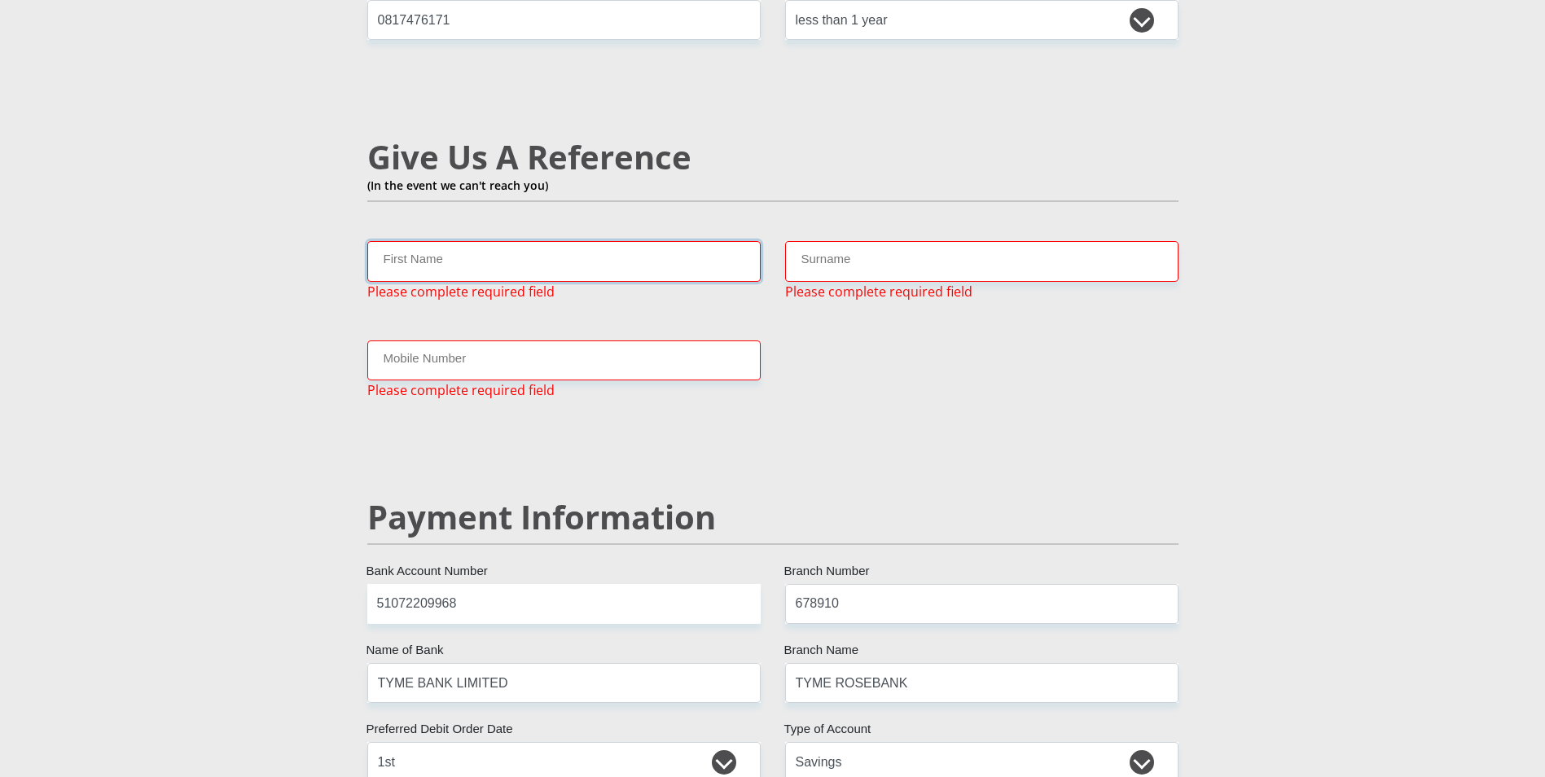
click at [585, 241] on input "First Name" at bounding box center [564, 261] width 394 height 40
type input "rendani"
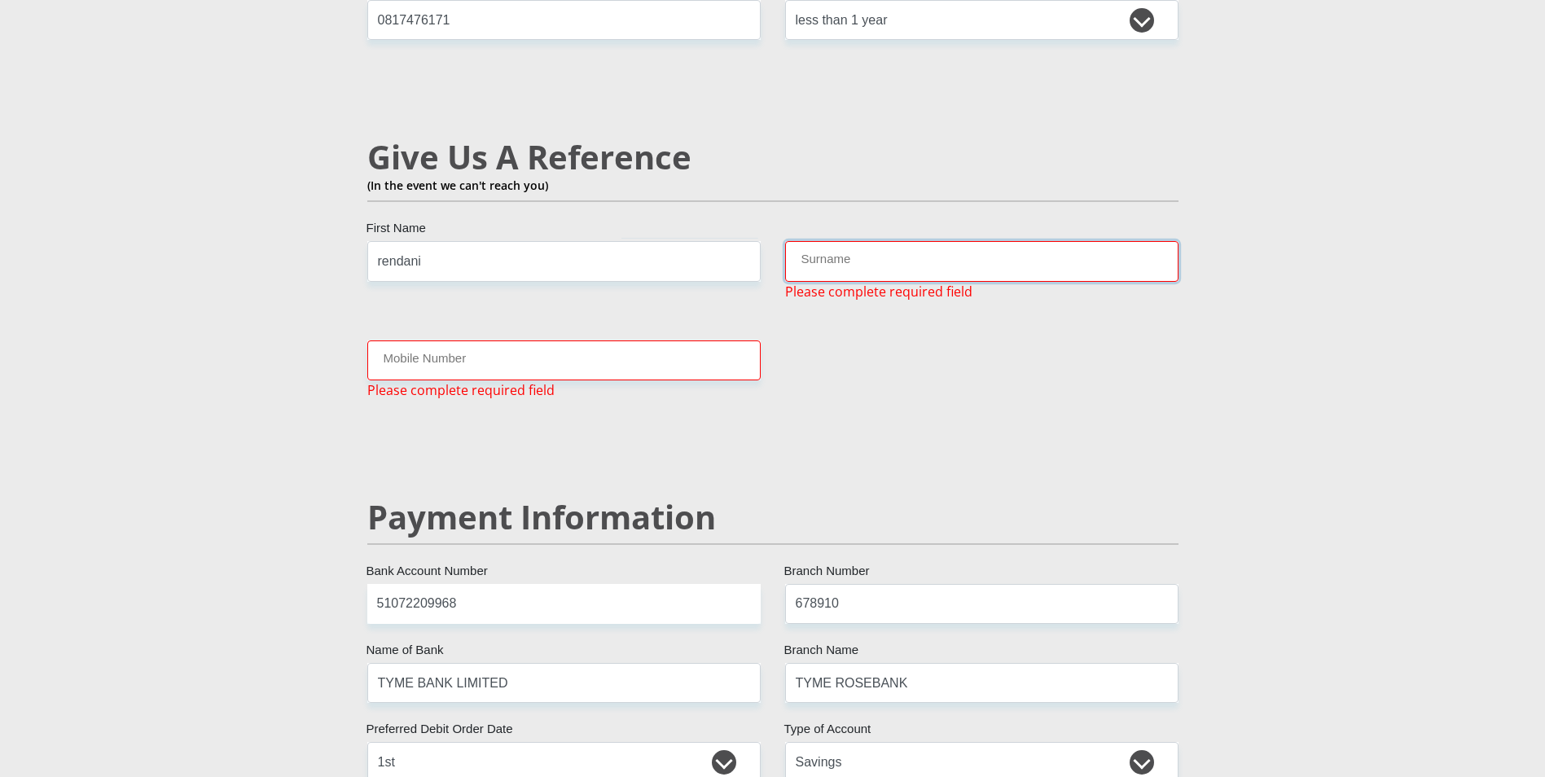
click at [951, 241] on input "Surname" at bounding box center [982, 261] width 394 height 40
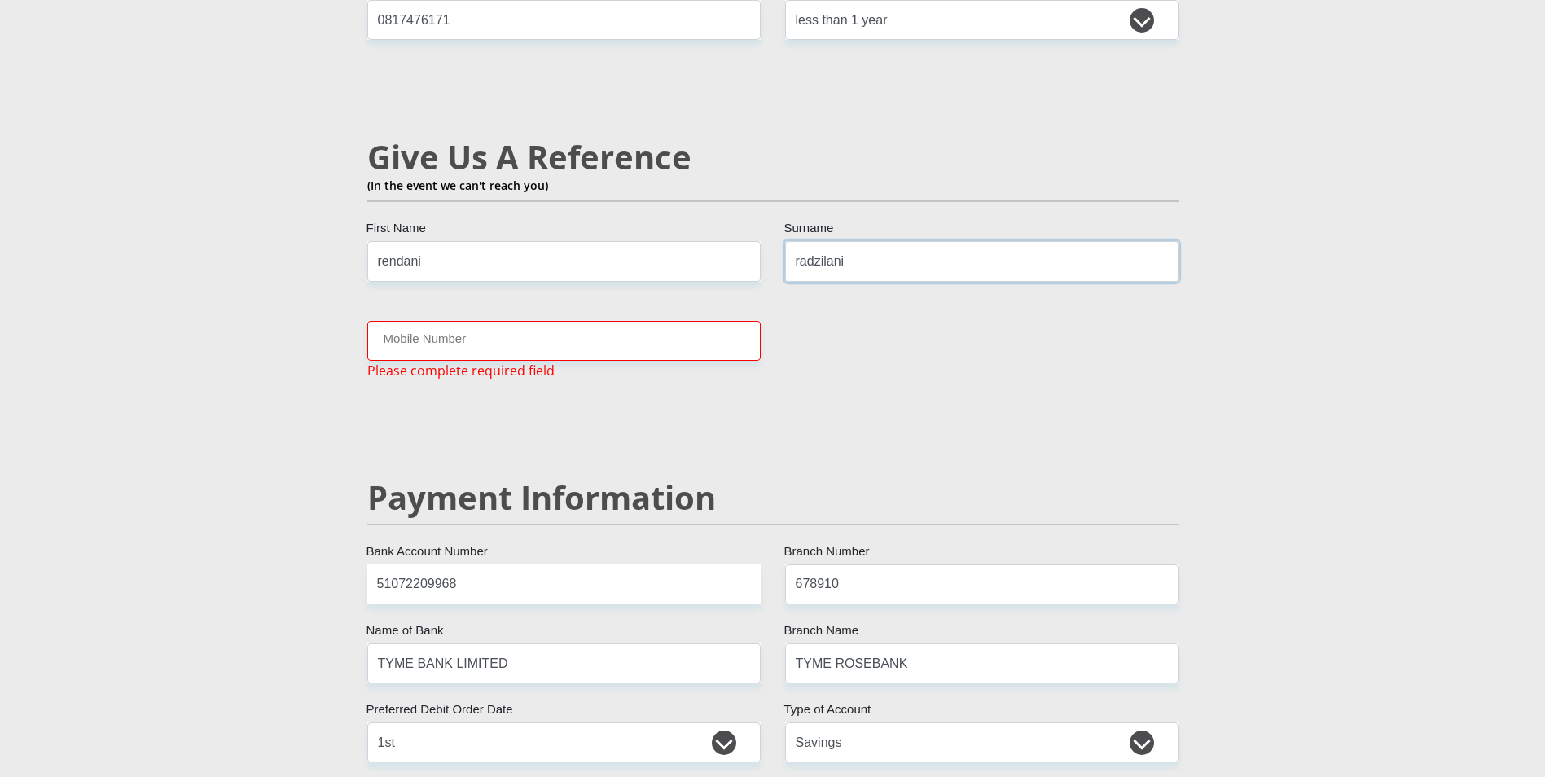
type input "radzilani"
click at [644, 321] on input "Mobile Number" at bounding box center [564, 341] width 394 height 40
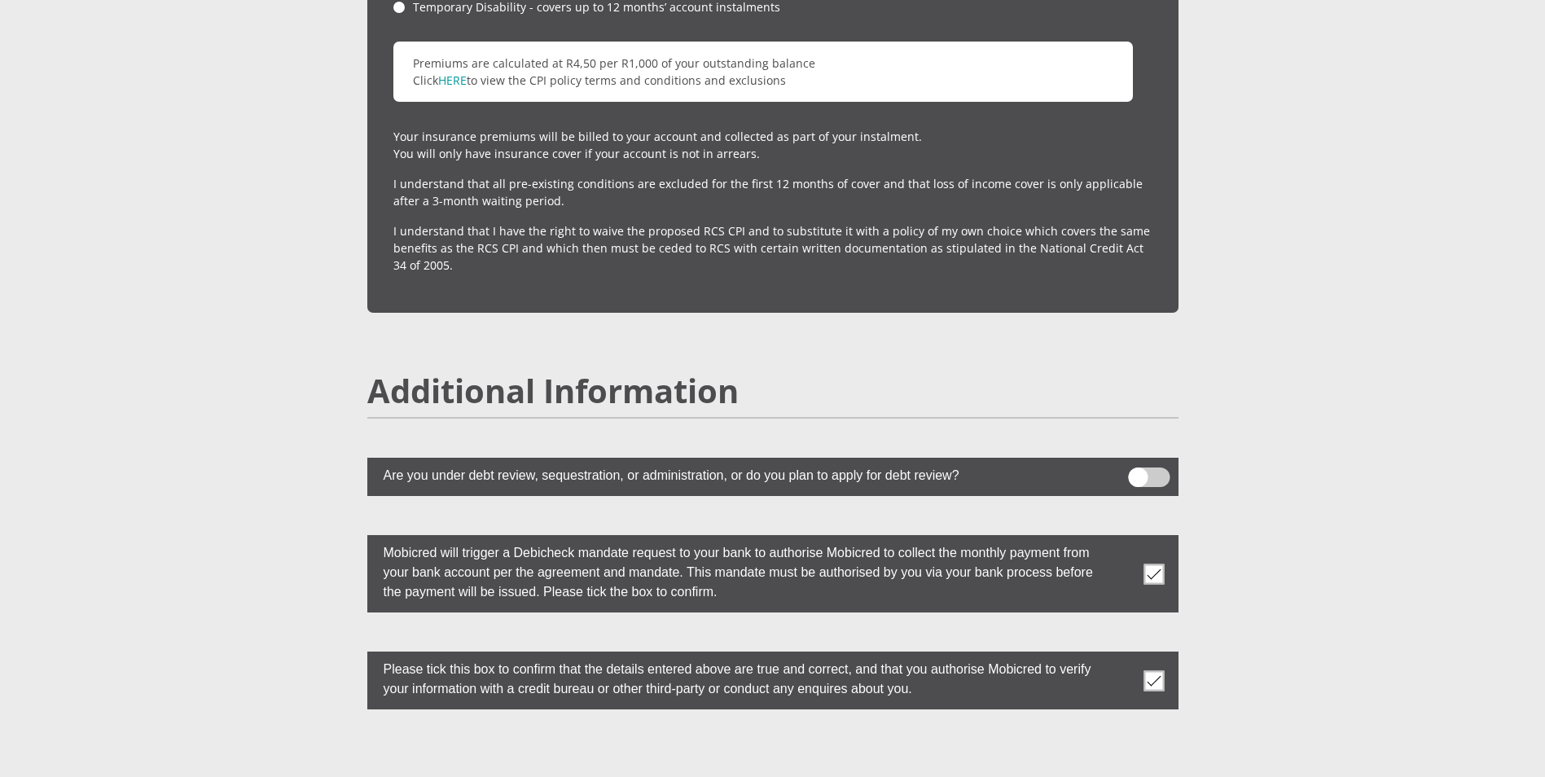
scroll to position [4409, 0]
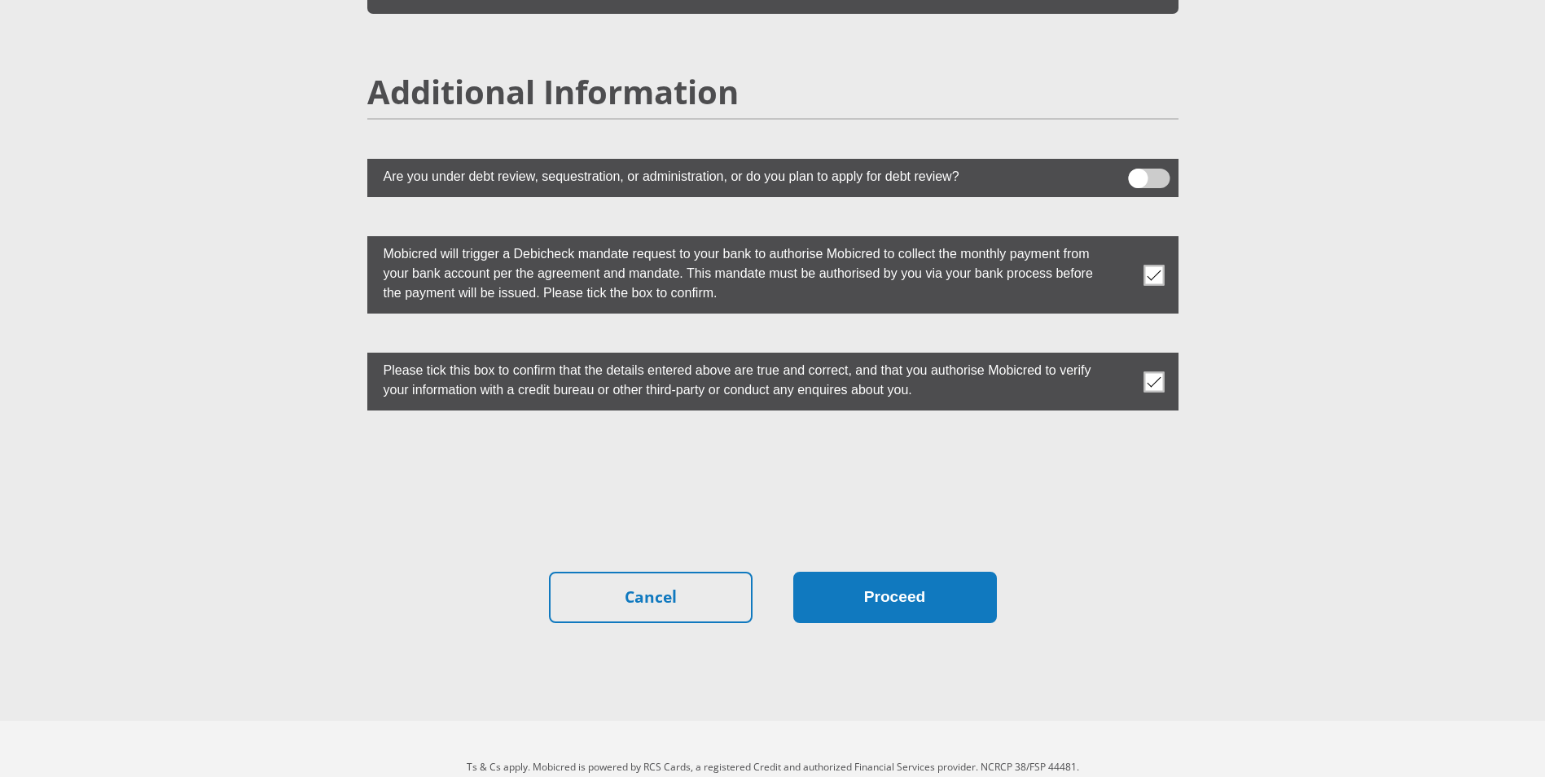
type input "0722535265"
click at [901, 572] on button "Proceed" at bounding box center [896, 597] width 204 height 51
